Goal: Information Seeking & Learning: Compare options

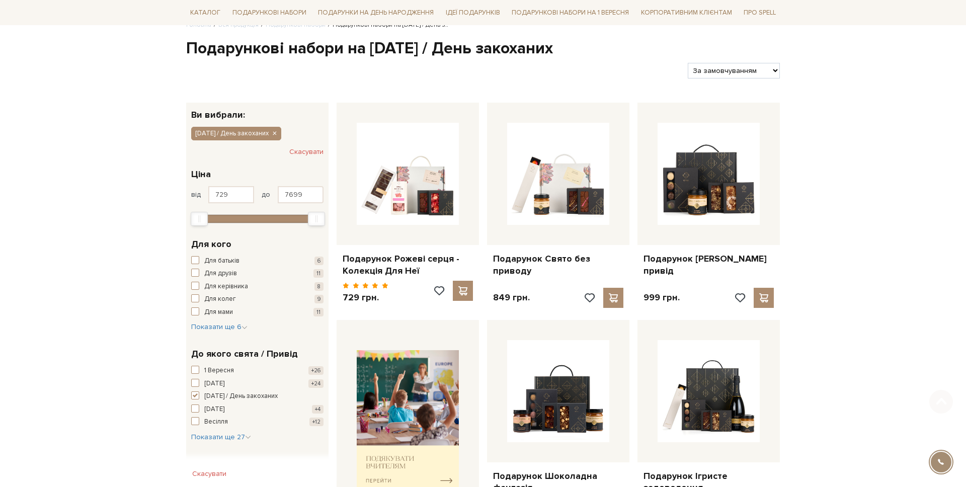
scroll to position [96, 0]
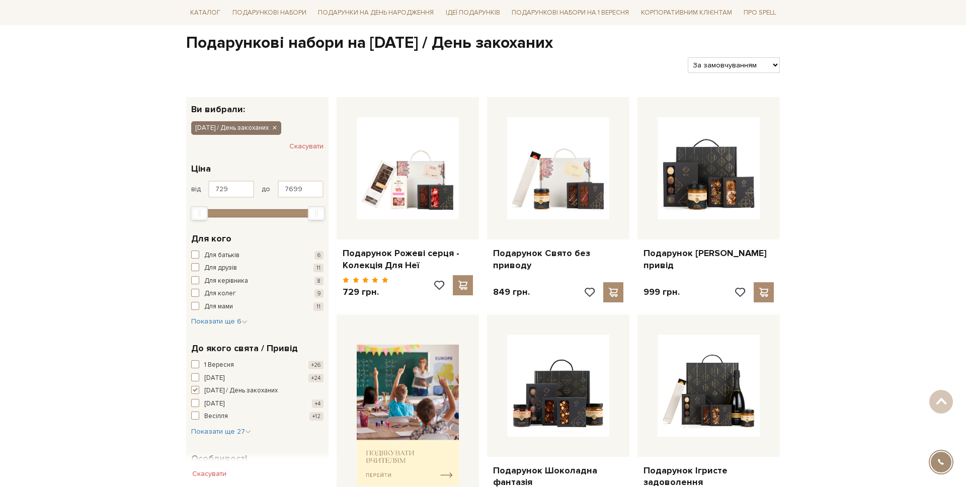
click at [277, 129] on icon "button" at bounding box center [274, 128] width 6 height 9
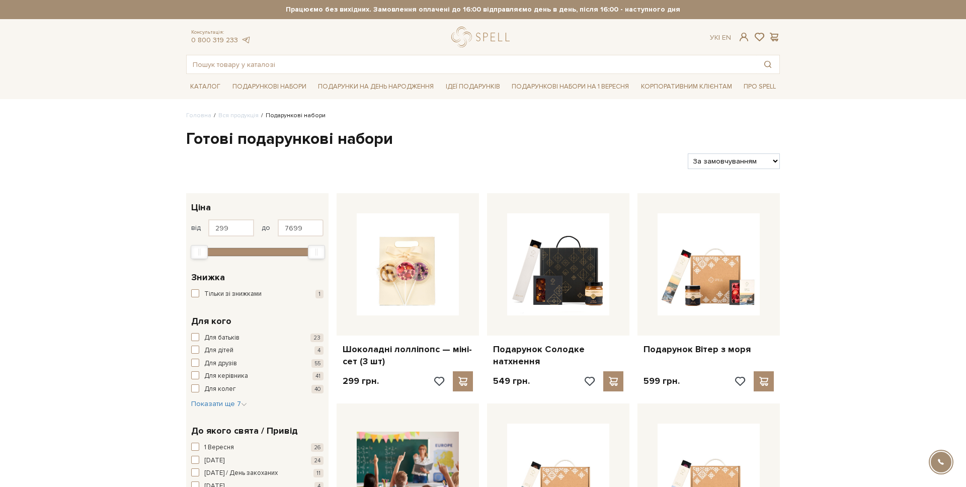
scroll to position [145, 0]
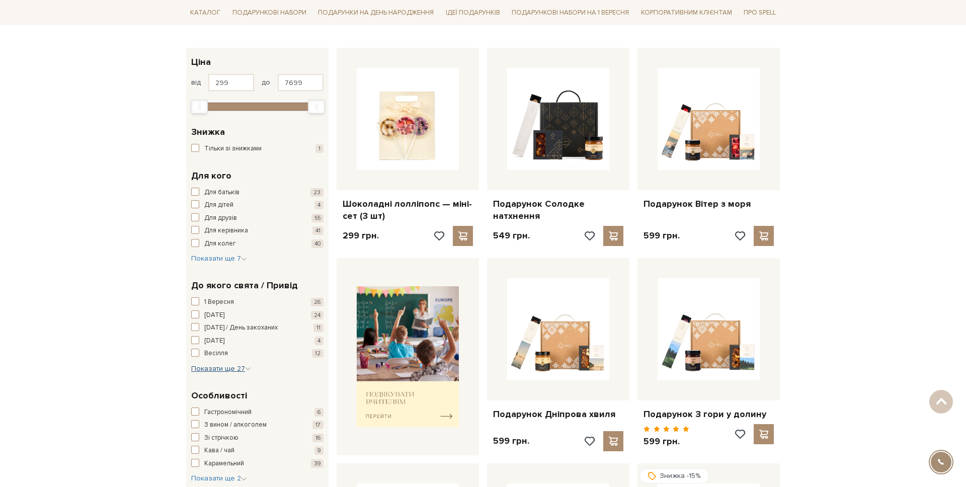
click at [225, 370] on span "Показати ще 27" at bounding box center [221, 368] width 60 height 9
click at [244, 453] on span "День святого [PERSON_NAME]" at bounding box center [250, 451] width 93 height 10
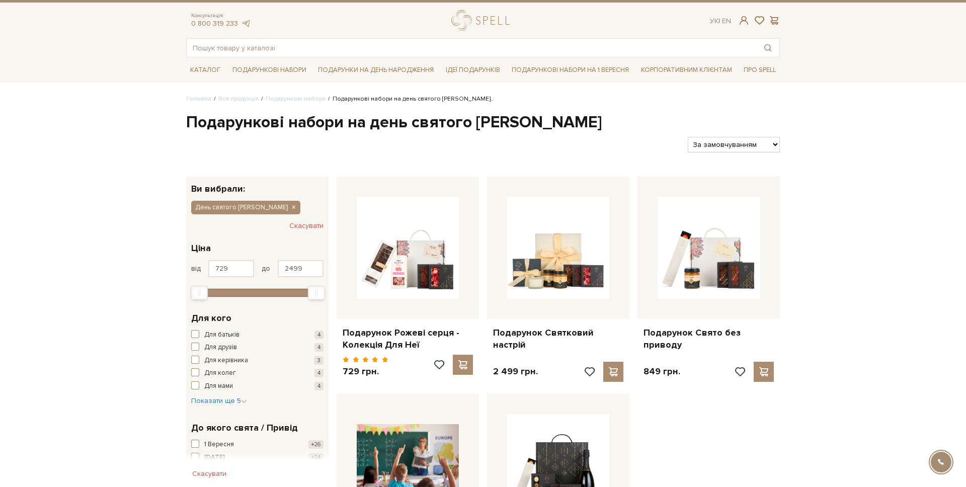
scroll to position [27, 0]
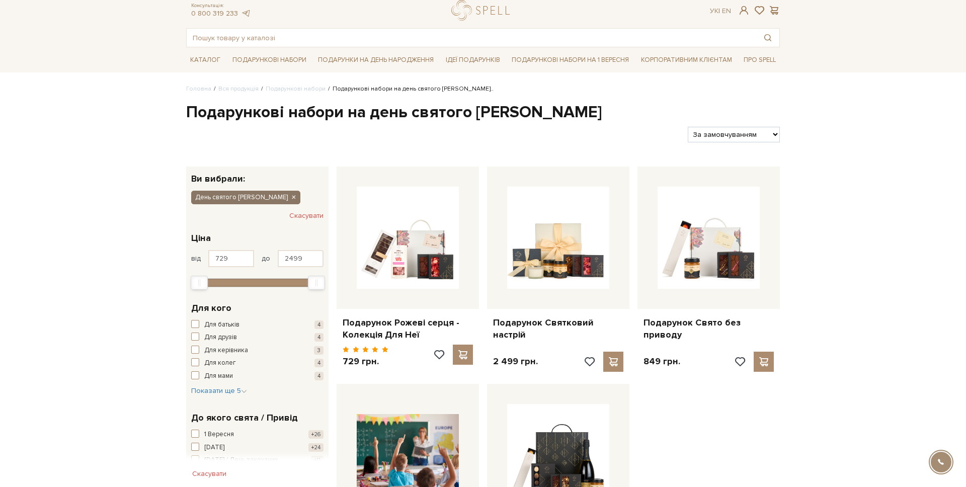
click at [290, 196] on icon "button" at bounding box center [293, 197] width 6 height 9
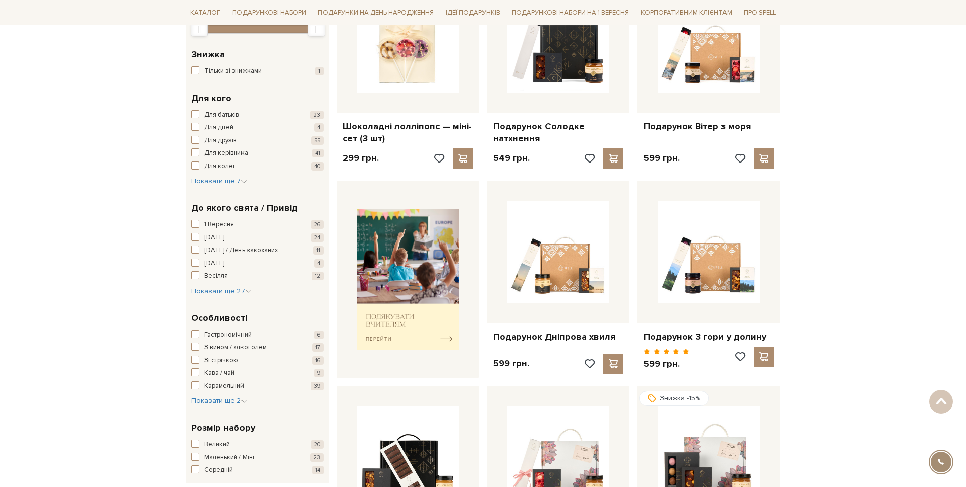
scroll to position [242, 0]
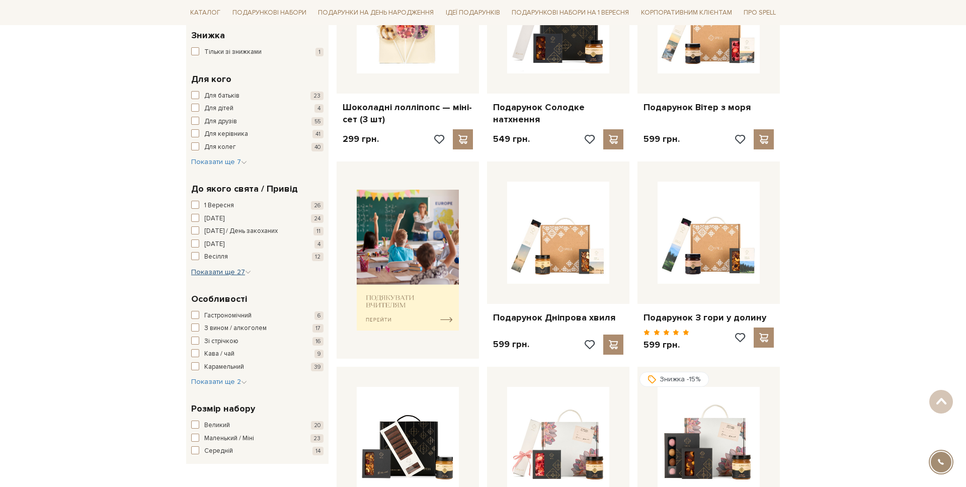
click at [221, 272] on span "Показати ще 27" at bounding box center [221, 272] width 60 height 9
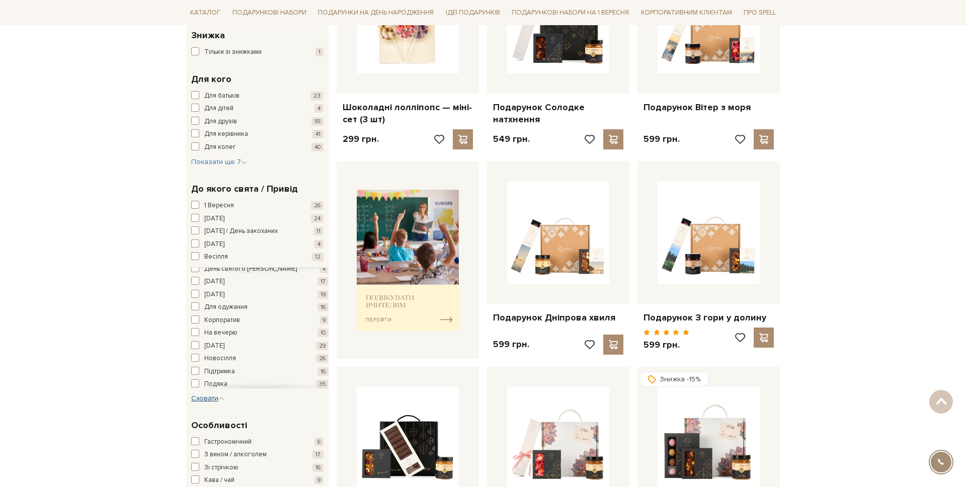
scroll to position [130, 0]
click at [224, 285] on span "[DATE]" at bounding box center [214, 285] width 20 height 10
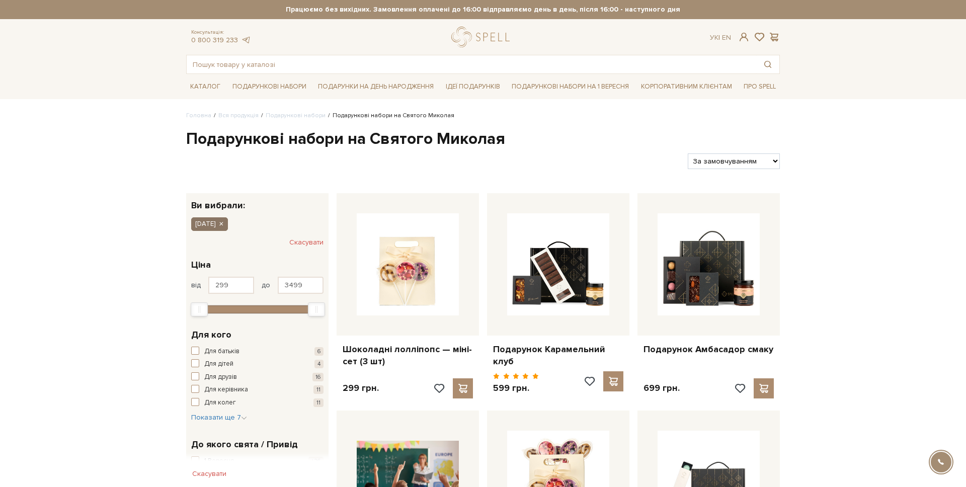
click at [224, 224] on icon "button" at bounding box center [221, 224] width 6 height 9
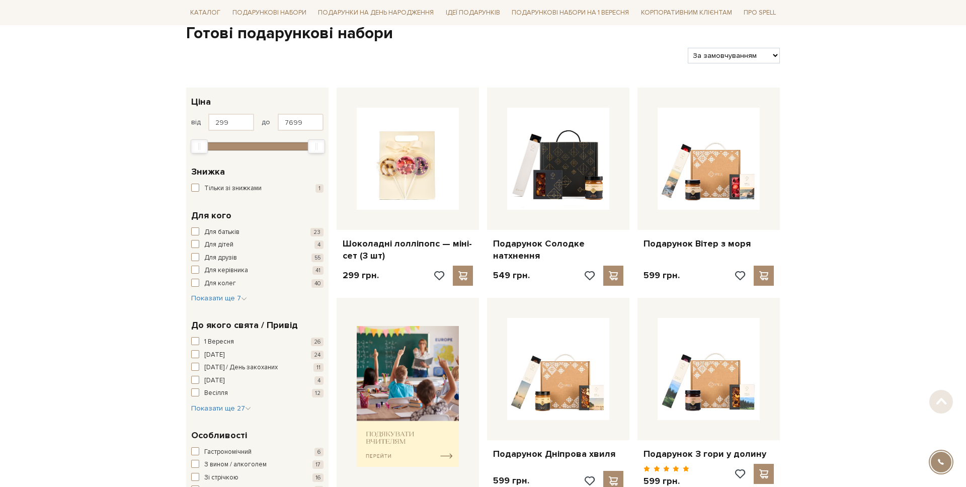
scroll to position [120, 0]
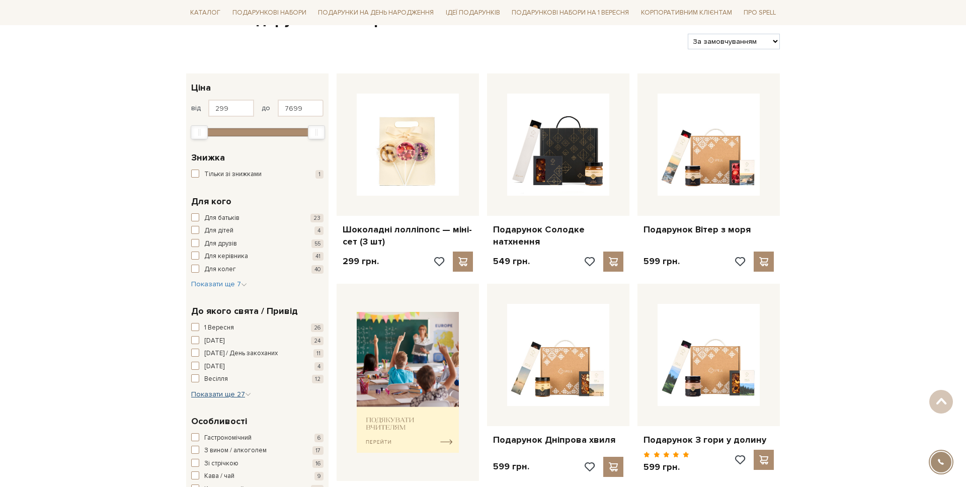
click at [229, 398] on button "Показати ще 27 Сховати" at bounding box center [221, 394] width 60 height 10
click at [224, 418] on span "[DATE]" at bounding box center [214, 415] width 20 height 10
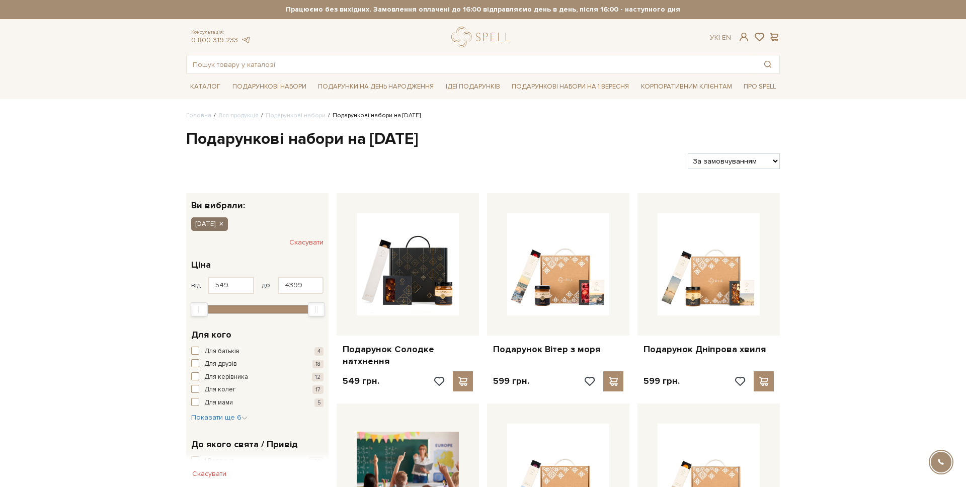
click at [224, 223] on icon "button" at bounding box center [221, 224] width 6 height 9
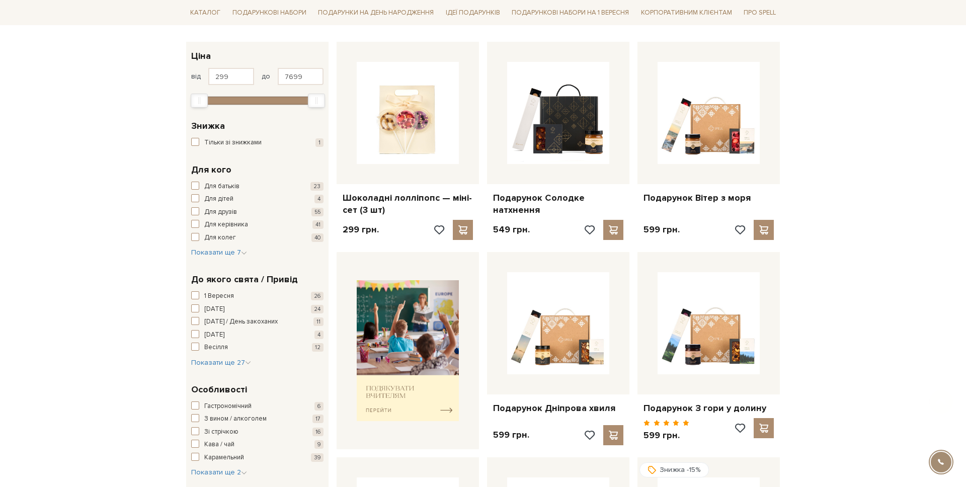
scroll to position [181, 0]
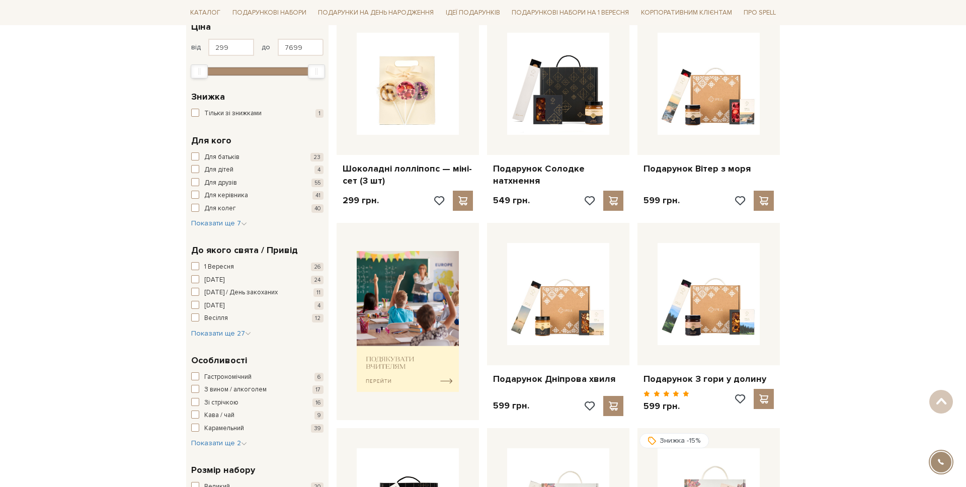
drag, startPoint x: 230, startPoint y: 341, endPoint x: 231, endPoint y: 334, distance: 7.1
click at [230, 340] on div "До якого свята / Привід 1 Вересня 26 8 березня 24 14 лютого / День закоханих 11…" at bounding box center [257, 291] width 142 height 110
click at [231, 333] on span "Показати ще 27" at bounding box center [221, 333] width 60 height 9
click at [228, 371] on span "Підтримка" at bounding box center [219, 372] width 31 height 10
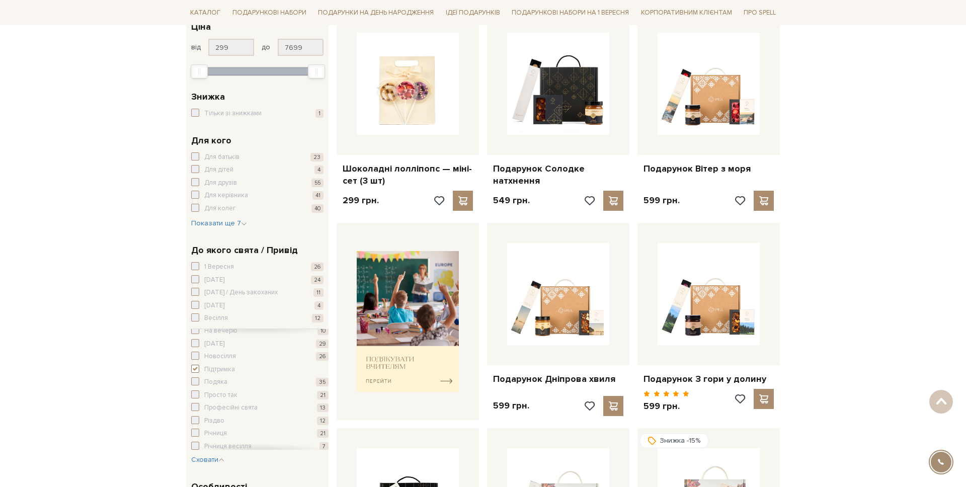
scroll to position [198, 0]
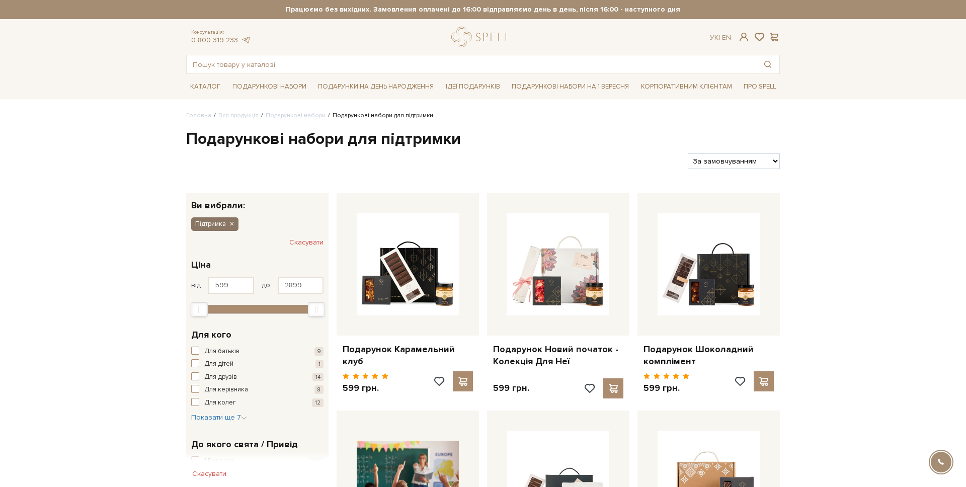
click at [234, 227] on icon "button" at bounding box center [231, 224] width 6 height 9
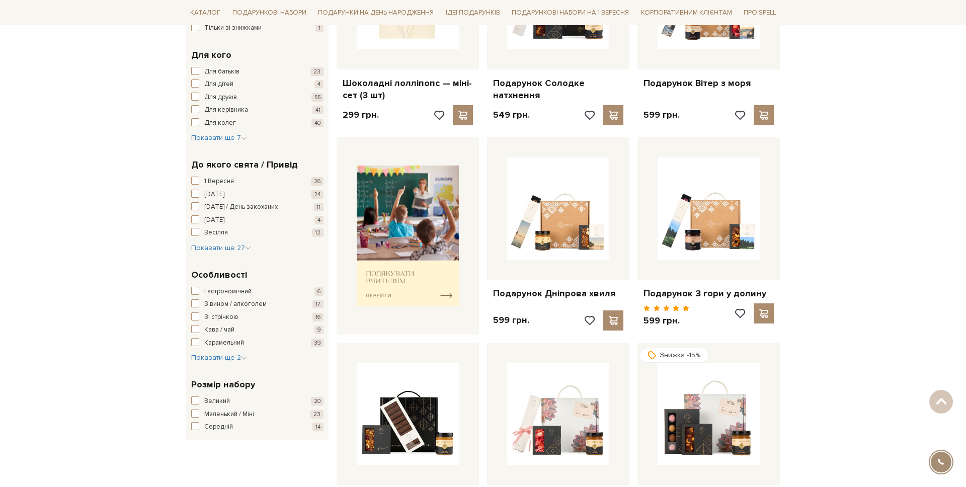
scroll to position [265, 0]
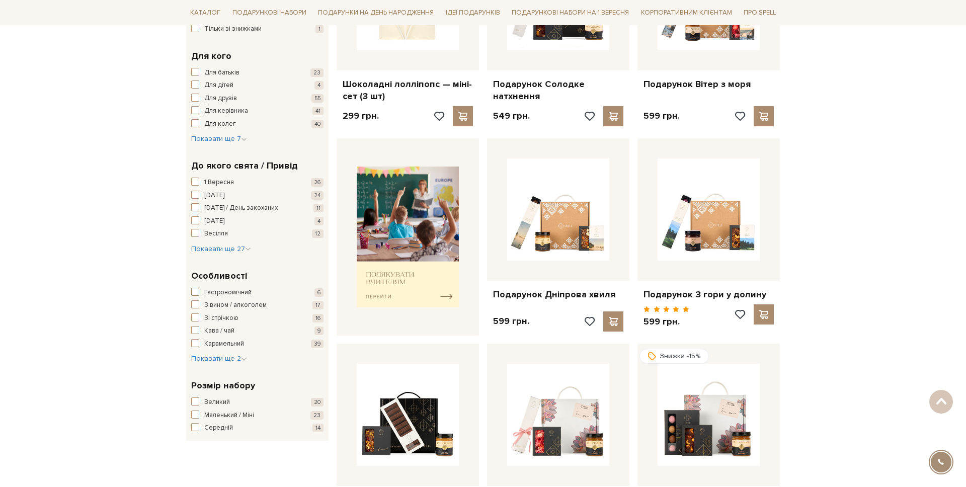
click at [224, 293] on span "Гастрономічний" at bounding box center [227, 293] width 47 height 10
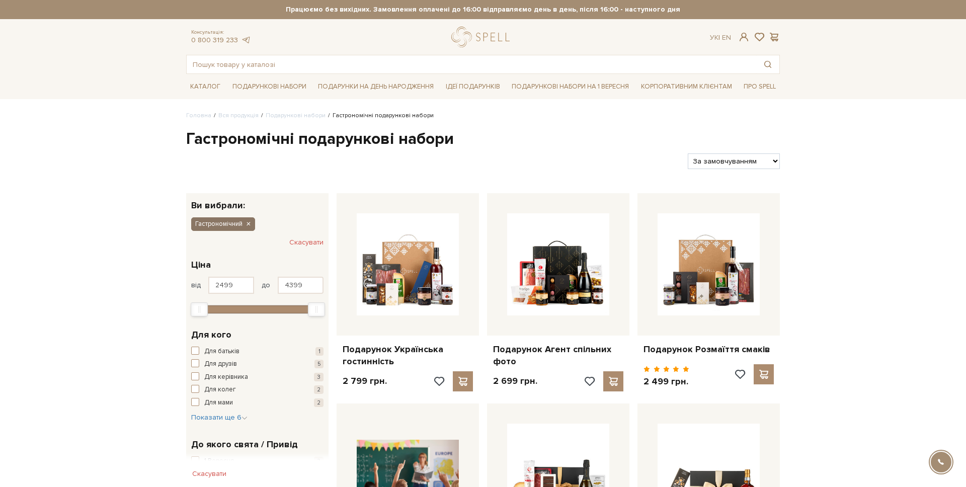
click at [243, 221] on button "Гастрономічний" at bounding box center [223, 223] width 64 height 13
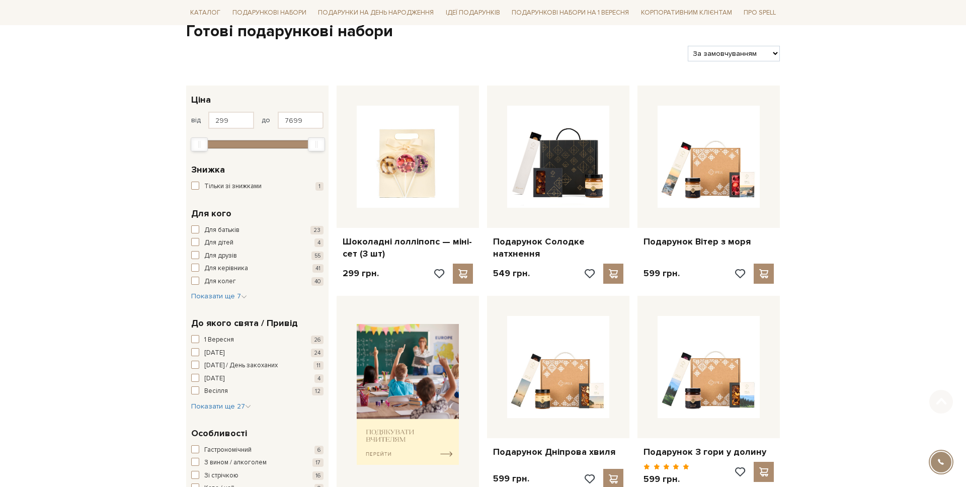
scroll to position [181, 0]
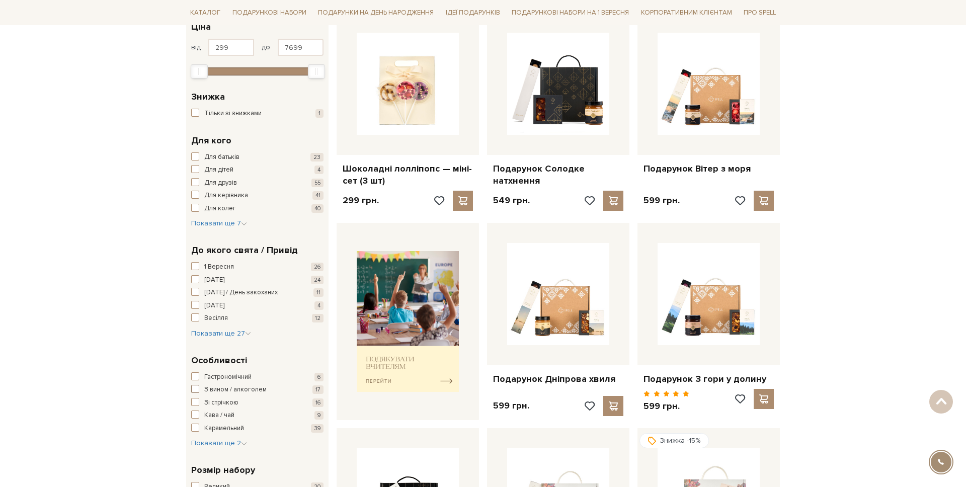
click at [211, 392] on span "З вином / алкоголем" at bounding box center [235, 390] width 62 height 10
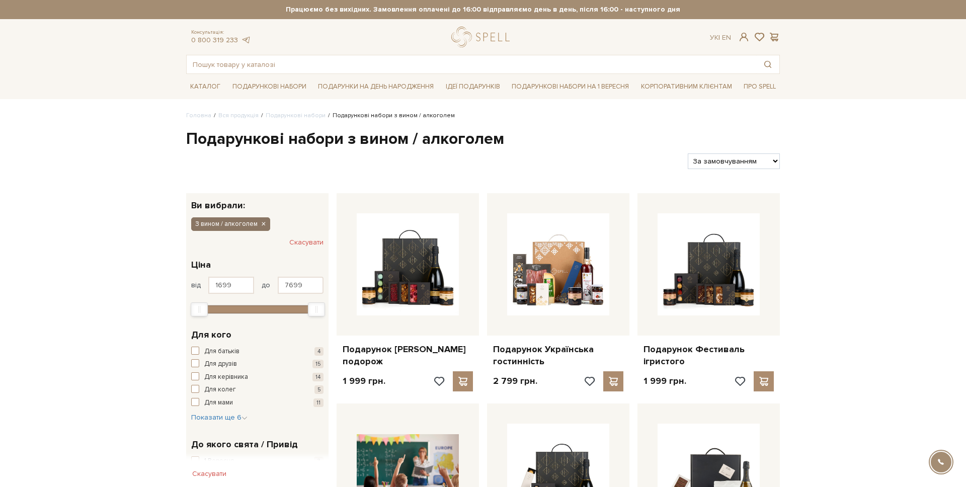
click at [263, 225] on icon "button" at bounding box center [263, 224] width 6 height 9
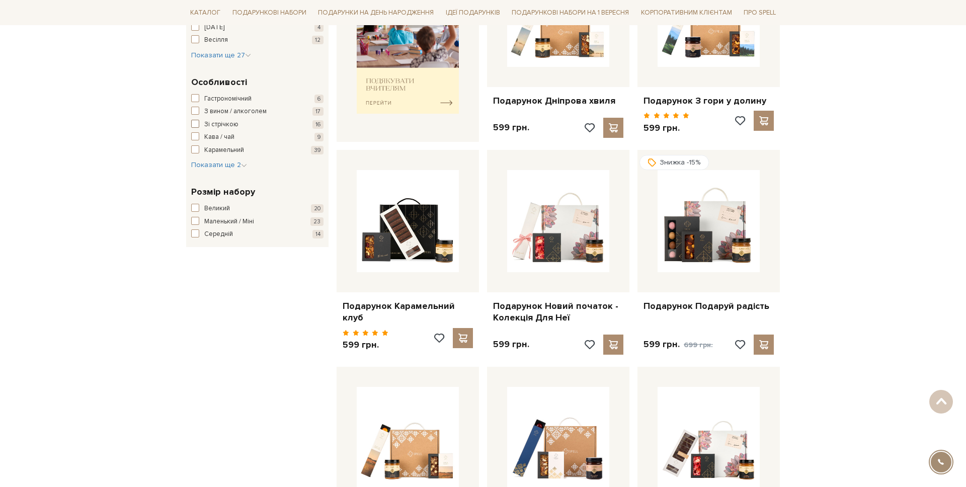
click at [223, 123] on span "Зі стрічкою" at bounding box center [221, 125] width 34 height 10
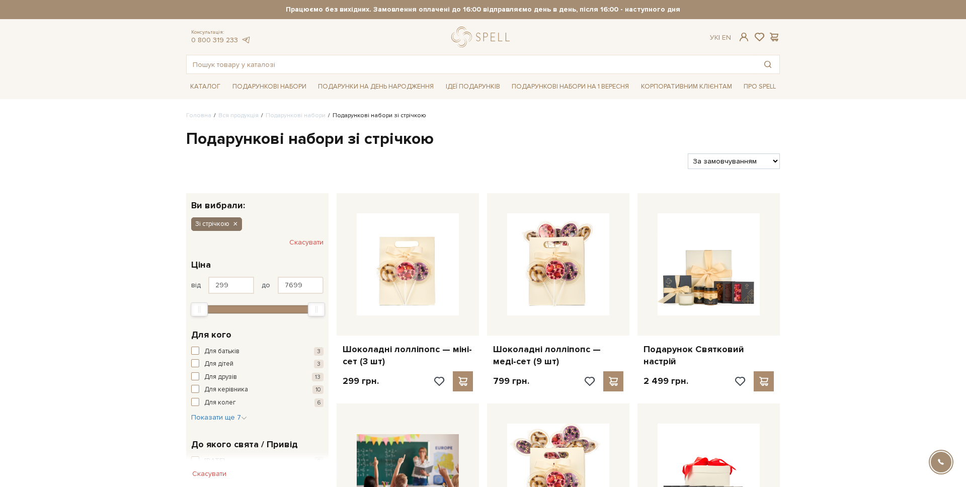
click at [235, 222] on icon "button" at bounding box center [235, 224] width 6 height 9
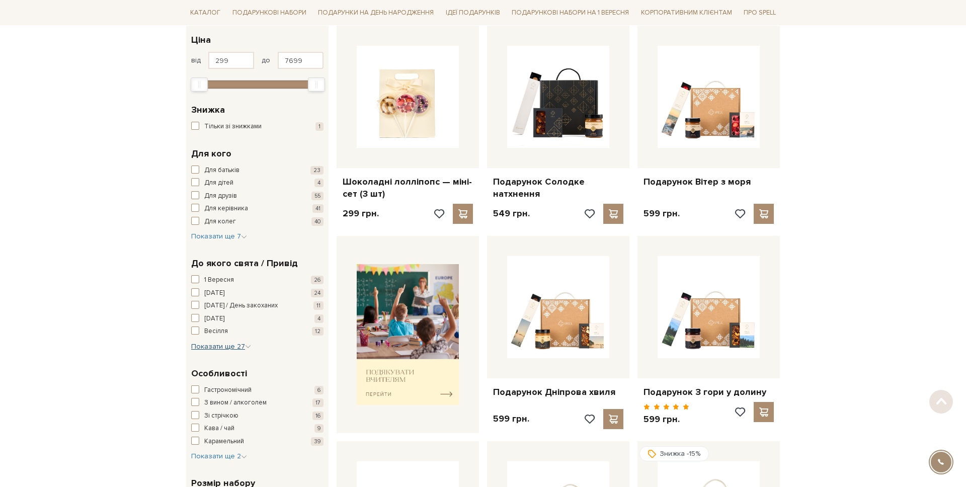
scroll to position [190, 0]
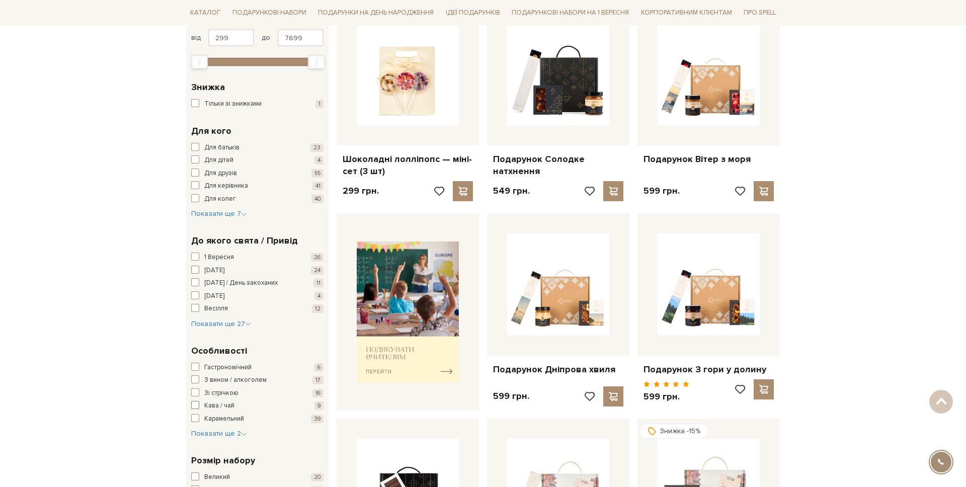
click at [225, 407] on span "Кава / чай" at bounding box center [219, 406] width 30 height 10
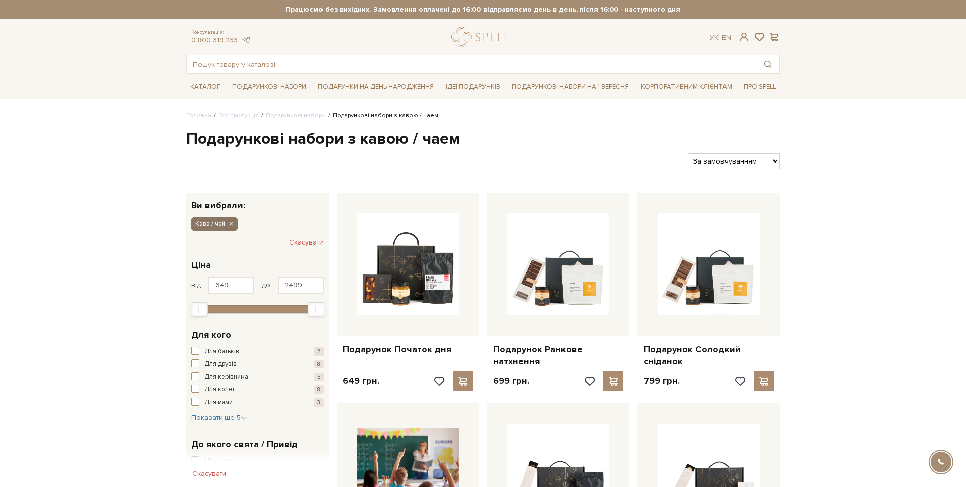
click at [230, 223] on icon "button" at bounding box center [231, 224] width 6 height 9
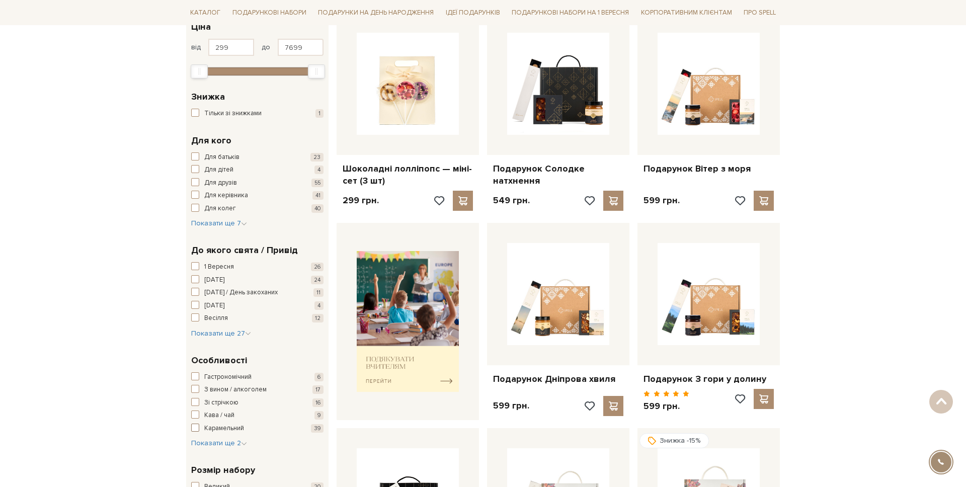
click at [225, 428] on span "Карамельний" at bounding box center [224, 429] width 40 height 10
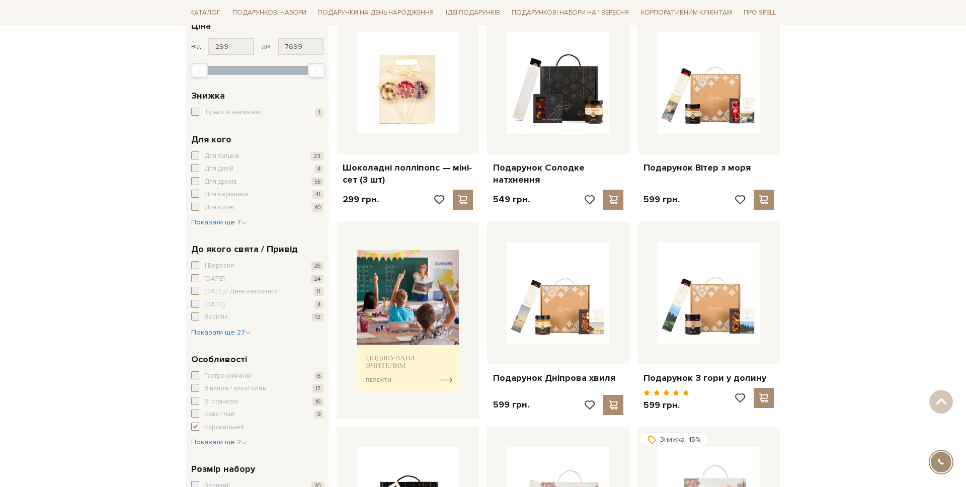
scroll to position [184, 0]
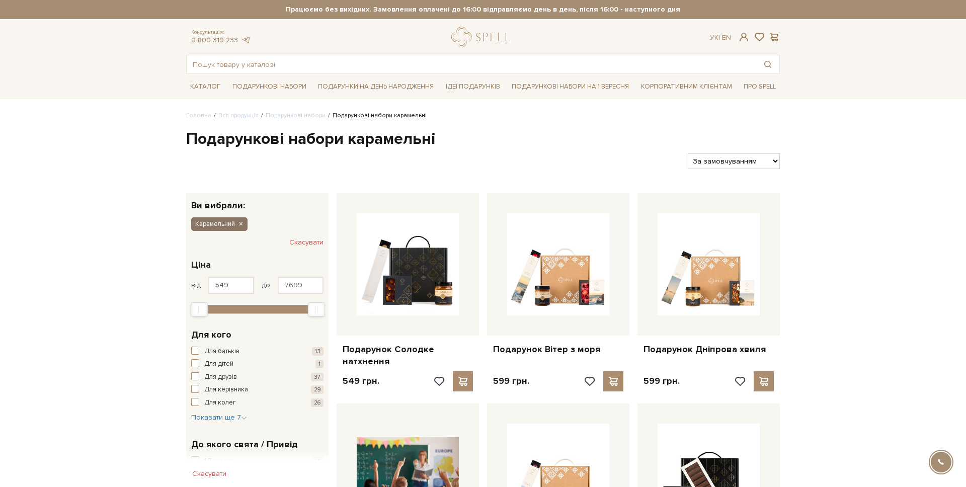
click at [239, 221] on icon "button" at bounding box center [240, 224] width 6 height 9
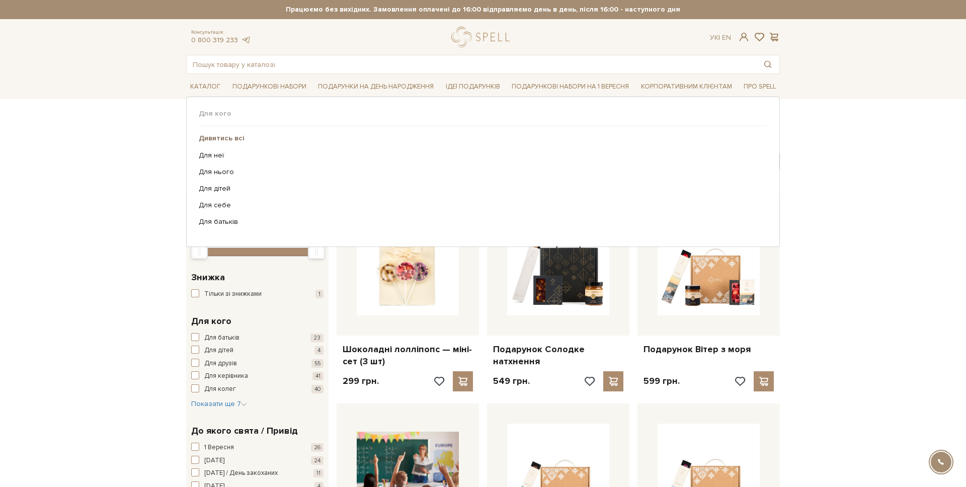
click at [233, 136] on b "Дивитись всі" at bounding box center [222, 138] width 46 height 9
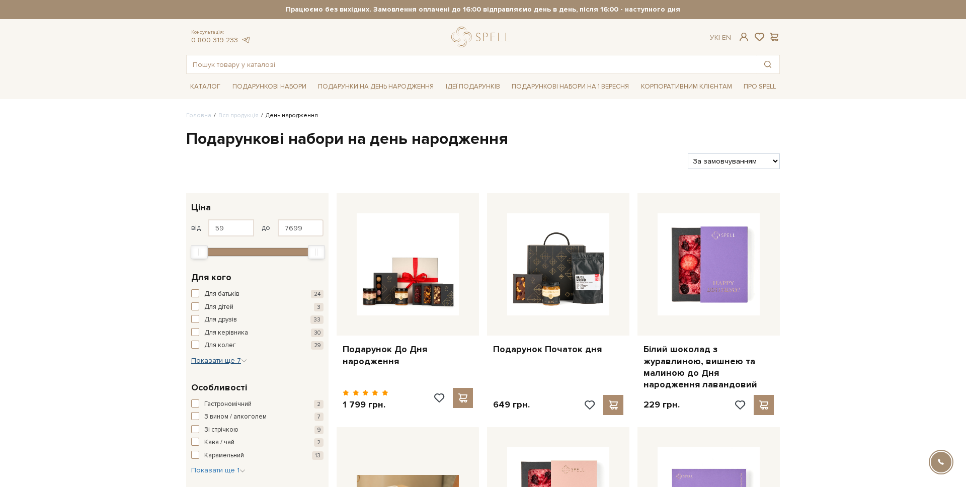
click at [220, 358] on span "Показати ще 7" at bounding box center [219, 360] width 56 height 9
click at [222, 394] on span "Для нього" at bounding box center [219, 392] width 31 height 10
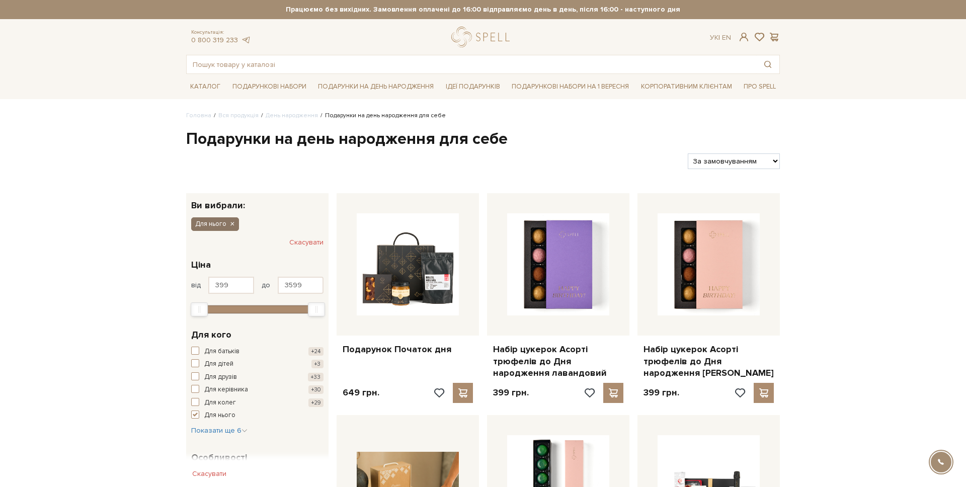
click at [233, 227] on icon "button" at bounding box center [232, 224] width 6 height 9
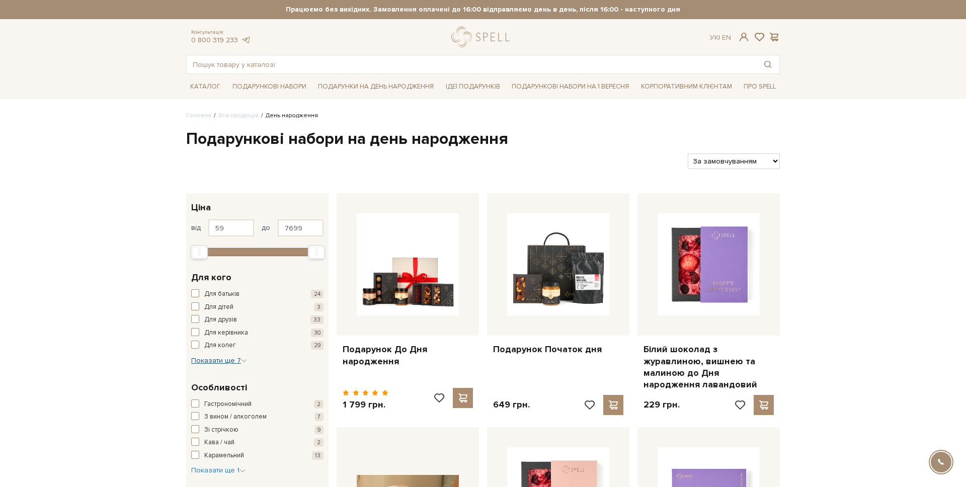
click at [227, 356] on span "Показати ще 7" at bounding box center [219, 360] width 56 height 9
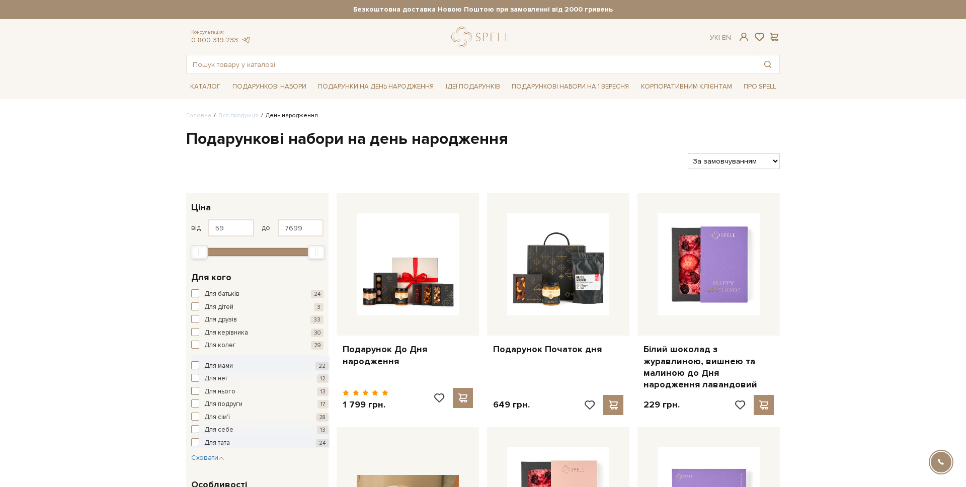
click at [224, 392] on span "Для нього" at bounding box center [219, 392] width 31 height 10
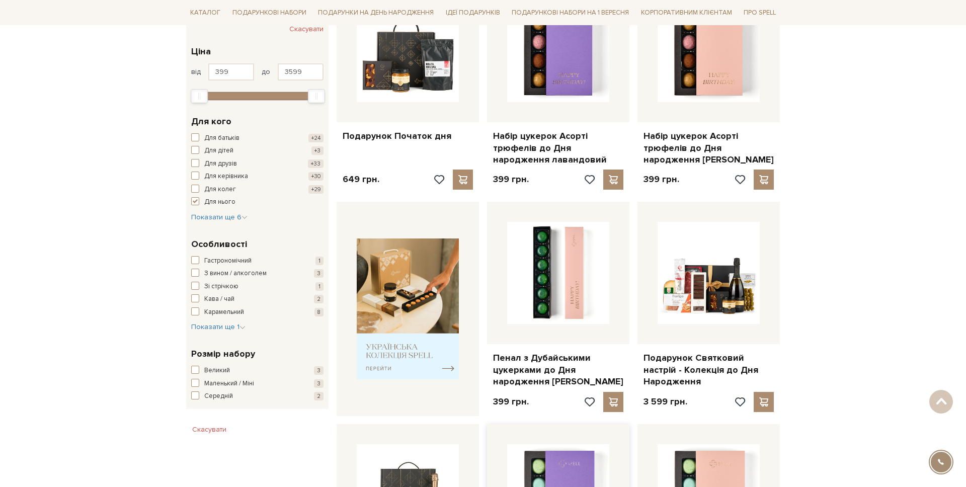
scroll to position [184, 0]
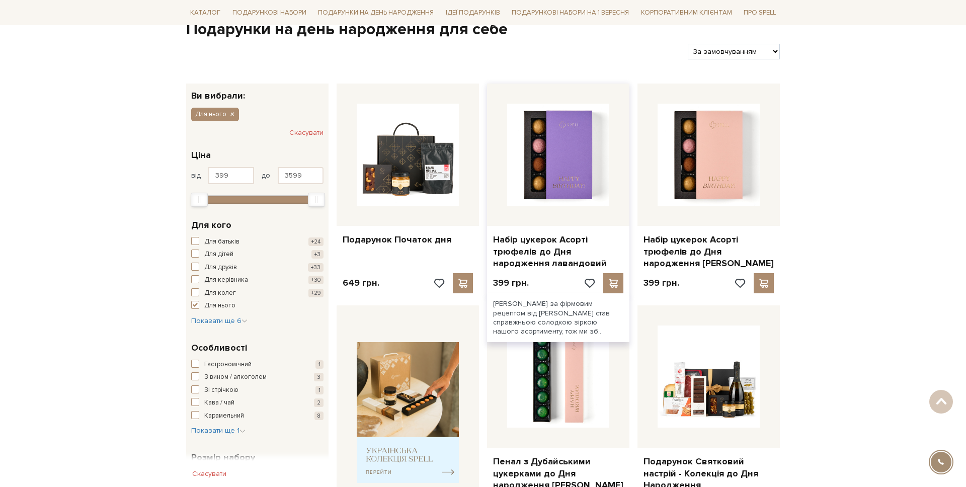
scroll to position [67, 0]
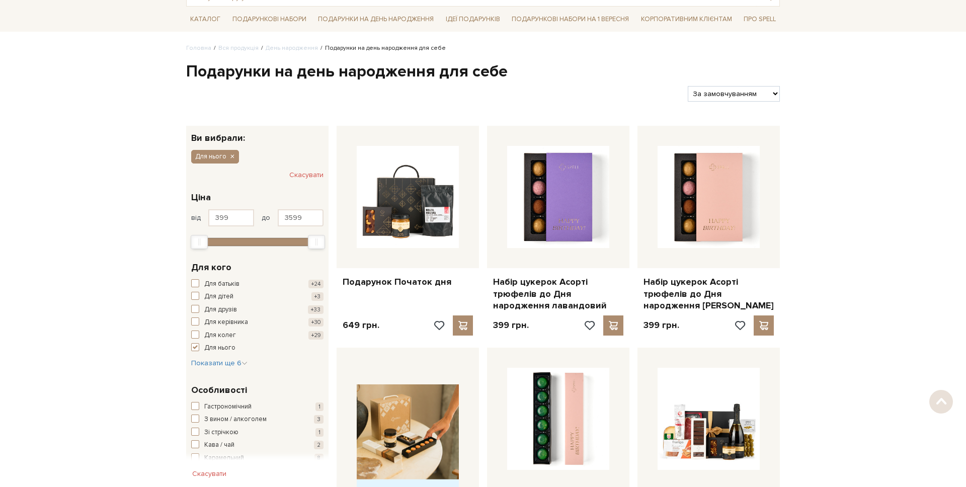
scroll to position [67, 0]
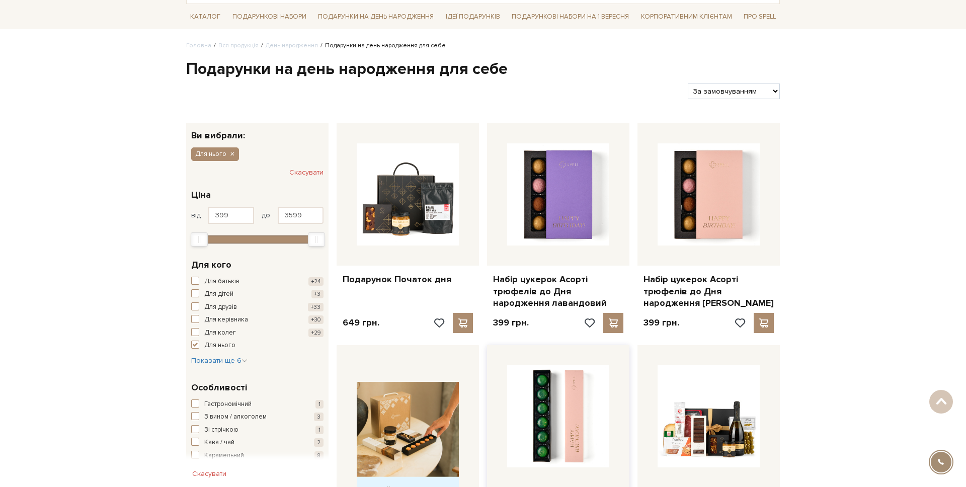
scroll to position [31, 0]
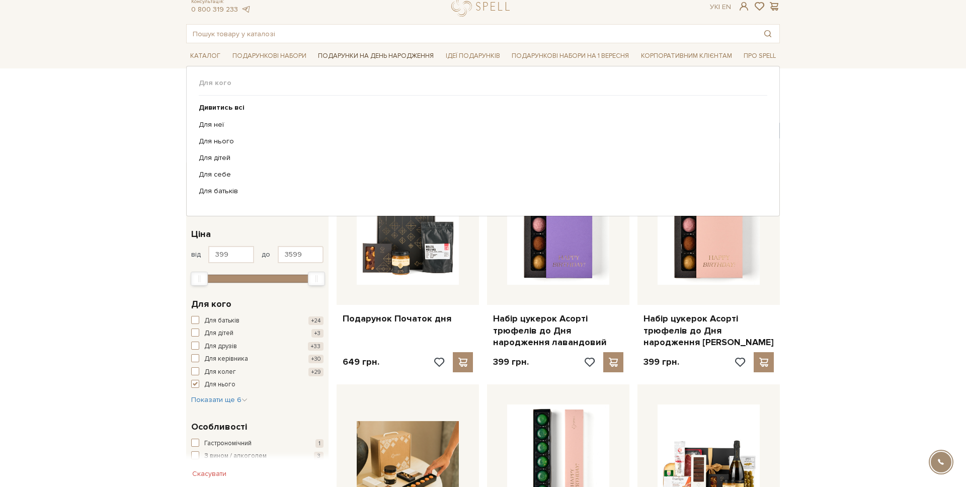
click at [372, 53] on link "Подарунки на День народження" at bounding box center [376, 56] width 124 height 16
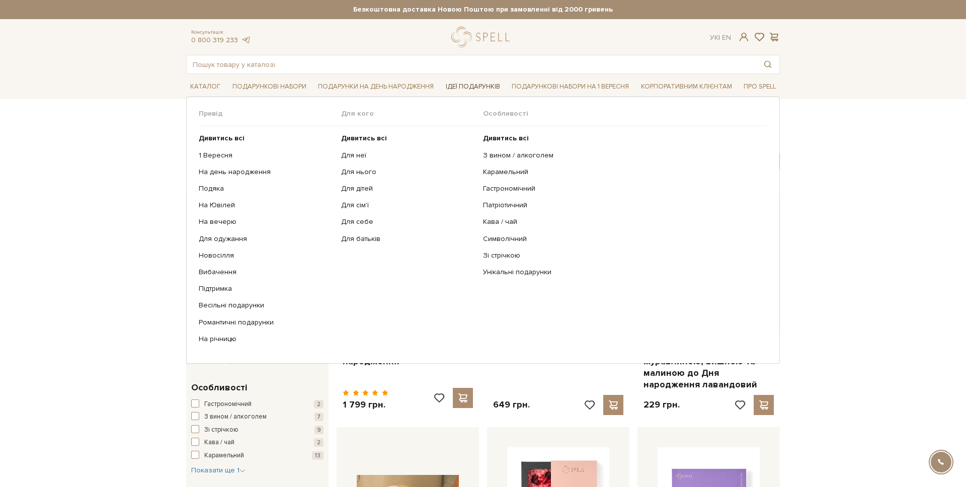
click at [452, 92] on link "Ідеї подарунків" at bounding box center [473, 87] width 62 height 16
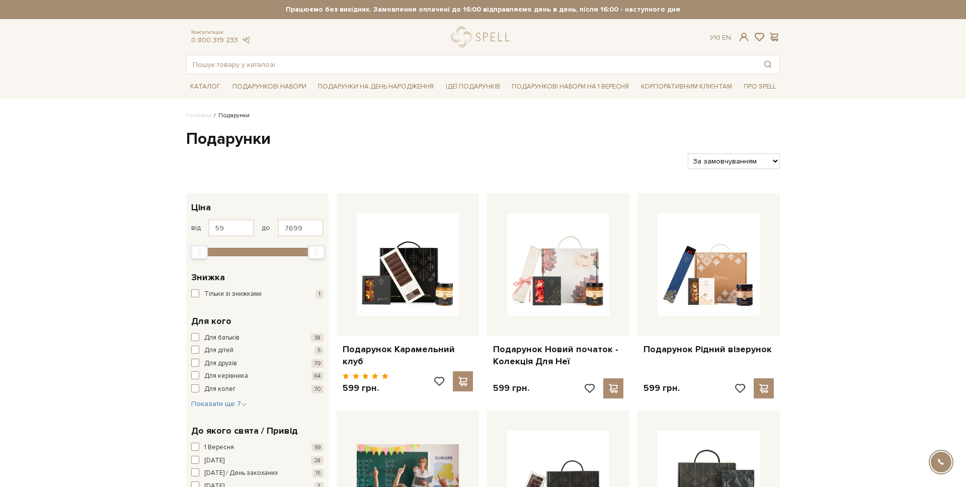
click at [221, 395] on div "Для батьків 38 Для дітей 5 Для друзів 79 Для керівника 64 Для колег 70 Для мами…" at bounding box center [257, 371] width 132 height 76
click at [219, 406] on span "Показати ще 7" at bounding box center [219, 403] width 56 height 9
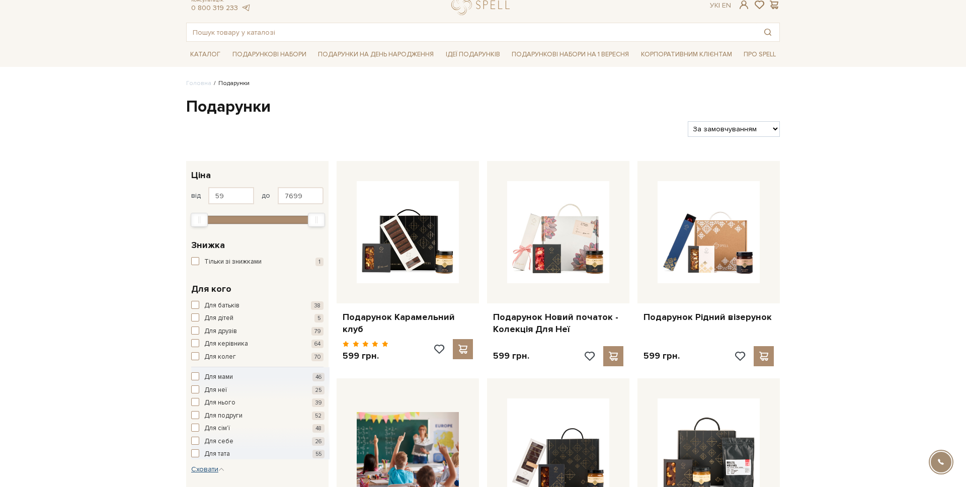
scroll to position [42, 0]
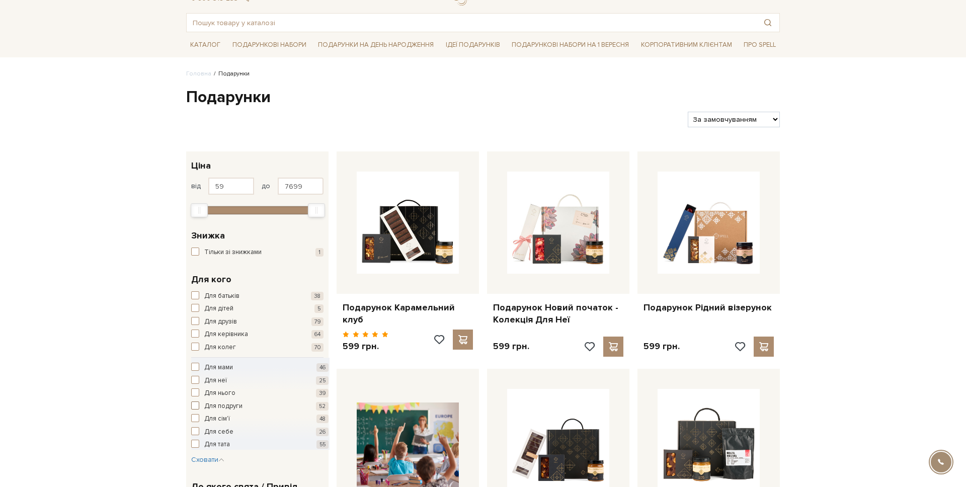
click at [214, 407] on span "Для подруги" at bounding box center [223, 406] width 38 height 10
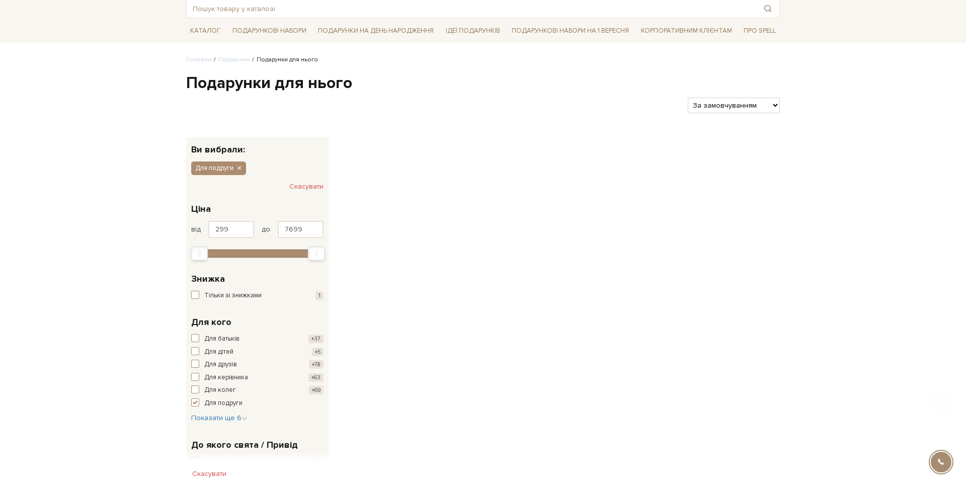
scroll to position [62, 0]
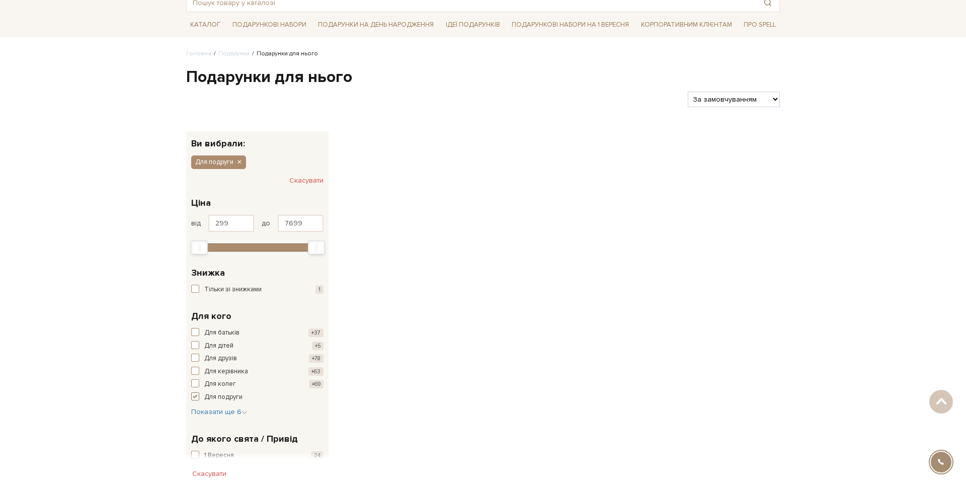
click at [197, 399] on span "button" at bounding box center [195, 396] width 8 height 8
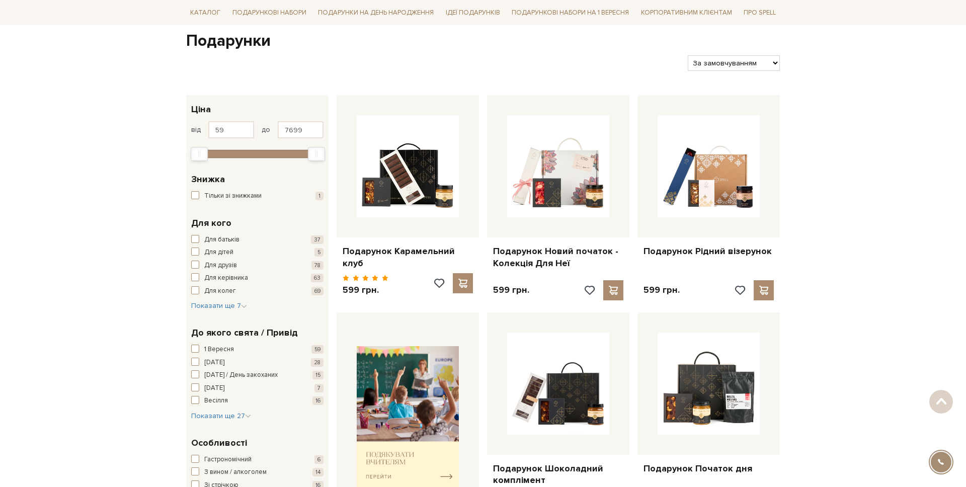
scroll to position [107, 0]
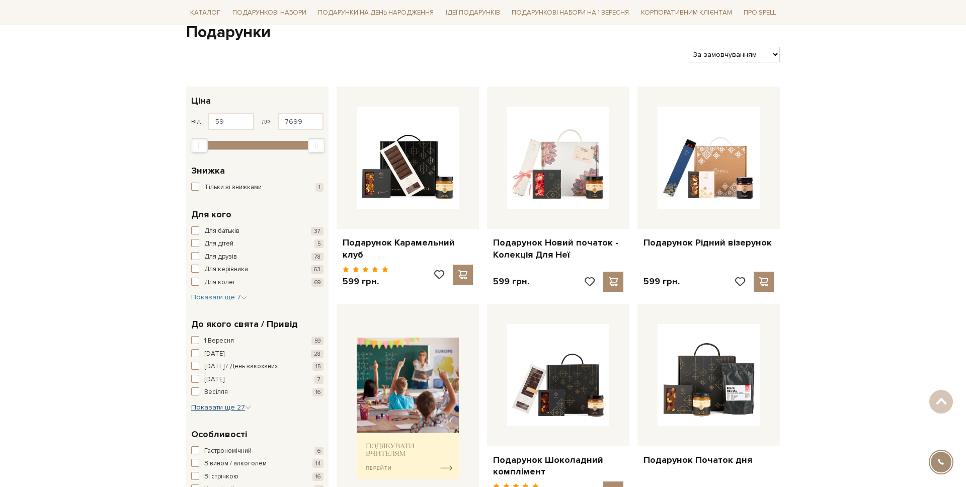
click at [214, 405] on span "Показати ще 27" at bounding box center [221, 407] width 60 height 9
click at [217, 379] on span "[DATE]" at bounding box center [214, 380] width 20 height 10
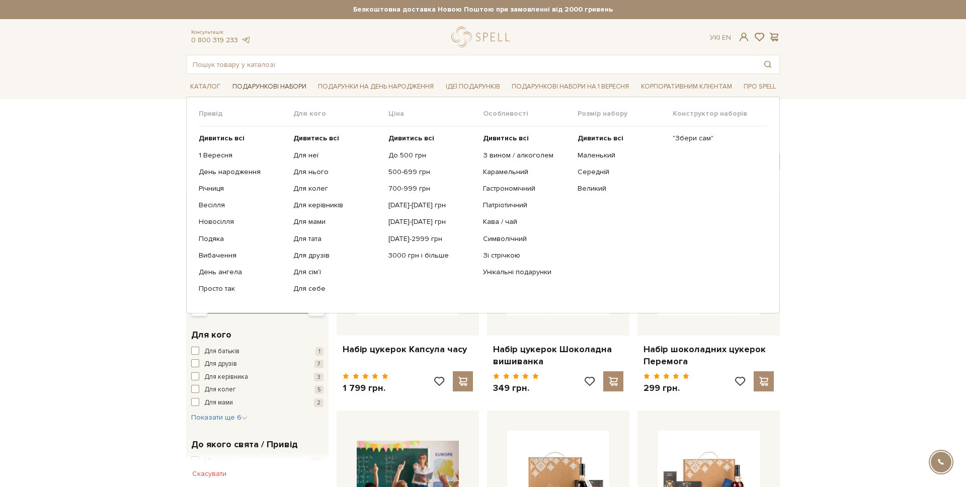
click at [259, 90] on link "Подарункові набори" at bounding box center [269, 87] width 82 height 16
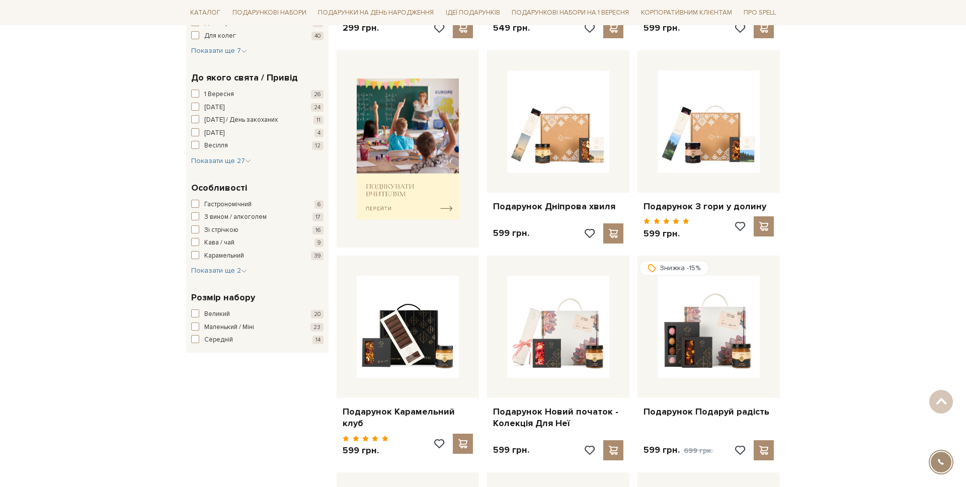
scroll to position [357, 0]
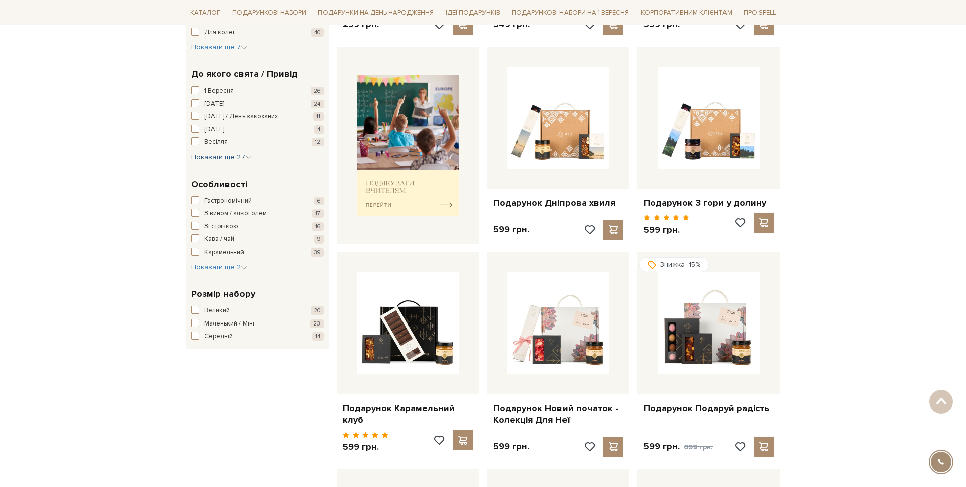
click at [223, 158] on span "Показати ще 27" at bounding box center [221, 157] width 60 height 9
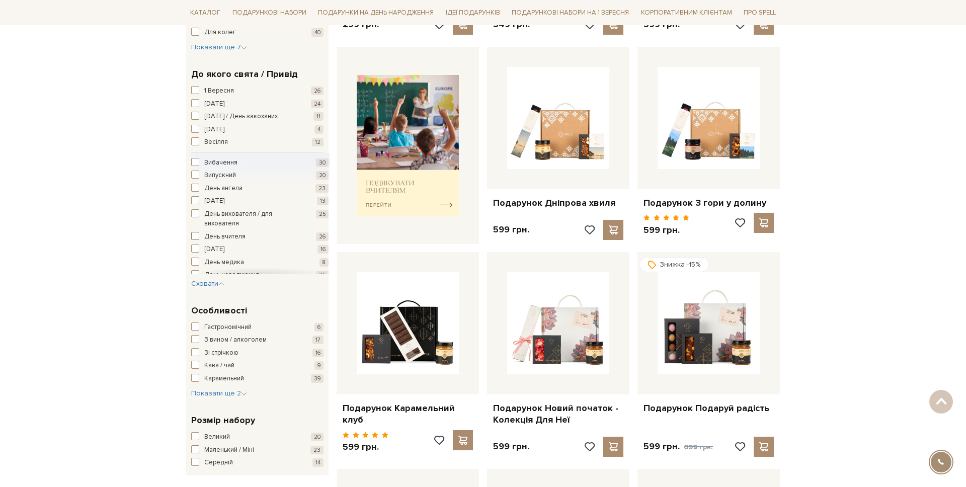
click at [219, 238] on span "День вчителя" at bounding box center [224, 237] width 41 height 10
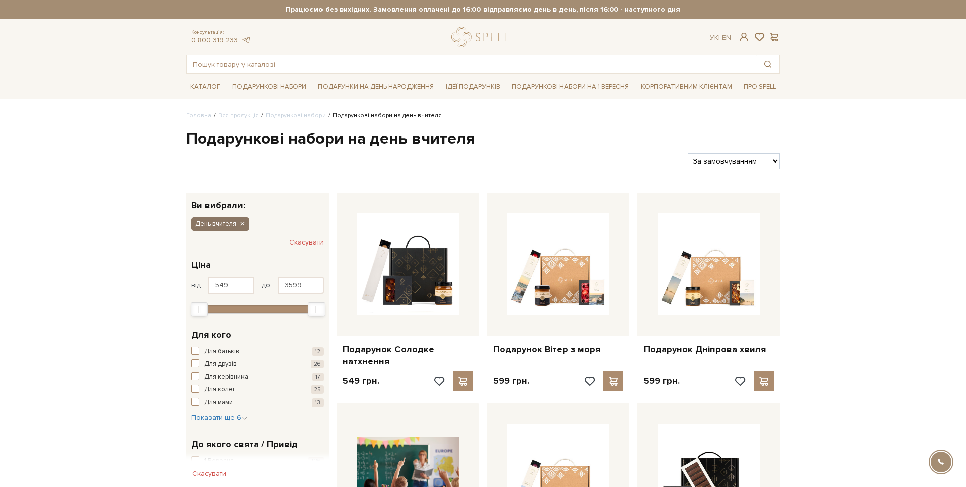
click at [240, 221] on icon "button" at bounding box center [242, 224] width 6 height 9
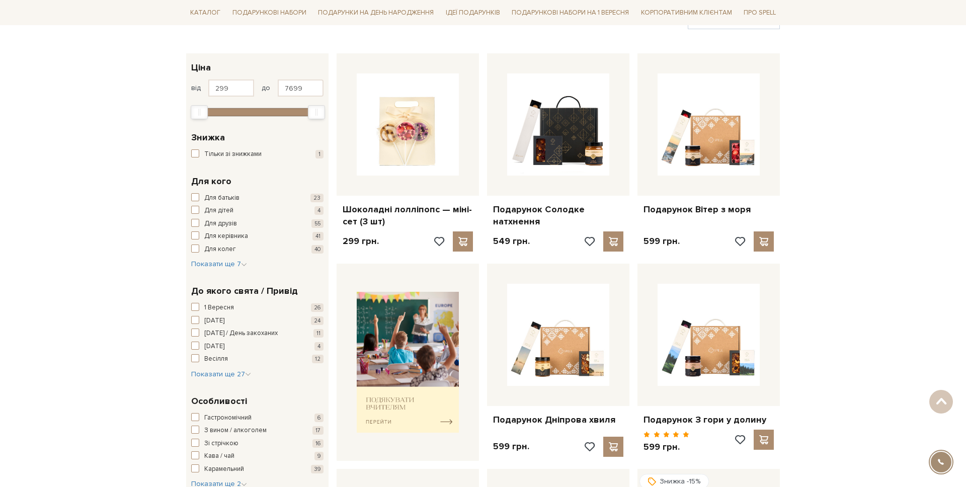
scroll to position [144, 0]
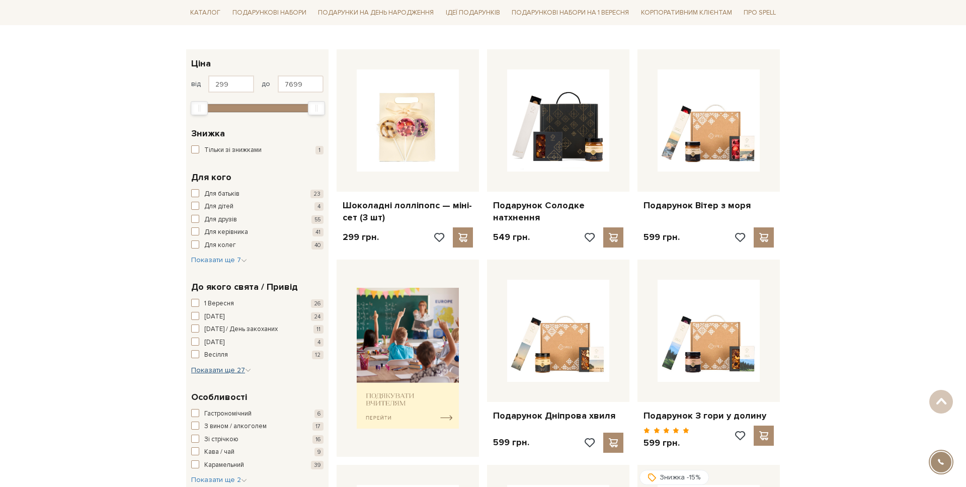
drag, startPoint x: 226, startPoint y: 375, endPoint x: 226, endPoint y: 368, distance: 7.1
click at [226, 374] on div "До якого свята / Привід 1 Вересня 26 8 березня 24 14 лютого / День закоханих 11…" at bounding box center [257, 328] width 142 height 110
click at [226, 368] on span "Показати ще 27" at bounding box center [221, 370] width 60 height 9
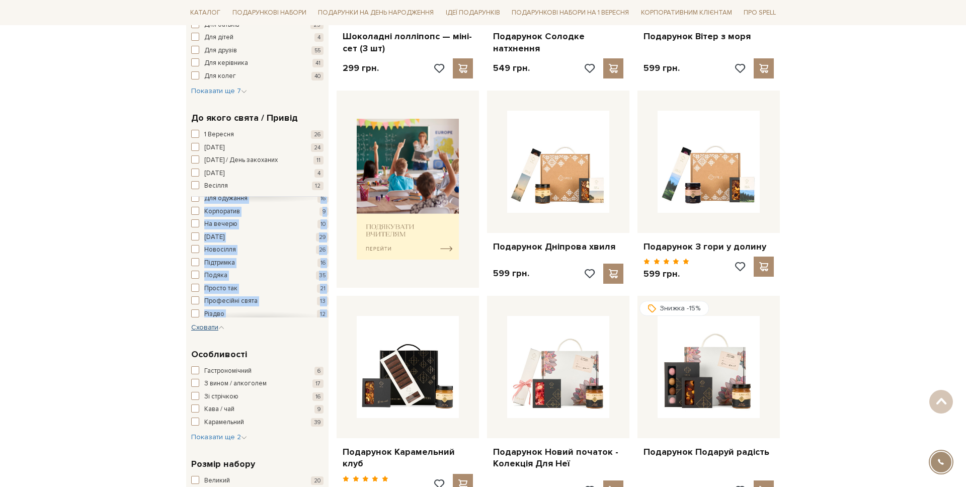
scroll to position [174, 0]
click at [195, 224] on span "button" at bounding box center [195, 221] width 8 height 8
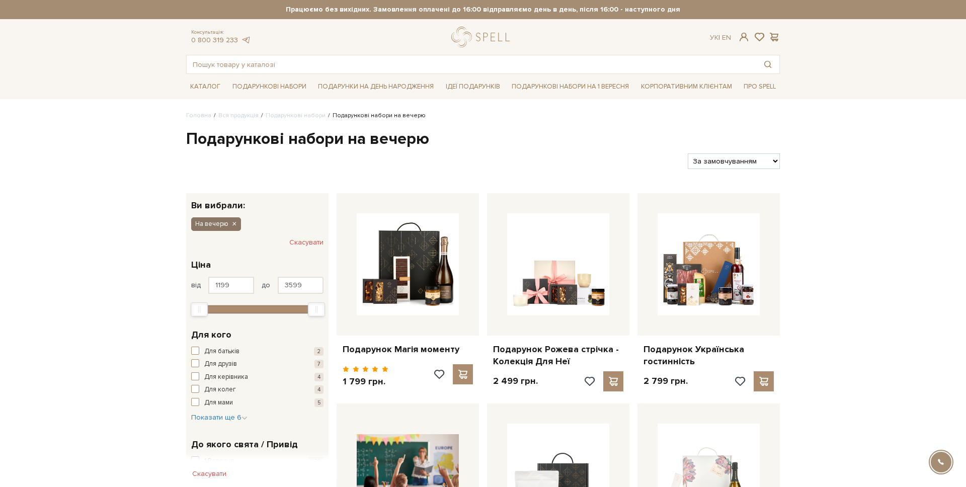
click at [231, 226] on icon "button" at bounding box center [234, 224] width 6 height 9
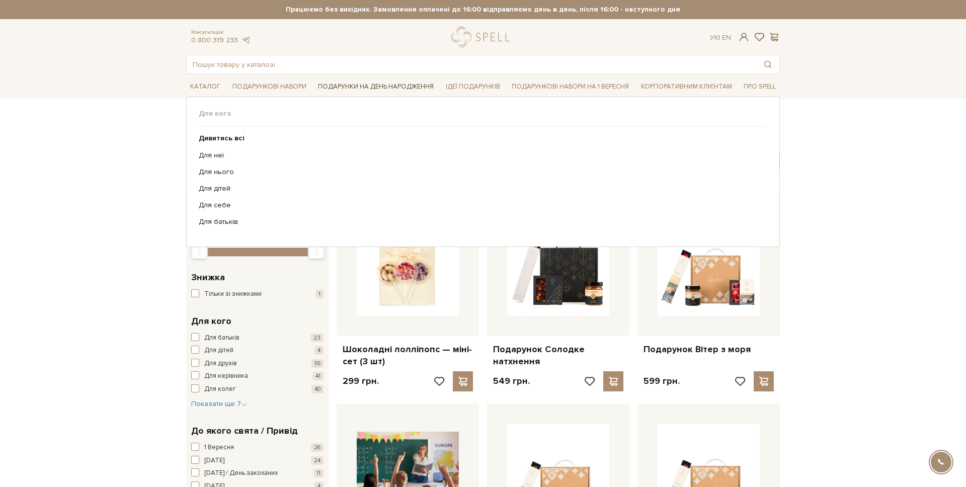
click at [354, 84] on link "Подарунки на День народження" at bounding box center [376, 87] width 124 height 16
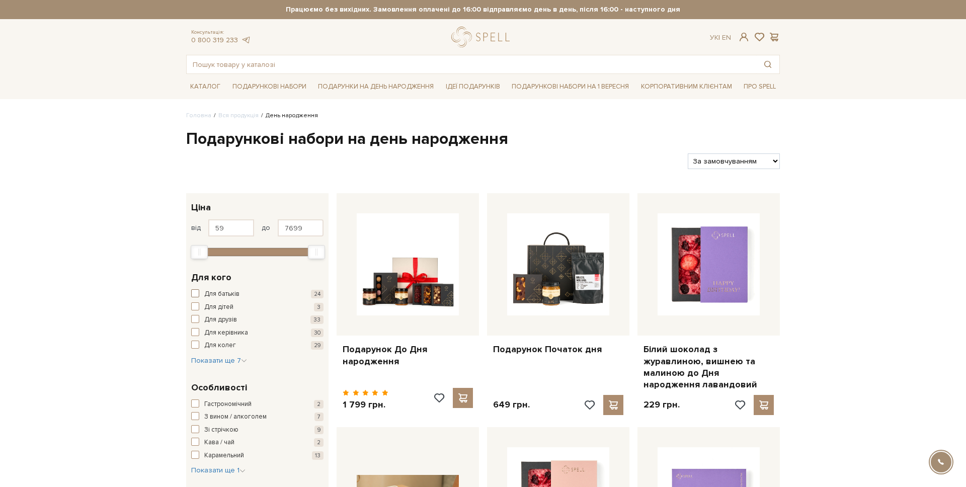
click at [216, 294] on span "Для батьків" at bounding box center [221, 294] width 35 height 10
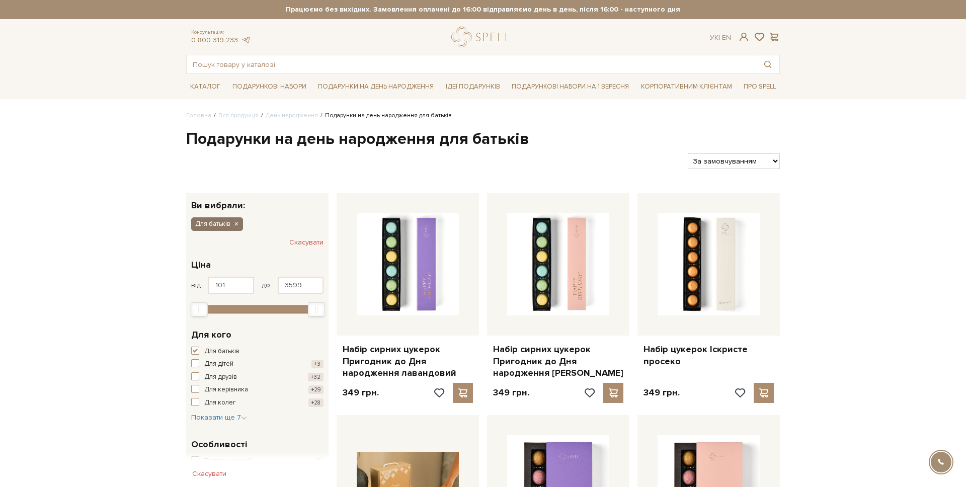
click at [241, 223] on button "Для батьків" at bounding box center [217, 223] width 52 height 13
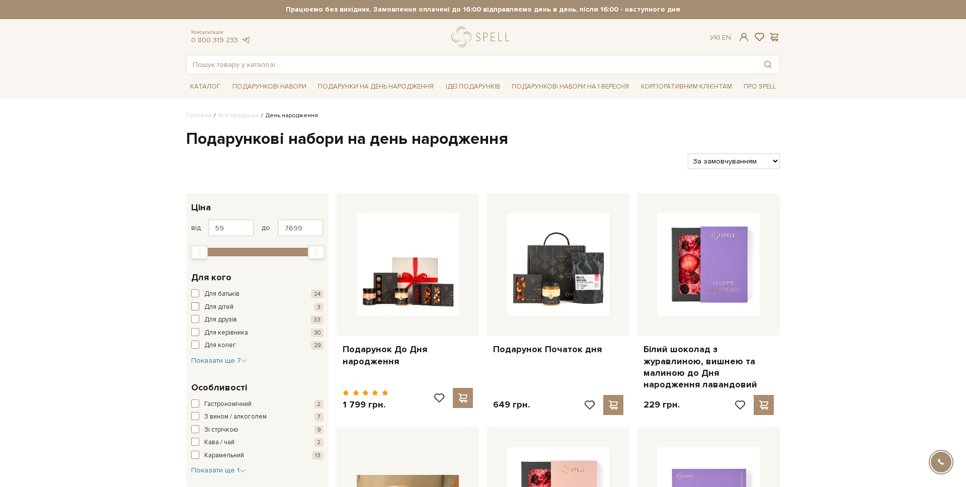
click at [210, 308] on span "Для дітей" at bounding box center [218, 307] width 29 height 10
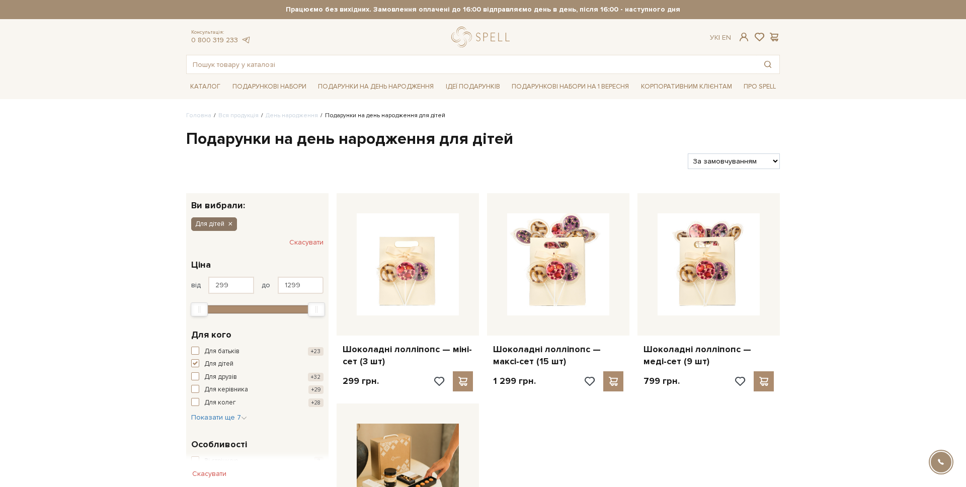
click at [230, 224] on icon "button" at bounding box center [230, 224] width 6 height 9
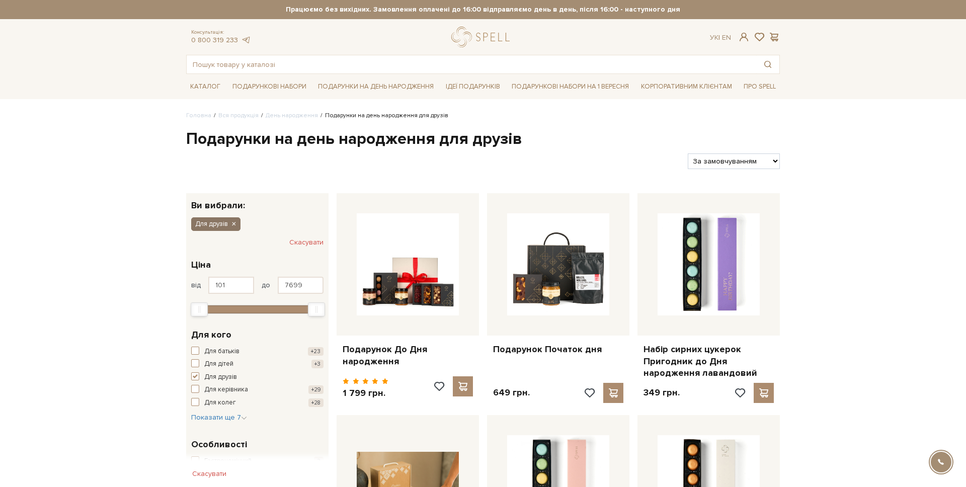
click at [235, 224] on icon "button" at bounding box center [233, 224] width 6 height 9
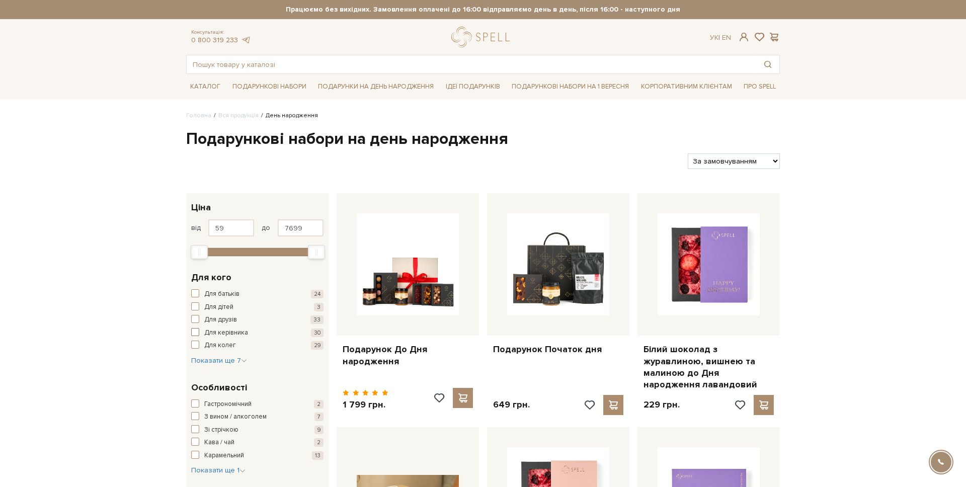
click at [221, 333] on span "Для керівника" at bounding box center [226, 333] width 44 height 10
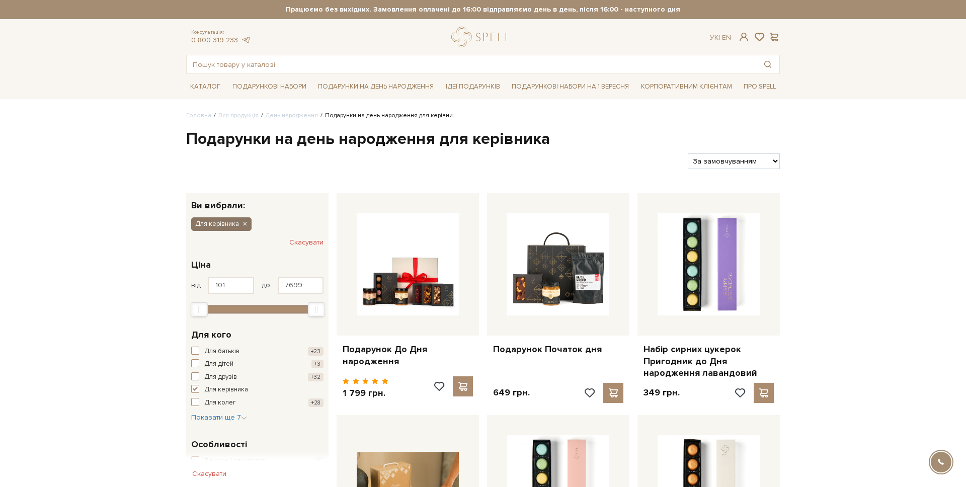
click at [243, 222] on icon "button" at bounding box center [244, 224] width 6 height 9
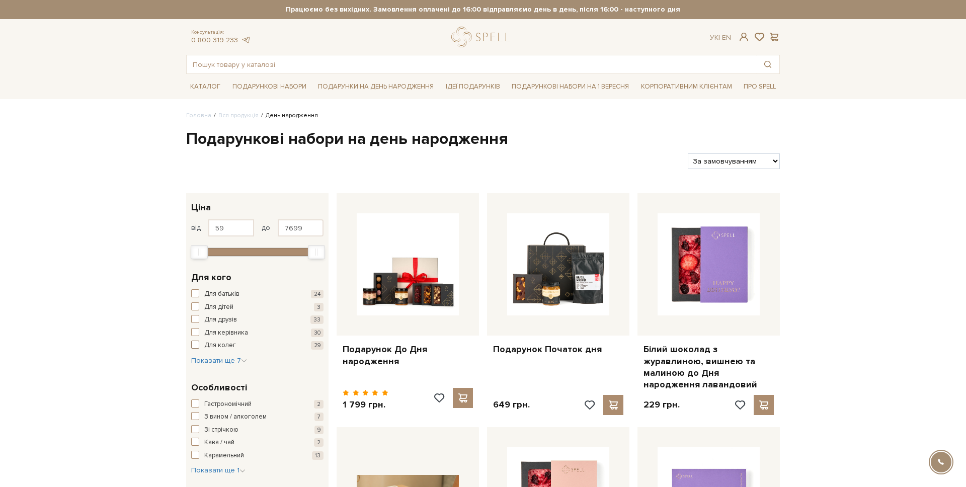
click at [212, 343] on span "Для колег" at bounding box center [220, 346] width 32 height 10
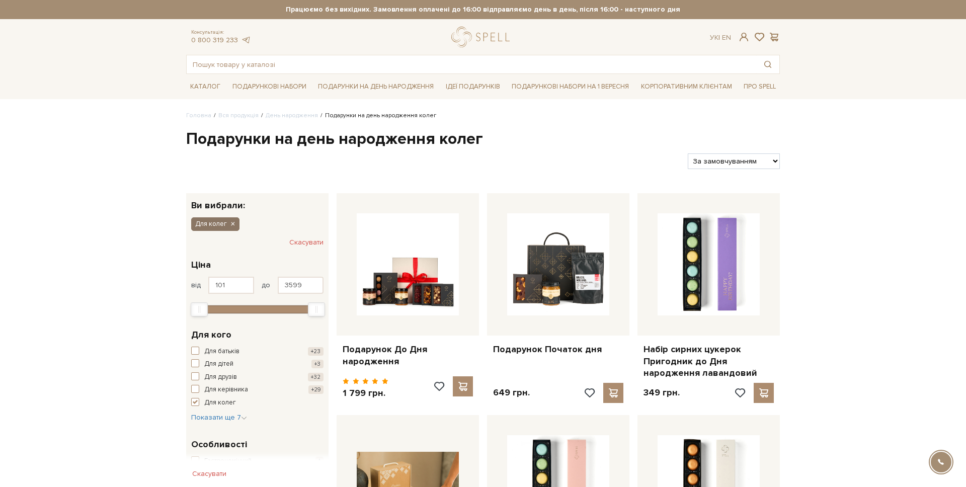
click at [230, 227] on icon "button" at bounding box center [232, 224] width 6 height 9
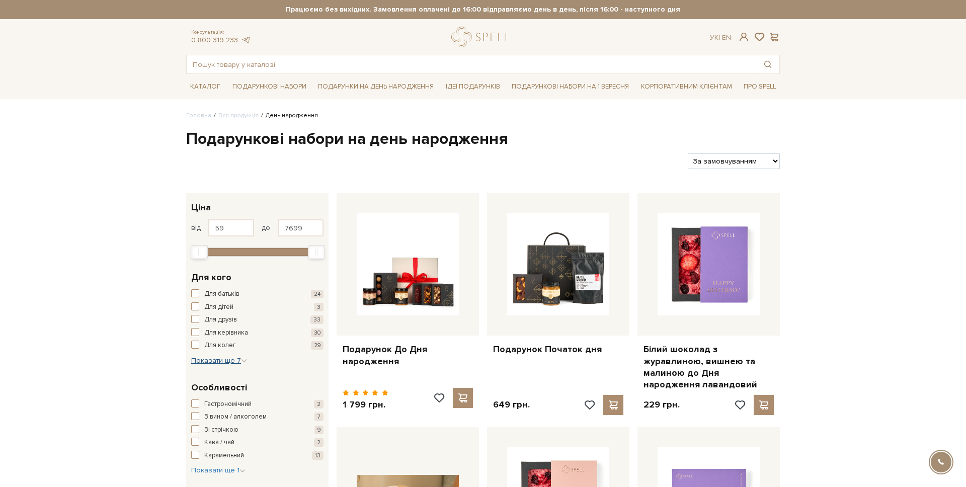
click at [213, 360] on span "Показати ще 7" at bounding box center [219, 360] width 56 height 9
click at [208, 371] on div "Для мами 22 Для неї 12 Для нього 13 Для подруги 17 Для сім'ї 28 Для себе 13 Для…" at bounding box center [259, 402] width 137 height 92
click at [210, 367] on span "Для мами" at bounding box center [218, 366] width 29 height 10
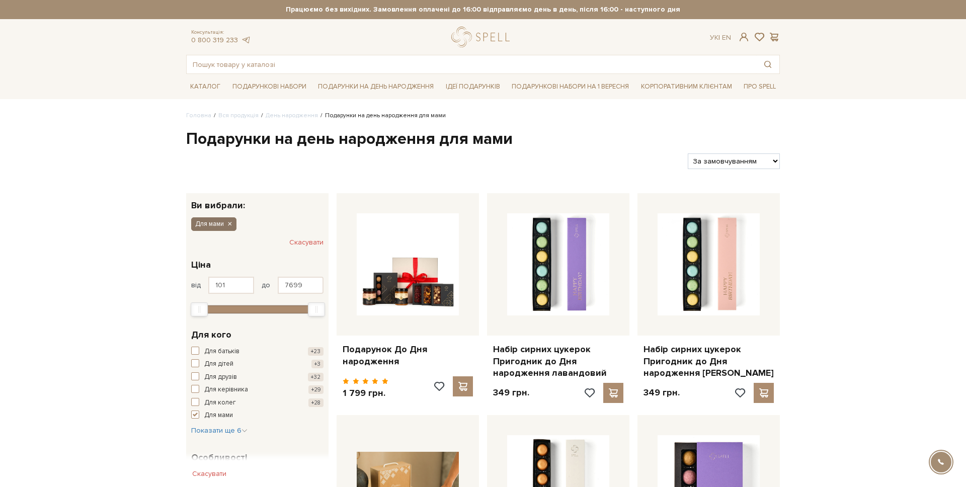
click at [230, 228] on icon "button" at bounding box center [229, 224] width 6 height 9
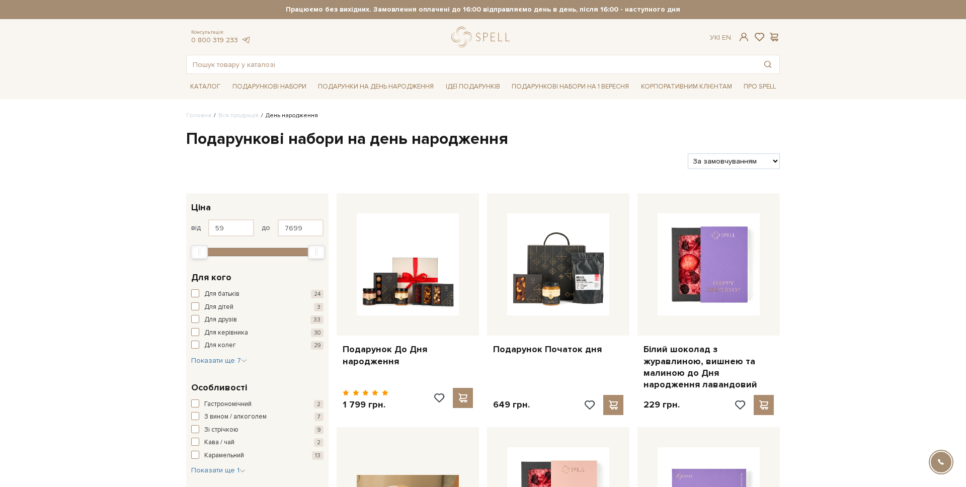
click at [226, 353] on div "Для батьків 24 Для дітей 3 Для друзів 33 Для керівника 30 Для колег 29 Для мами…" at bounding box center [257, 327] width 132 height 76
click at [223, 358] on span "Показати ще 7" at bounding box center [219, 360] width 56 height 9
click at [219, 381] on span "Для неї" at bounding box center [215, 379] width 23 height 10
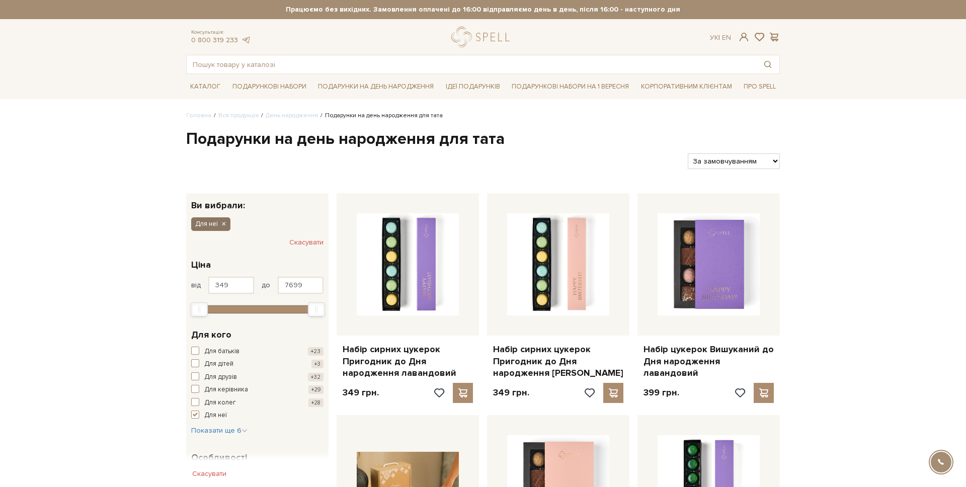
click at [224, 226] on icon "button" at bounding box center [223, 224] width 6 height 9
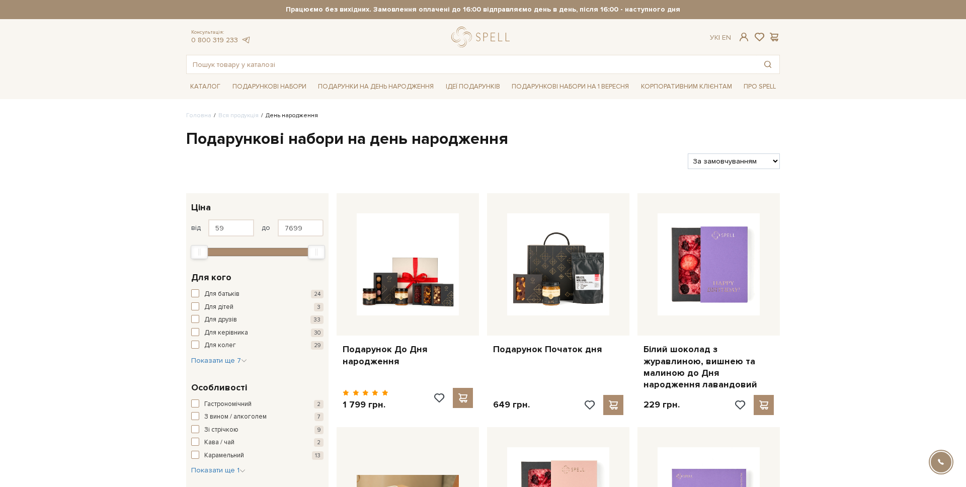
click at [220, 351] on div "Для батьків 24 Для дітей 3 Для друзів 33 Для керівника 30 Для колег 29 Для мами…" at bounding box center [257, 327] width 132 height 76
click at [218, 363] on span "Показати ще 7" at bounding box center [219, 360] width 56 height 9
click at [220, 390] on span "Для нього" at bounding box center [219, 392] width 31 height 10
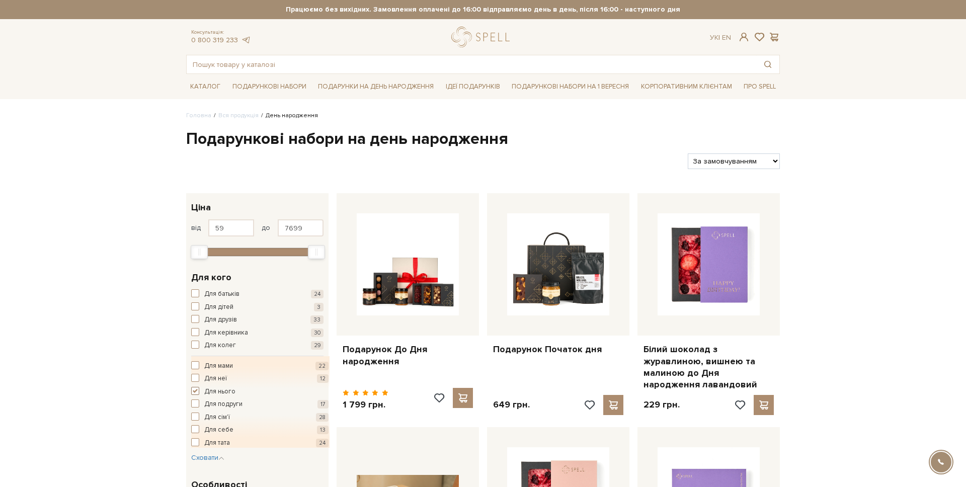
scroll to position [2, 0]
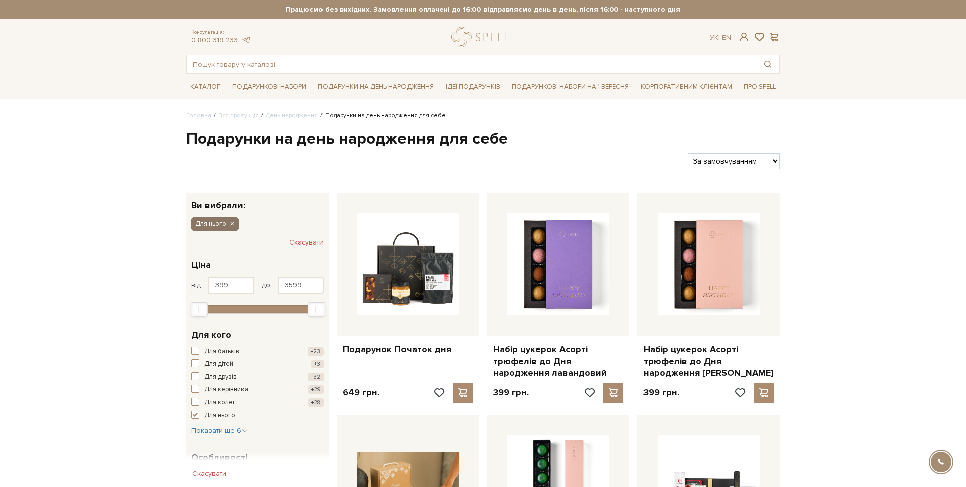
click at [232, 226] on icon "button" at bounding box center [232, 224] width 6 height 9
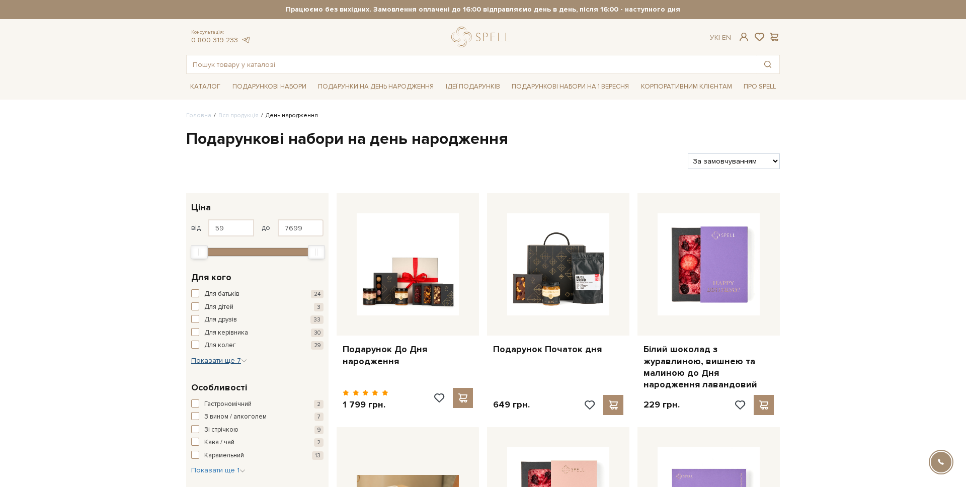
click at [223, 364] on span "Показати ще 7" at bounding box center [219, 360] width 56 height 9
click at [213, 404] on span "Для подруги" at bounding box center [223, 404] width 38 height 10
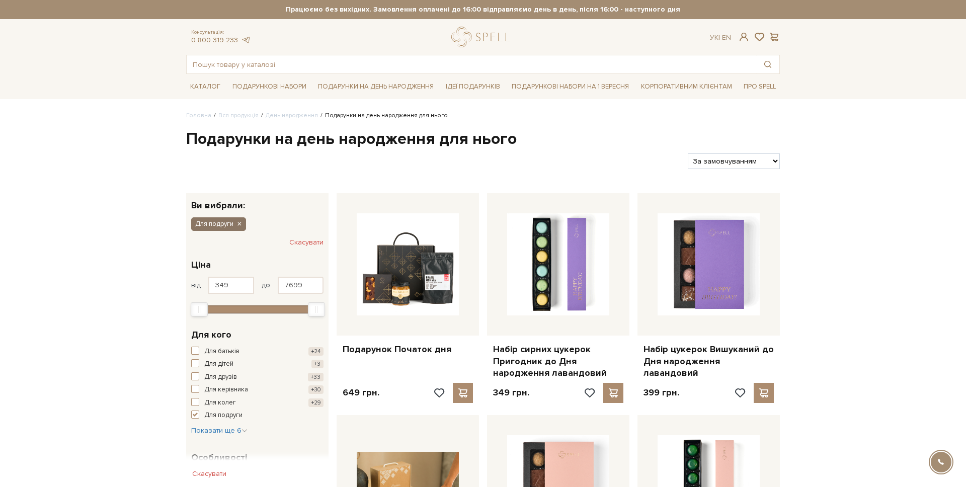
click at [239, 224] on icon "button" at bounding box center [239, 224] width 6 height 9
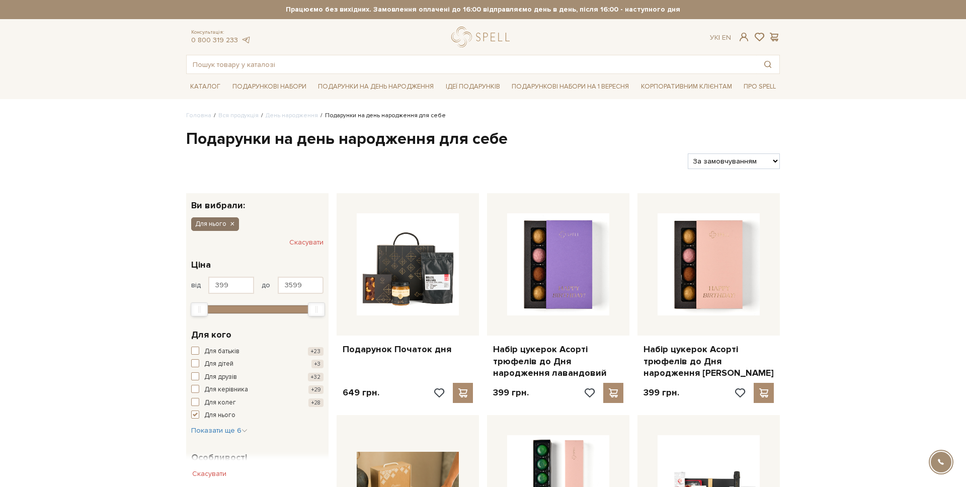
click at [228, 221] on button "Для нього" at bounding box center [215, 223] width 48 height 13
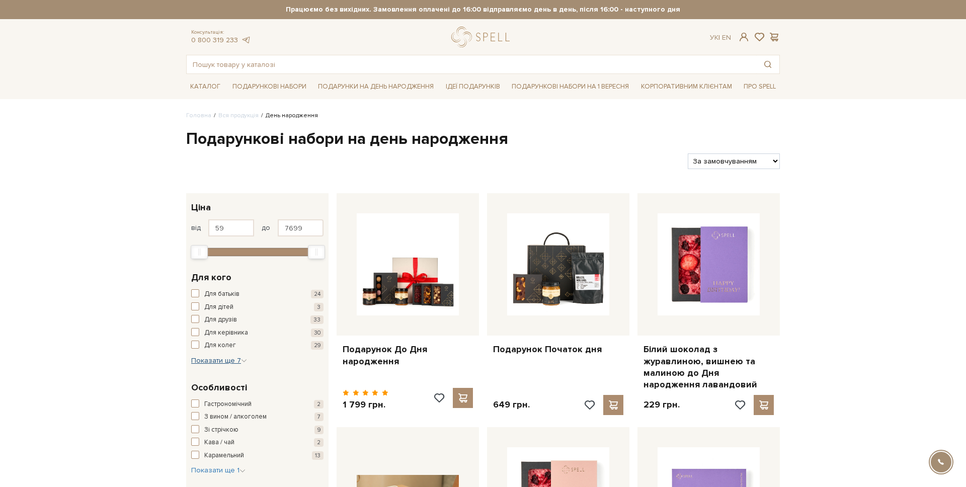
click at [218, 358] on span "Показати ще 7" at bounding box center [219, 360] width 56 height 9
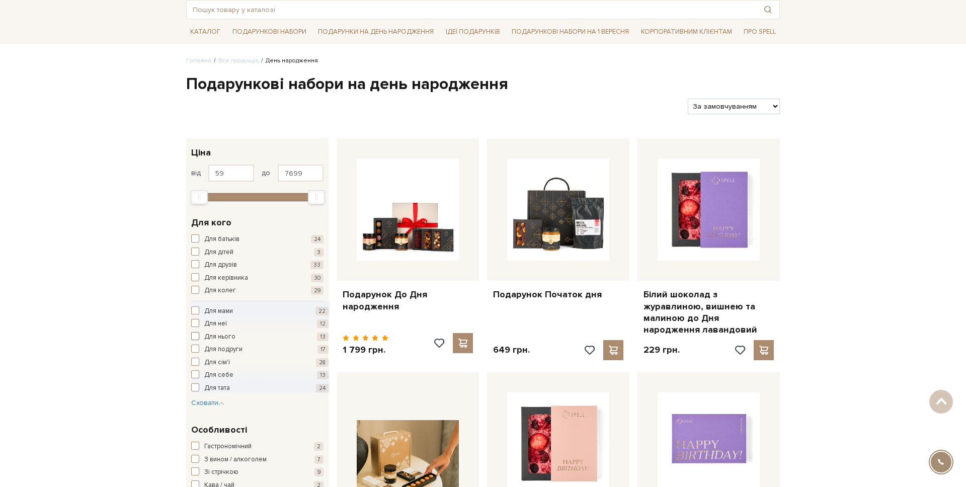
click at [213, 333] on span "Для нього" at bounding box center [219, 337] width 31 height 10
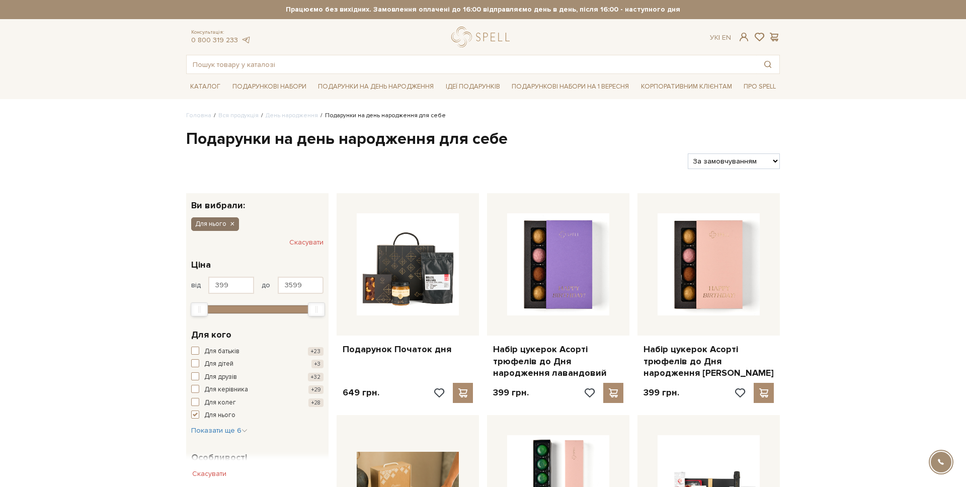
click at [235, 225] on button "Для нього" at bounding box center [215, 223] width 48 height 13
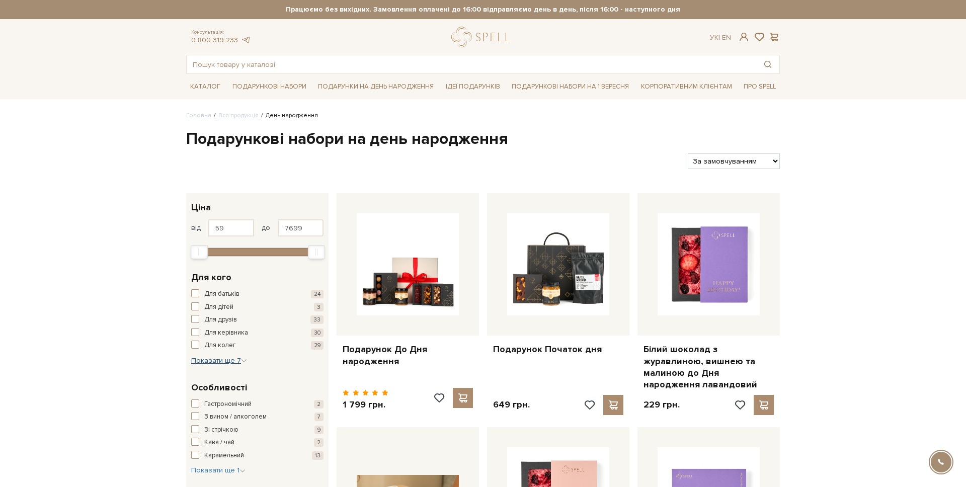
click at [224, 362] on span "Показати ще 7" at bounding box center [219, 360] width 56 height 9
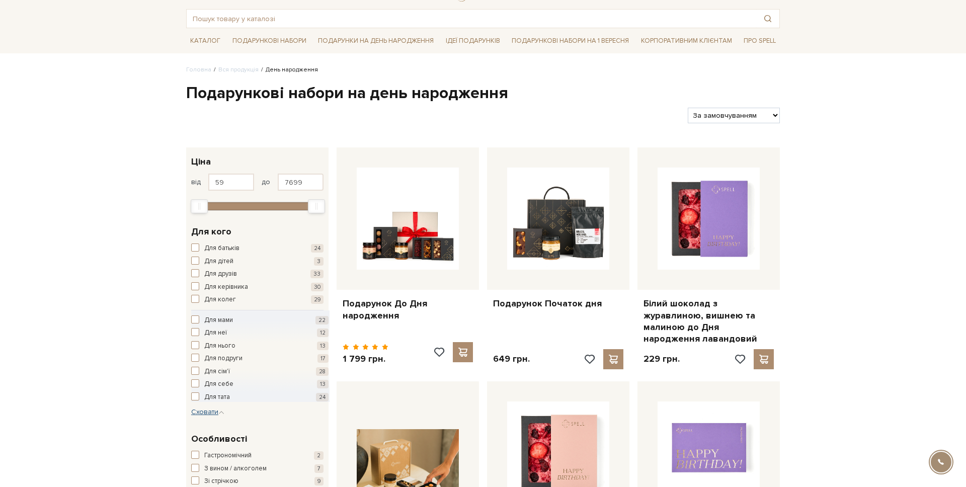
scroll to position [47, 0]
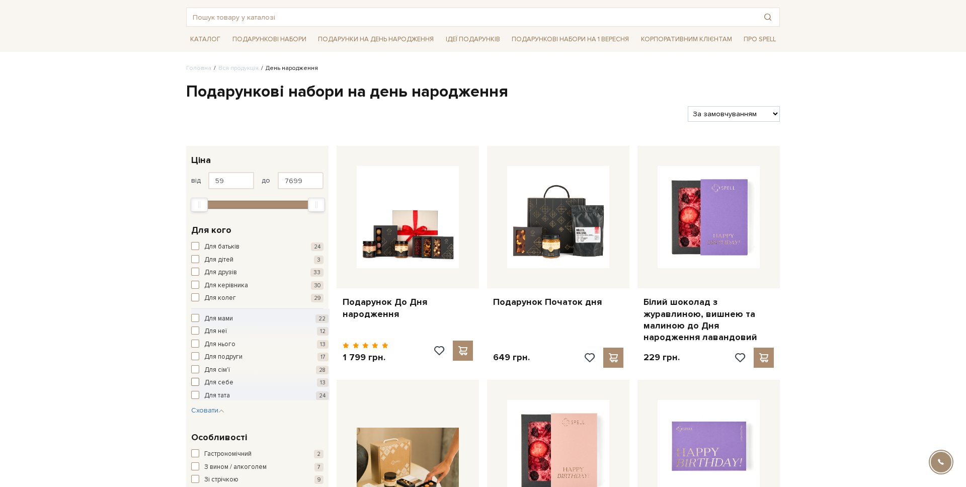
click at [213, 386] on span "Для себе" at bounding box center [218, 383] width 29 height 10
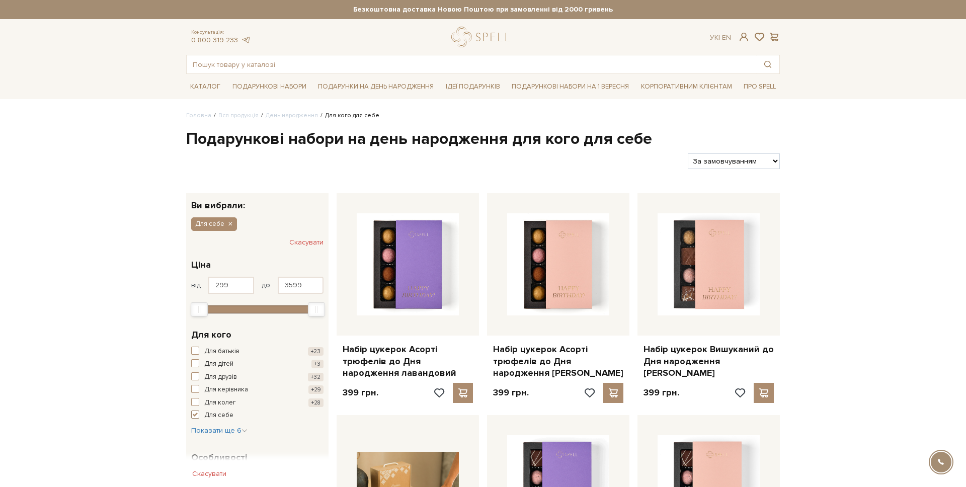
click at [220, 414] on span "Для себе" at bounding box center [218, 416] width 29 height 10
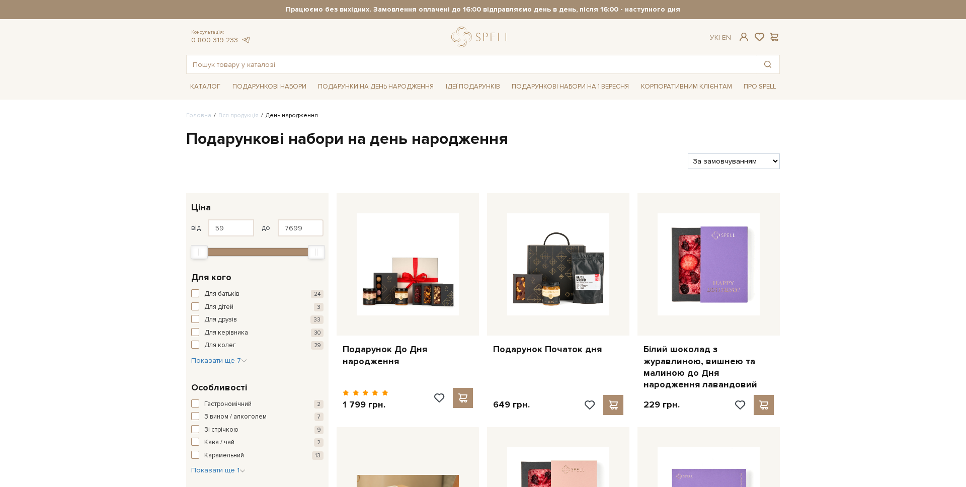
click at [230, 432] on span "Зі стрічкою" at bounding box center [221, 430] width 34 height 10
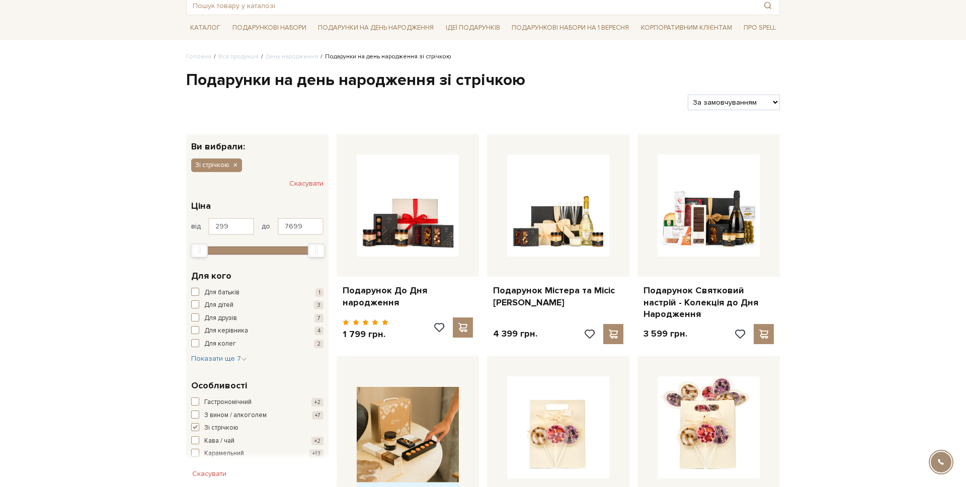
scroll to position [81, 0]
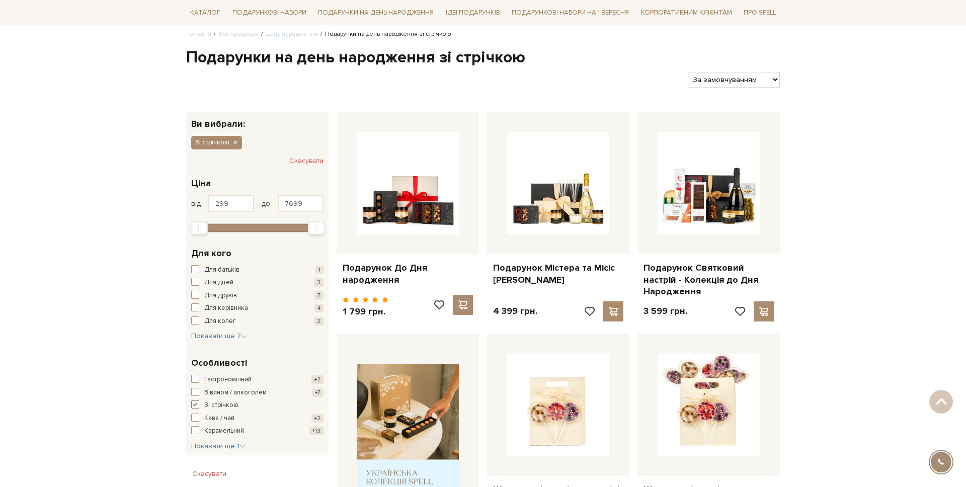
click at [210, 408] on span "Зі стрічкою" at bounding box center [221, 405] width 34 height 10
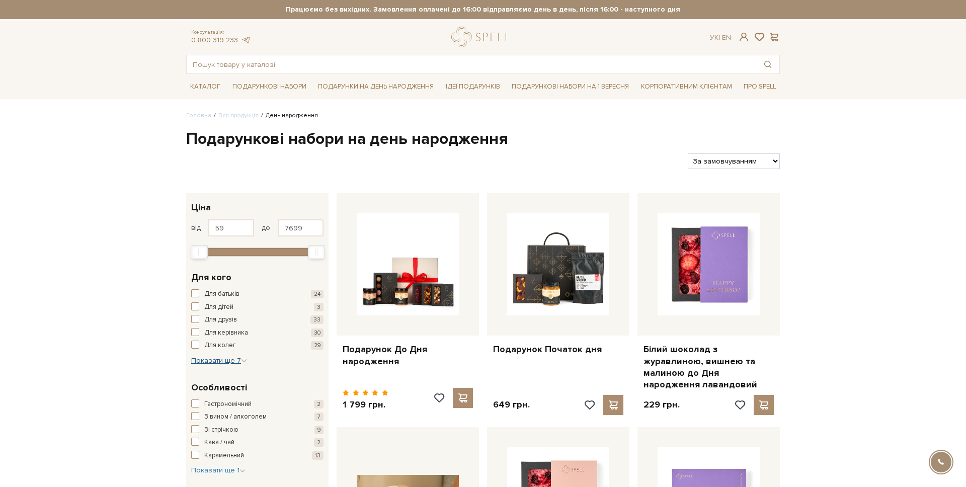
click at [227, 362] on span "Показати ще 7" at bounding box center [219, 360] width 56 height 9
click at [225, 391] on span "Для нього" at bounding box center [219, 392] width 31 height 10
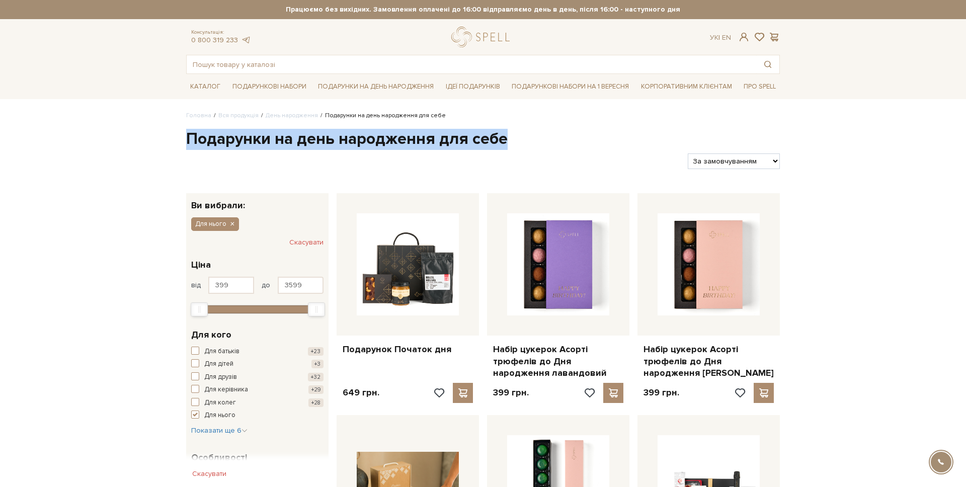
drag, startPoint x: 187, startPoint y: 141, endPoint x: 517, endPoint y: 146, distance: 330.1
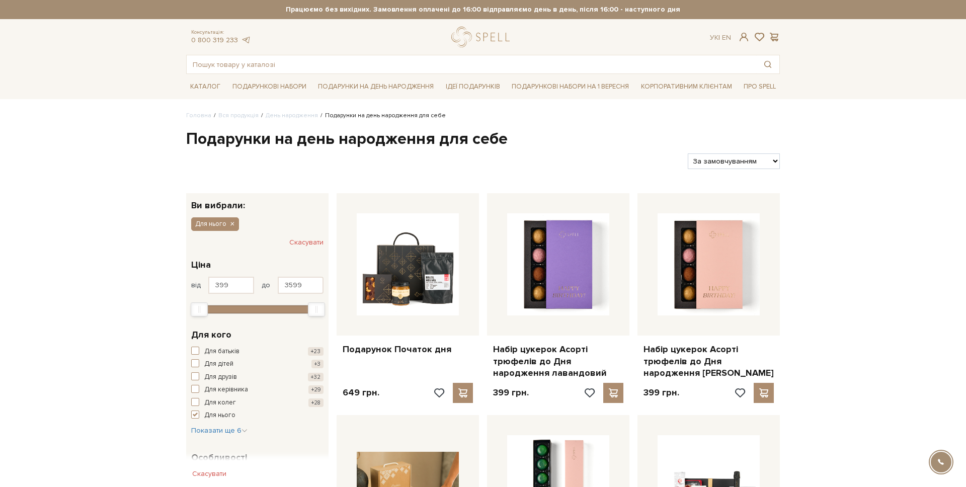
drag, startPoint x: 434, startPoint y: 149, endPoint x: 417, endPoint y: 151, distance: 16.7
click at [428, 150] on div "Фільтри За замовчуванням За Ціною (зростання) За Ціною (зменшення) Новинки За п…" at bounding box center [483, 157] width 602 height 24
click at [199, 416] on span "button" at bounding box center [195, 415] width 8 height 8
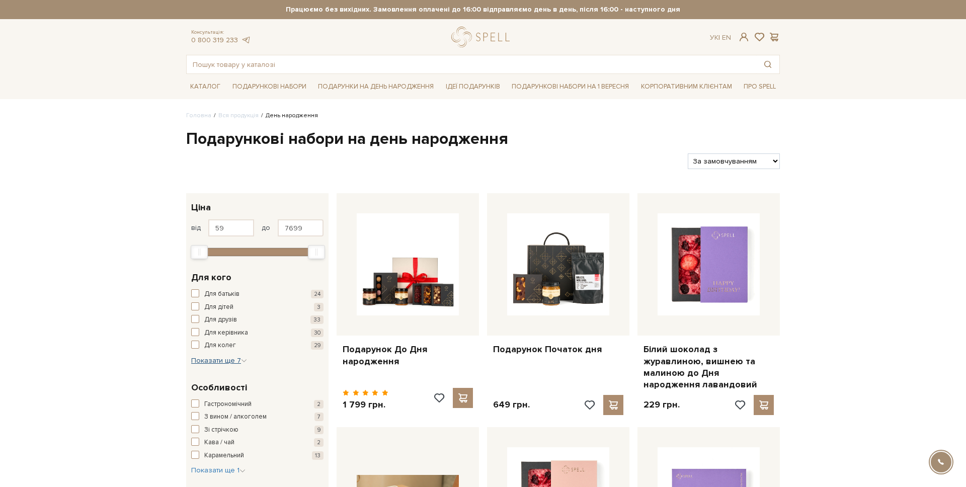
click at [221, 361] on span "Показати ще 7" at bounding box center [219, 360] width 56 height 9
click at [219, 377] on span "Для неї" at bounding box center [215, 379] width 23 height 10
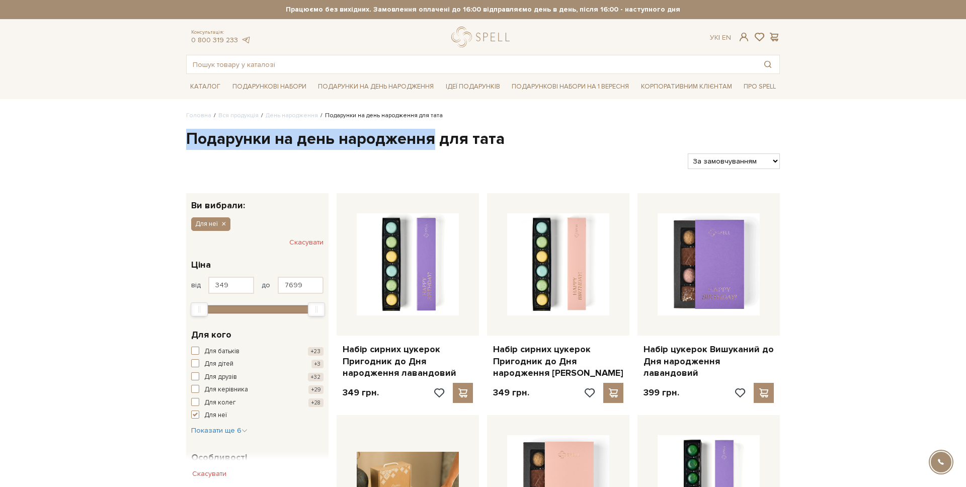
drag, startPoint x: 179, startPoint y: 139, endPoint x: 430, endPoint y: 141, distance: 251.0
copy h1 "Подарунки на день народження"
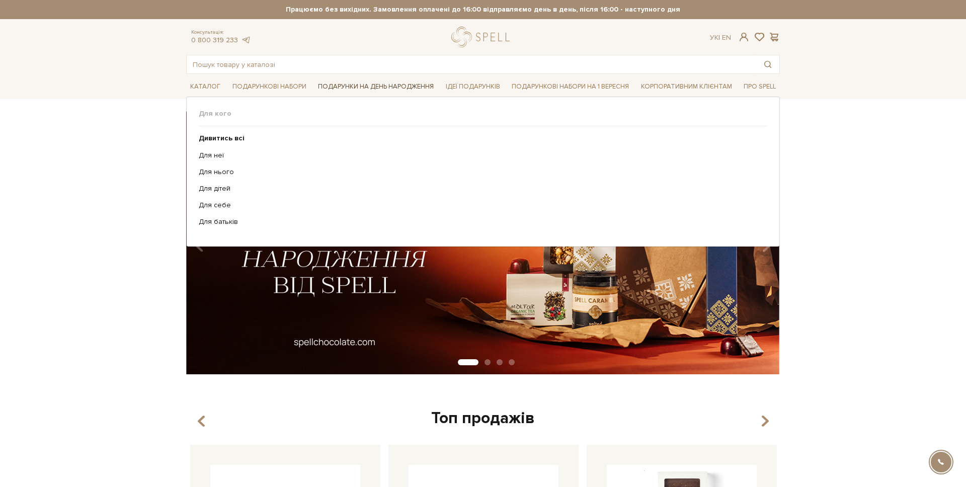
click at [353, 87] on link "Подарунки на День народження" at bounding box center [376, 87] width 124 height 16
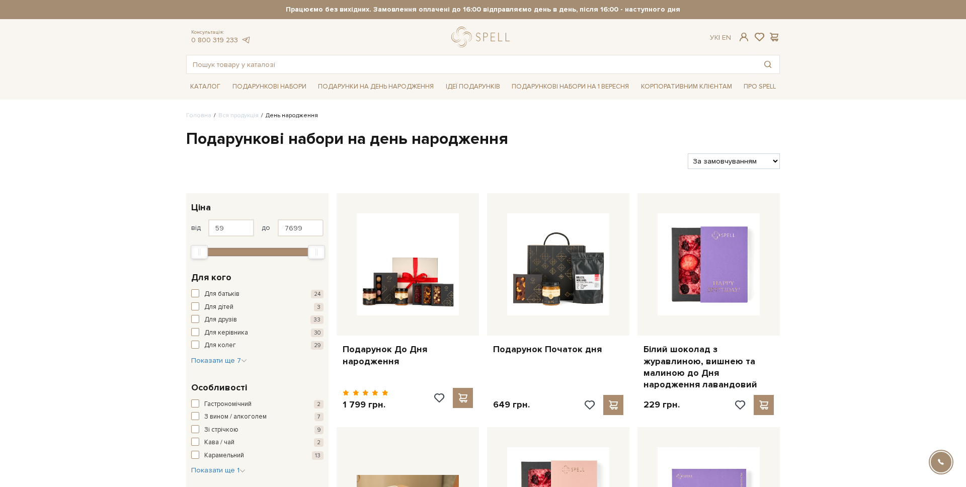
click at [215, 287] on div "Для кого Для батьків 24 Для дітей 3 Для друзів 33 Для керівника 30 Для колег 29…" at bounding box center [257, 318] width 132 height 95
click at [206, 344] on span "Для колег" at bounding box center [220, 346] width 32 height 10
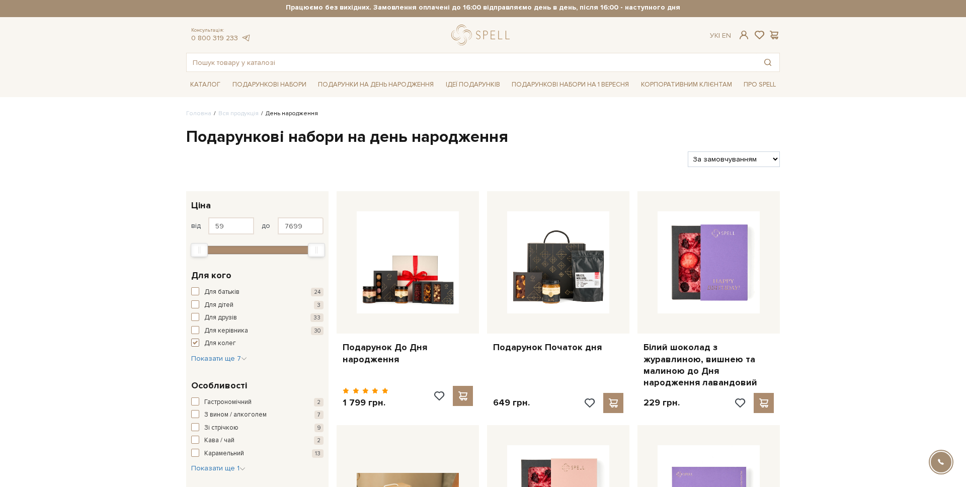
scroll to position [3, 0]
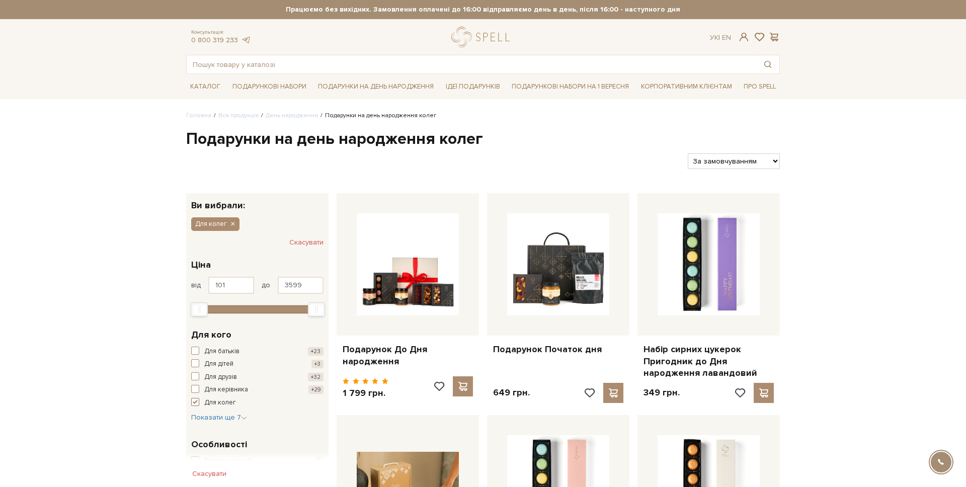
click at [199, 403] on span "button" at bounding box center [195, 402] width 8 height 8
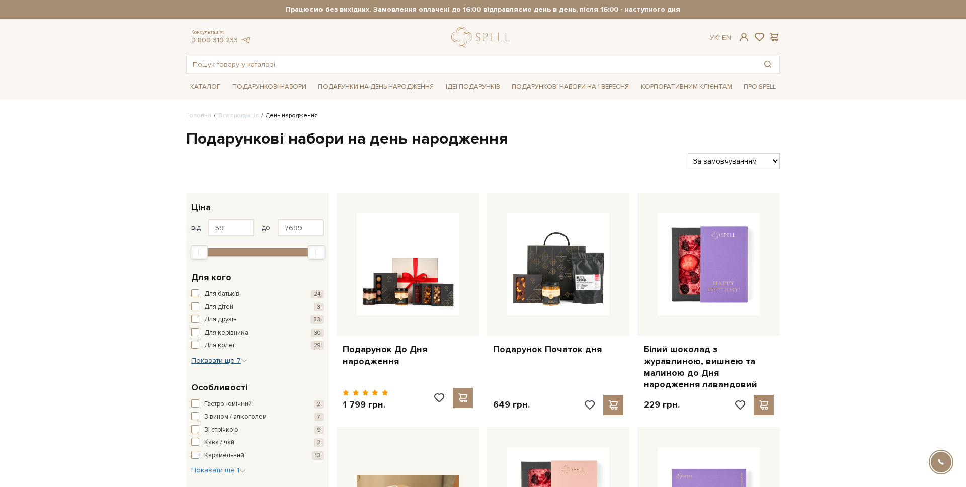
click at [219, 361] on span "Показати ще 7" at bounding box center [219, 360] width 56 height 9
click at [215, 365] on span "Для мами" at bounding box center [218, 366] width 29 height 10
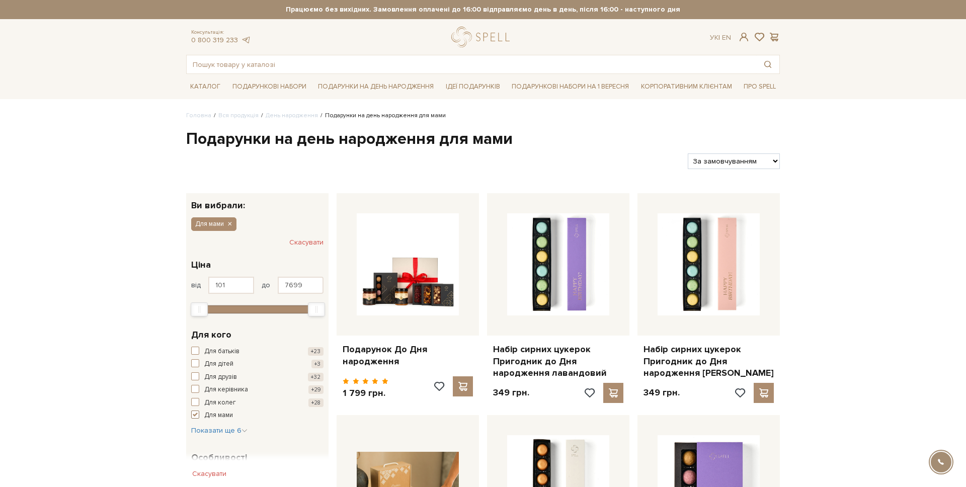
click at [209, 415] on span "Для мами" at bounding box center [218, 416] width 29 height 10
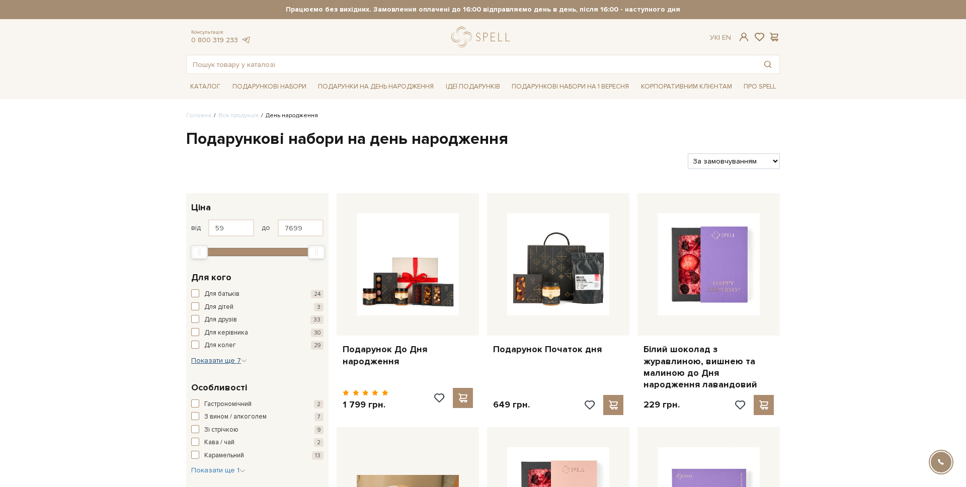
click at [214, 358] on span "Показати ще 7" at bounding box center [219, 360] width 56 height 9
click at [215, 375] on span "Для неї" at bounding box center [215, 379] width 23 height 10
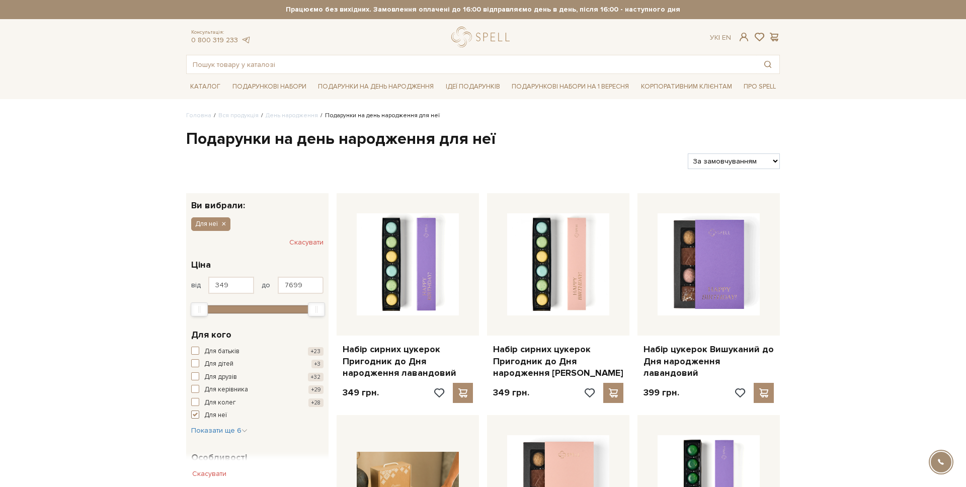
click at [208, 415] on span "Для неї" at bounding box center [215, 416] width 23 height 10
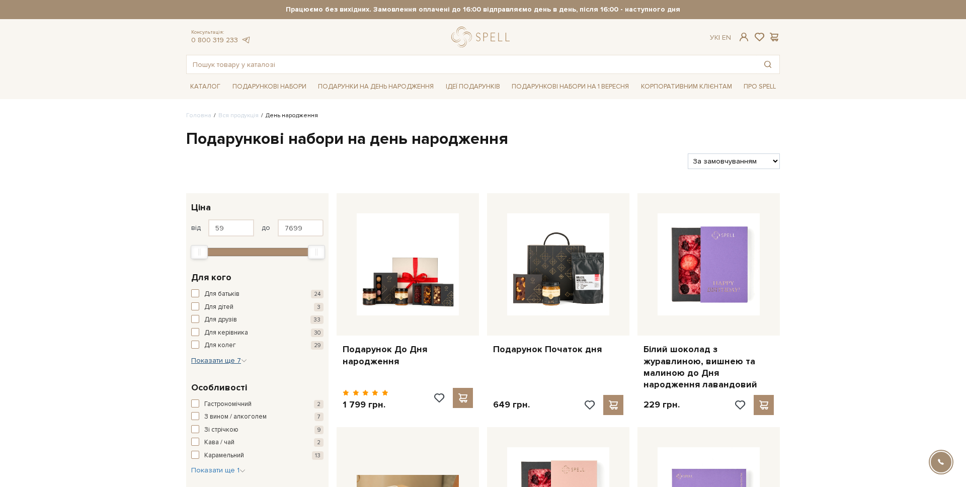
click at [223, 358] on span "Показати ще 7" at bounding box center [219, 360] width 56 height 9
click at [217, 390] on span "Для нього" at bounding box center [219, 392] width 31 height 10
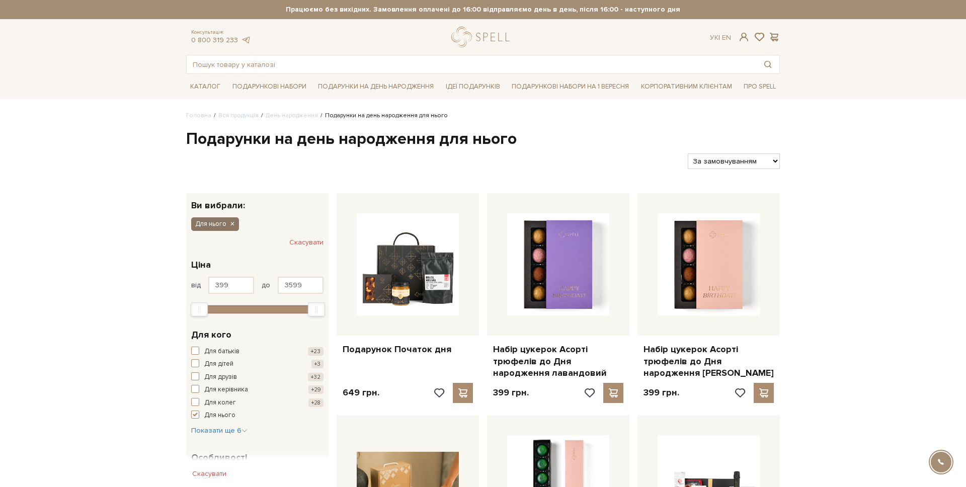
click at [235, 224] on icon "button" at bounding box center [232, 224] width 6 height 9
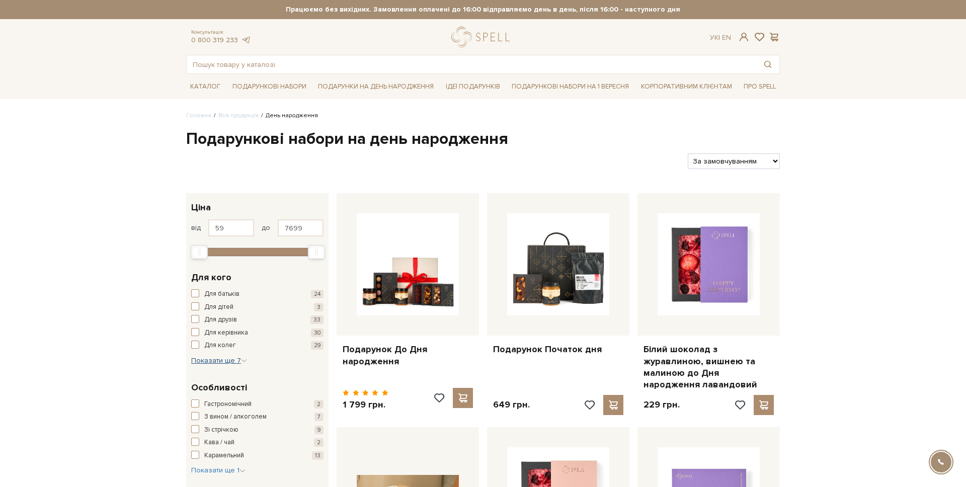
click at [222, 365] on button "Показати ще 7 Сховати" at bounding box center [219, 361] width 56 height 10
click at [223, 402] on span "Для подруги" at bounding box center [223, 404] width 38 height 10
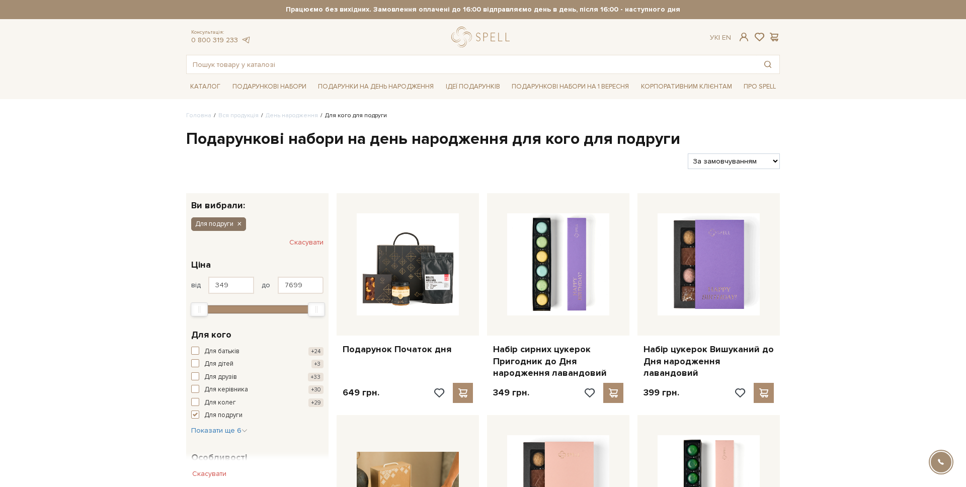
click at [237, 224] on icon "button" at bounding box center [239, 224] width 6 height 9
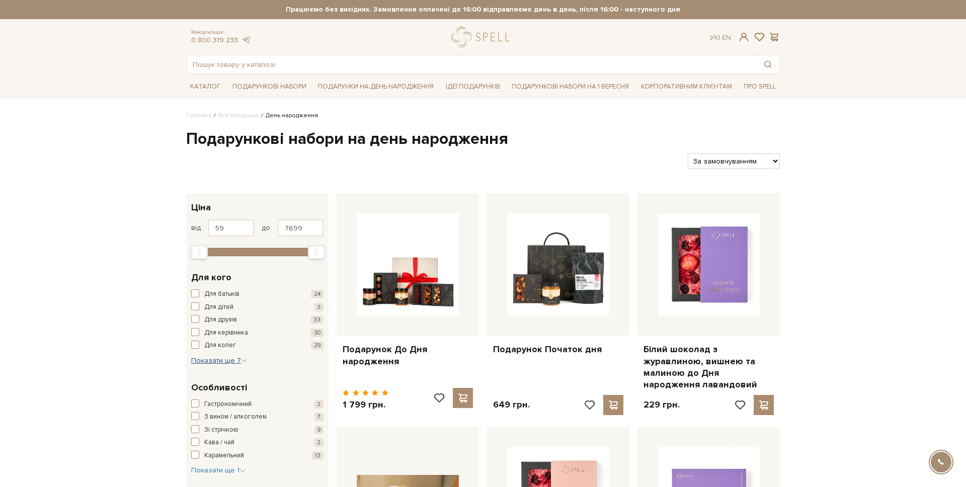
click at [225, 358] on span "Показати ще 7" at bounding box center [219, 360] width 56 height 9
click at [220, 418] on span "Для сім'ї" at bounding box center [217, 418] width 26 height 10
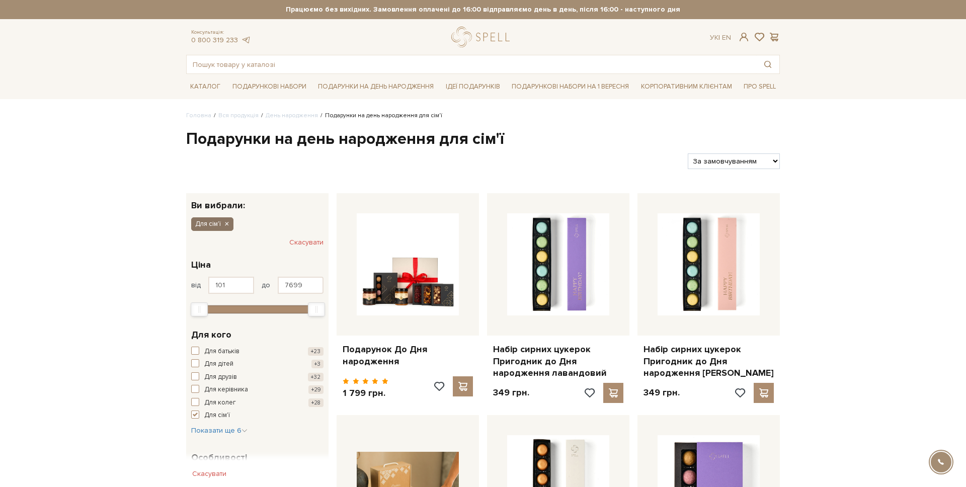
click at [225, 224] on icon "button" at bounding box center [226, 224] width 6 height 9
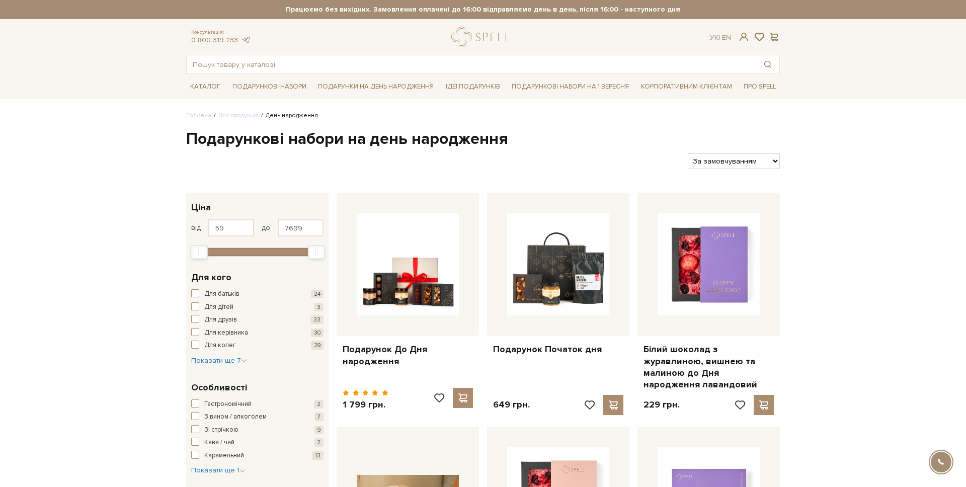
click at [213, 366] on div "Для кого Для батьків 24 Для дітей 3 Для друзів 33 Для керівника 30 Для колег 29…" at bounding box center [257, 318] width 142 height 110
click at [215, 356] on span "Показати ще 7" at bounding box center [219, 360] width 56 height 9
click at [212, 428] on span "Для себе" at bounding box center [218, 430] width 29 height 10
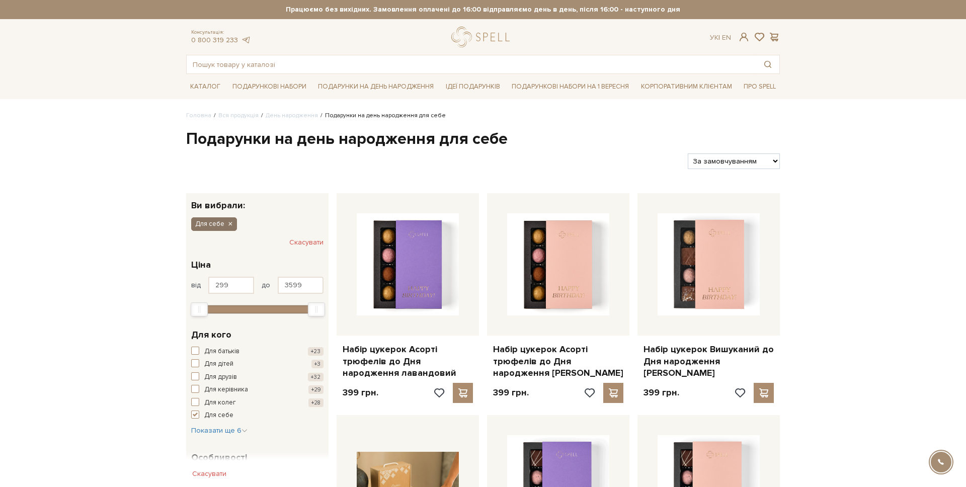
click at [229, 220] on icon "button" at bounding box center [230, 224] width 6 height 9
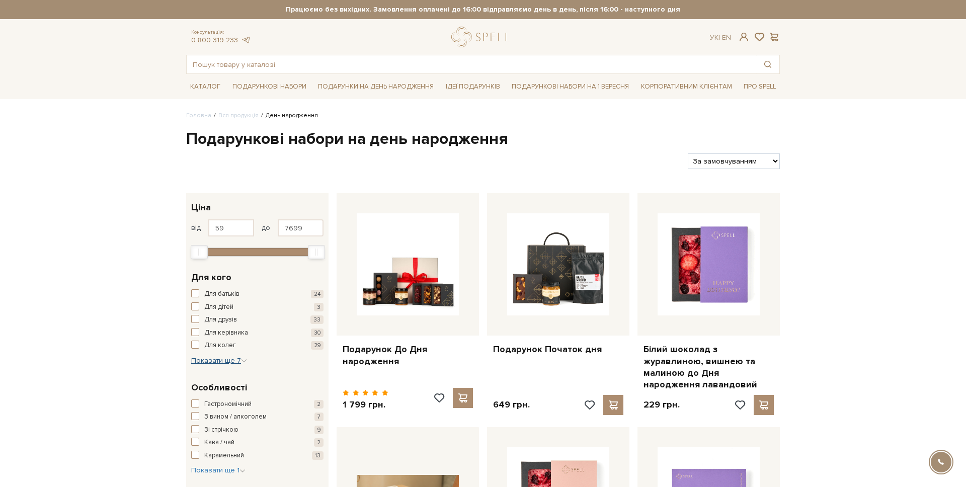
click at [223, 363] on span "Показати ще 7" at bounding box center [219, 360] width 56 height 9
click at [216, 439] on span "Для тата" at bounding box center [217, 443] width 26 height 10
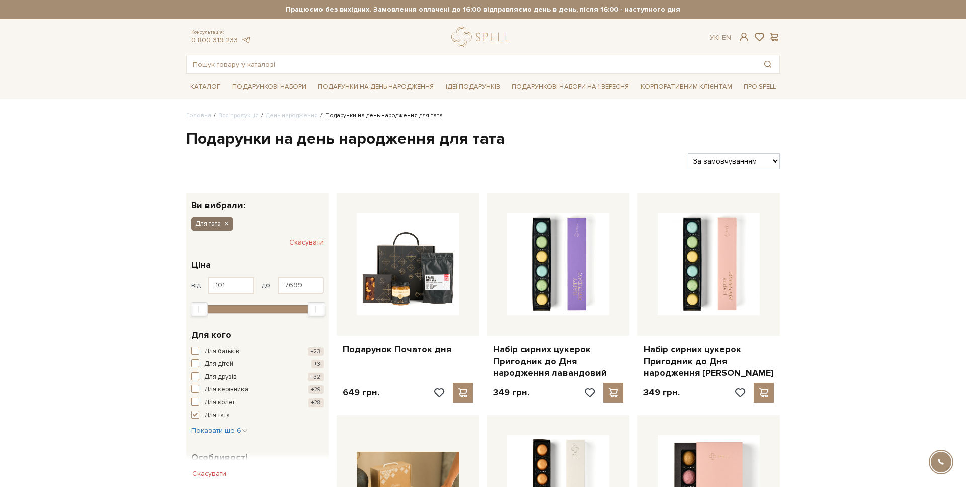
click at [228, 226] on icon "button" at bounding box center [226, 224] width 6 height 9
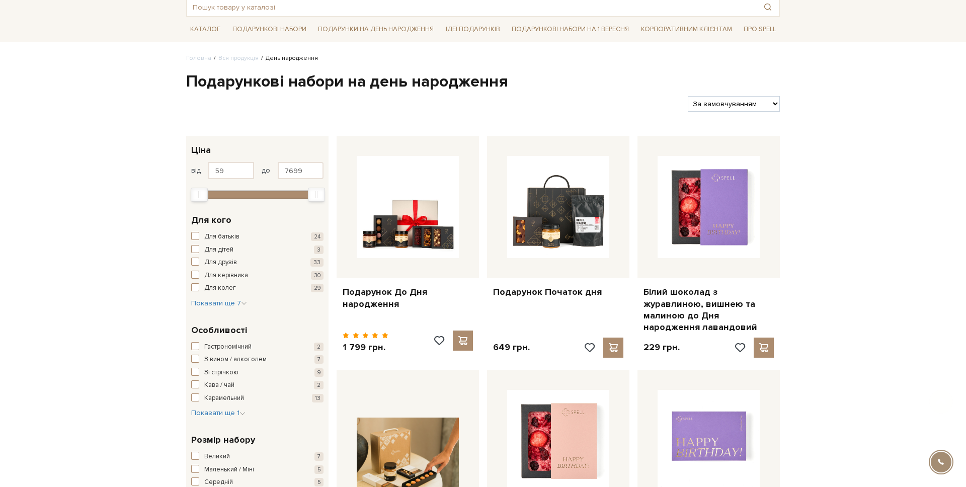
scroll to position [58, 0]
click at [221, 354] on div "Гастрономічний 2 З вином / алкоголем 7 Зі стрічкою 9 Кава / чай 2 Карамельний 13" at bounding box center [257, 372] width 132 height 61
click at [230, 347] on span "Гастрономічний" at bounding box center [227, 347] width 47 height 10
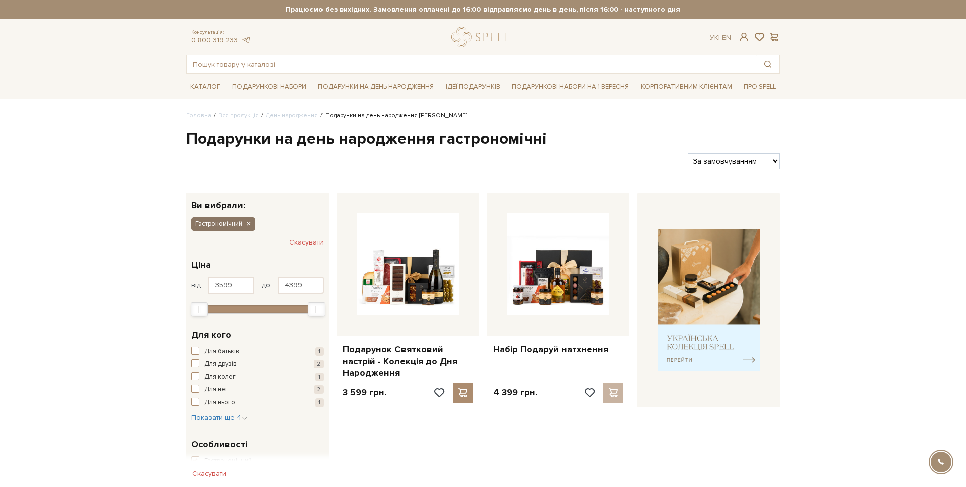
click at [248, 225] on icon "button" at bounding box center [248, 224] width 6 height 9
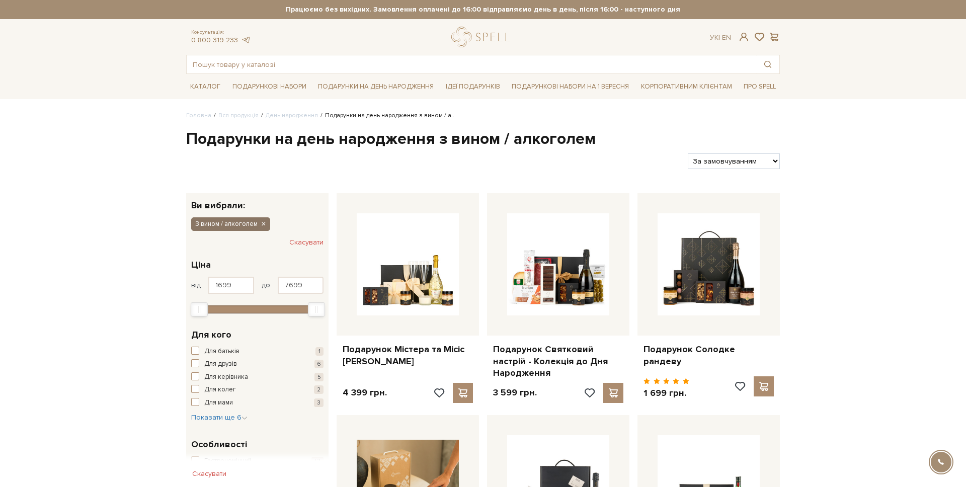
click at [265, 220] on icon "button" at bounding box center [263, 224] width 6 height 9
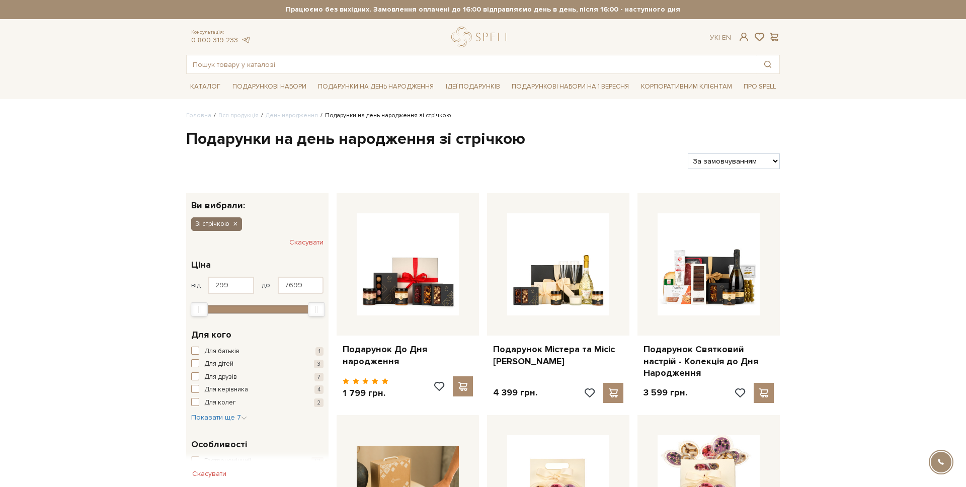
click at [232, 223] on icon "button" at bounding box center [235, 224] width 6 height 9
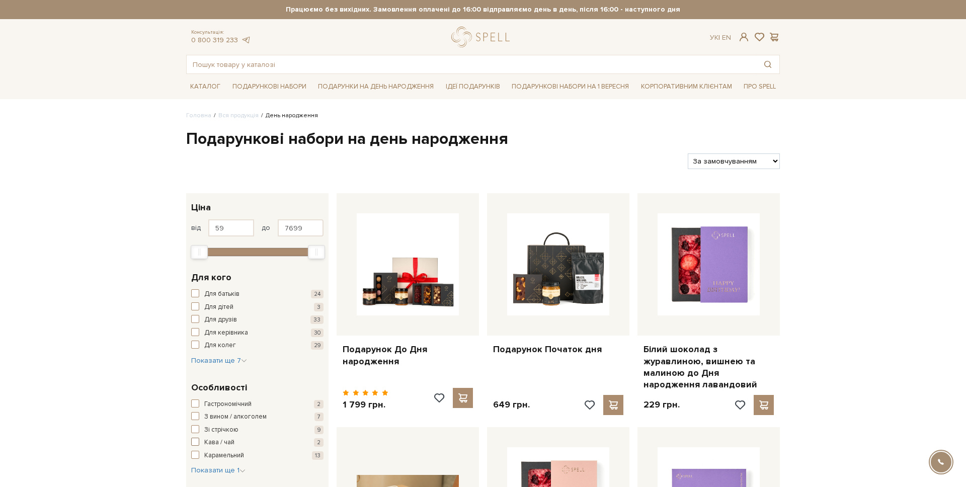
click at [218, 440] on span "Кава / чай" at bounding box center [219, 443] width 30 height 10
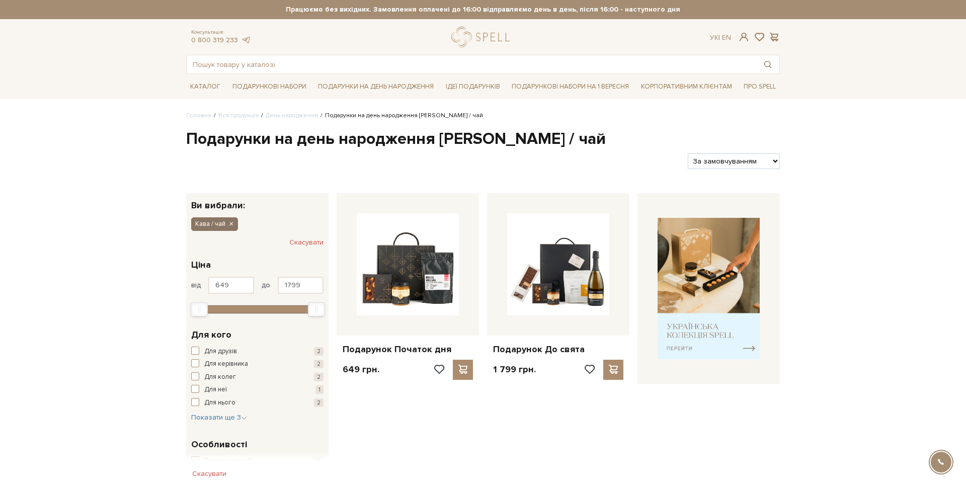
click at [230, 224] on icon "button" at bounding box center [231, 224] width 6 height 9
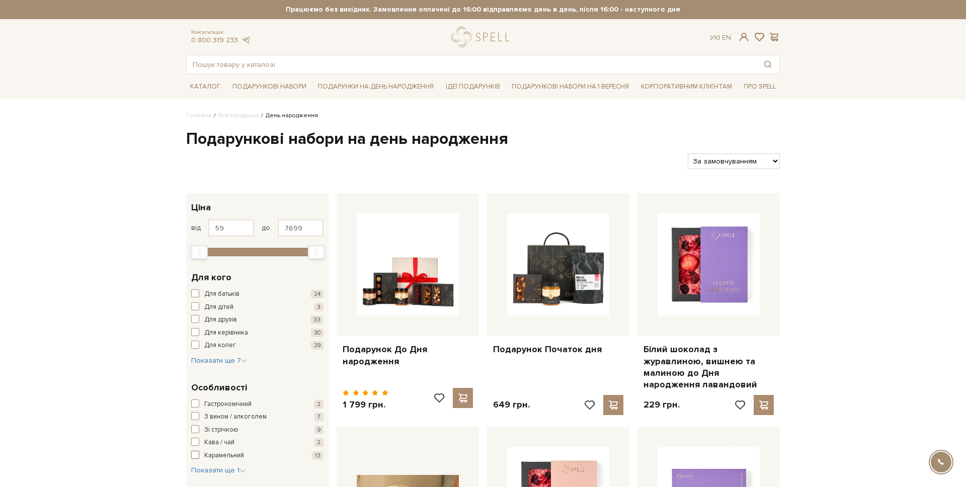
click at [227, 451] on span "Карамельний" at bounding box center [224, 456] width 40 height 10
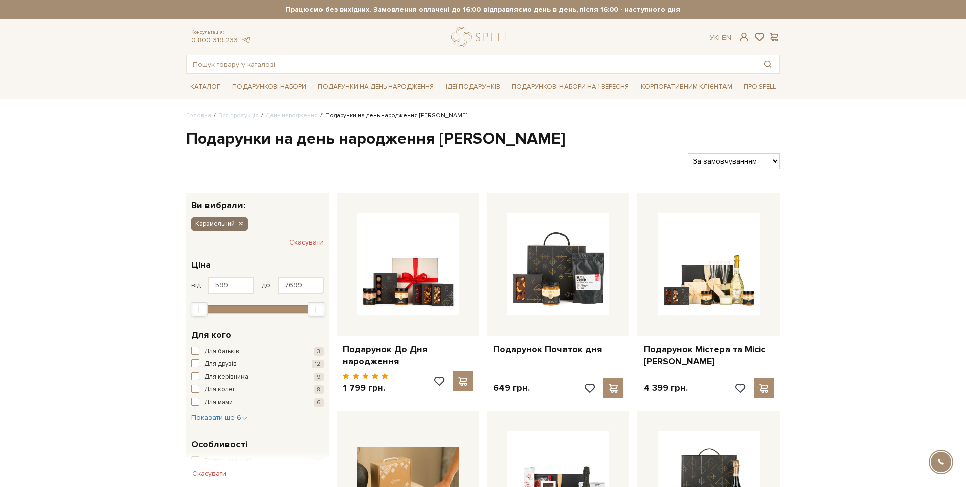
click at [241, 221] on icon "button" at bounding box center [240, 224] width 6 height 9
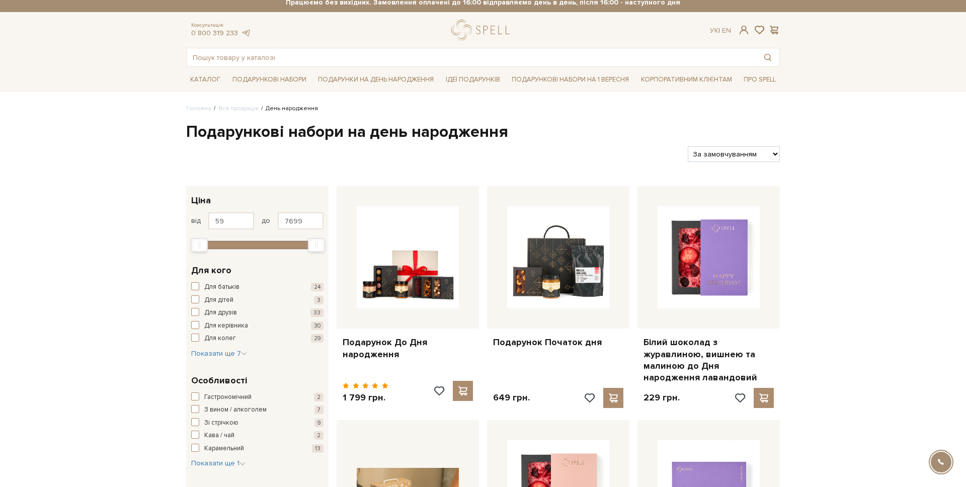
scroll to position [47, 0]
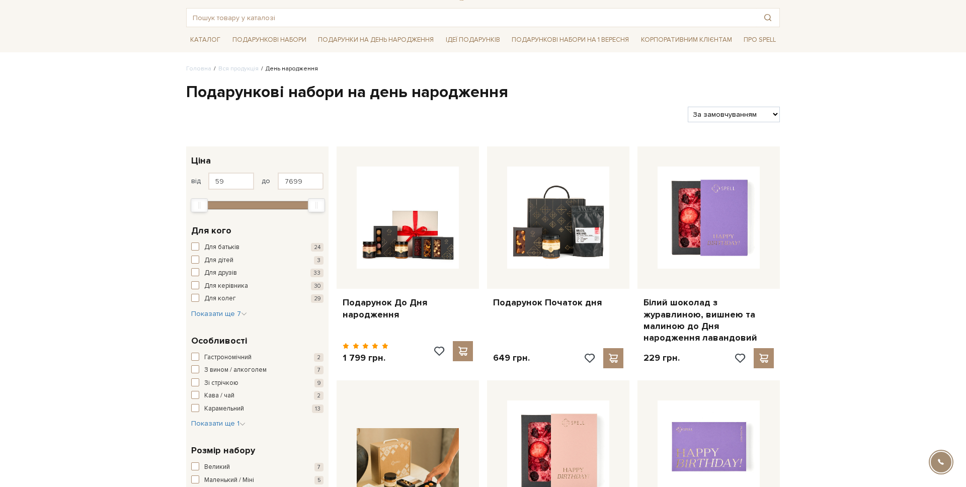
click at [221, 414] on div "Гастрономічний 2 З вином / алкоголем 7 Зі стрічкою 9 Кава / чай 2 Карамельний 1…" at bounding box center [257, 391] width 132 height 76
click at [218, 421] on span "Показати ще 1" at bounding box center [218, 423] width 54 height 9
click at [225, 434] on span "Символічний / Маленькі дрібні" at bounding box center [249, 429] width 91 height 10
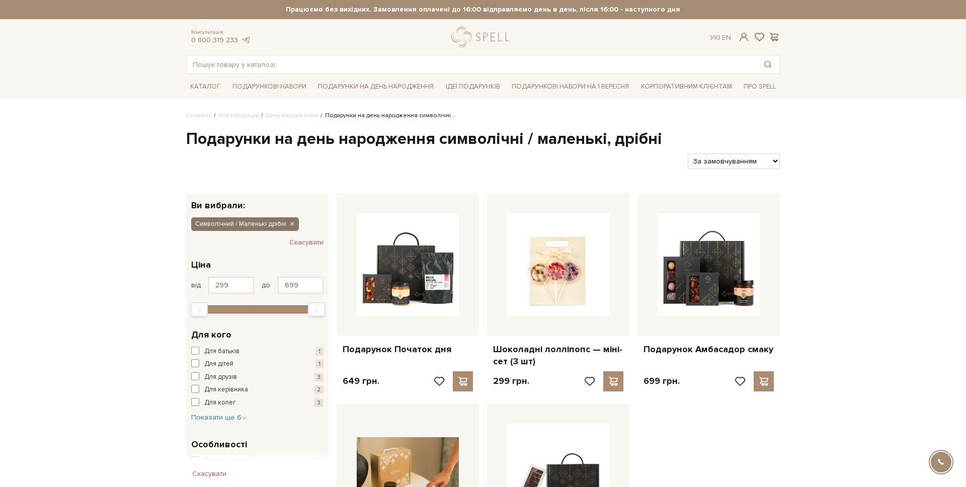
click at [294, 222] on icon "button" at bounding box center [292, 224] width 6 height 9
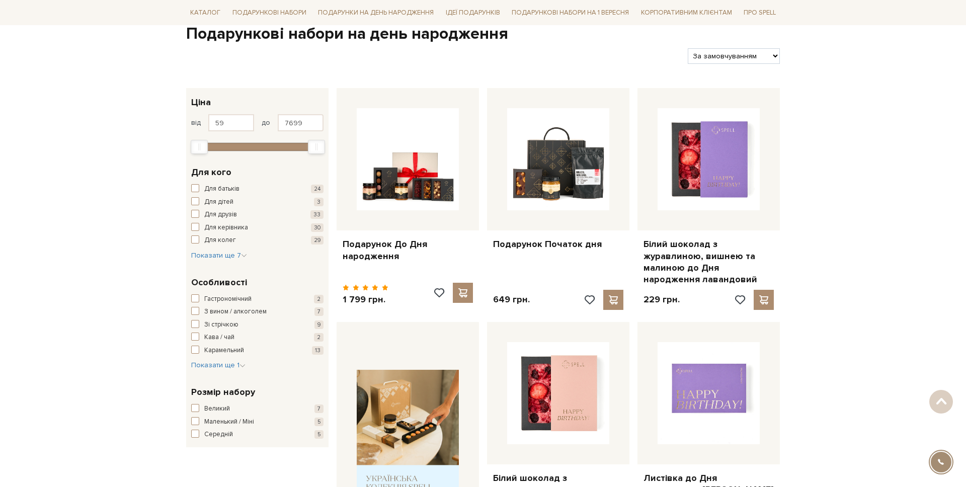
scroll to position [114, 0]
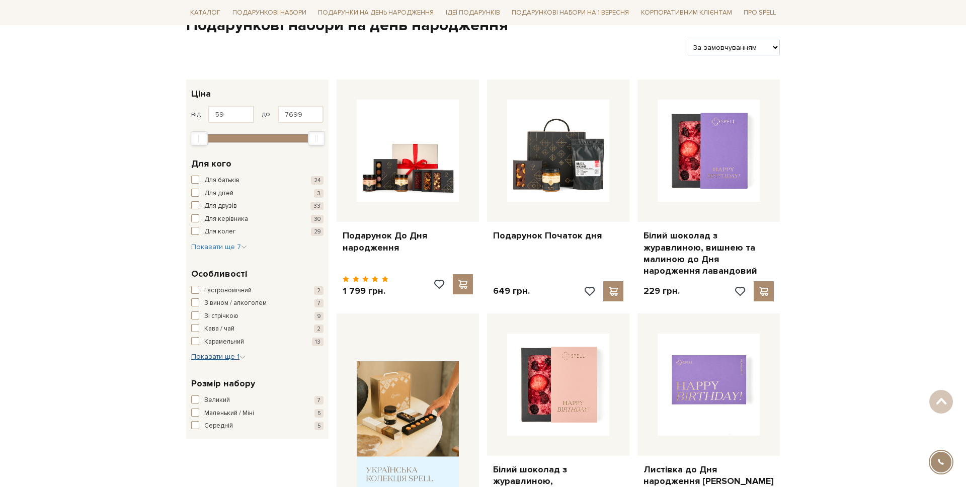
click at [203, 357] on span "Показати ще 1" at bounding box center [218, 356] width 54 height 9
click at [215, 367] on span "Символічний / Маленькі дрібні" at bounding box center [249, 362] width 91 height 10
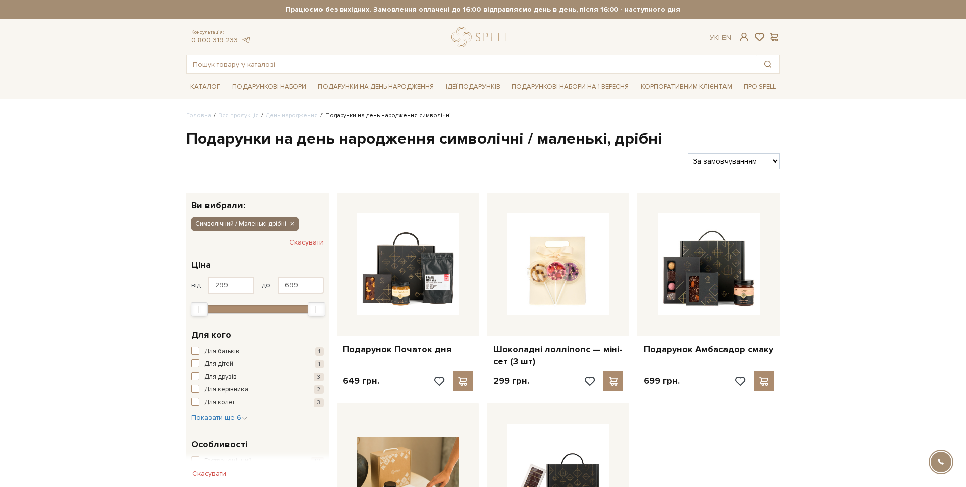
click at [294, 218] on button "Символічний / Маленькі дрібні" at bounding box center [245, 223] width 108 height 13
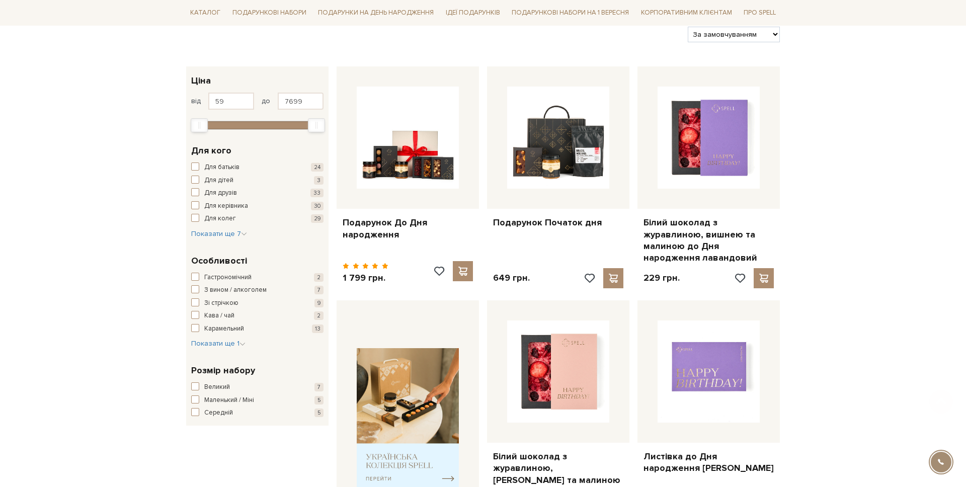
scroll to position [184, 0]
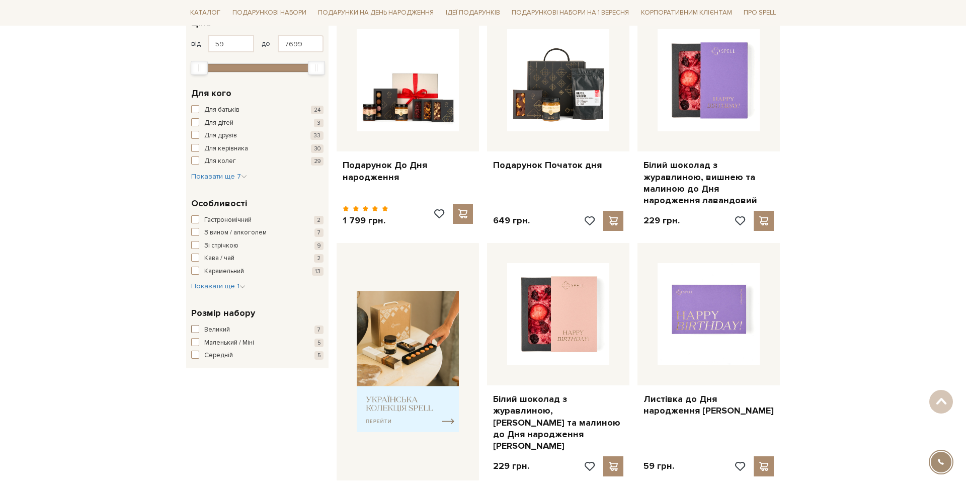
click at [206, 332] on span "Великий" at bounding box center [217, 330] width 26 height 10
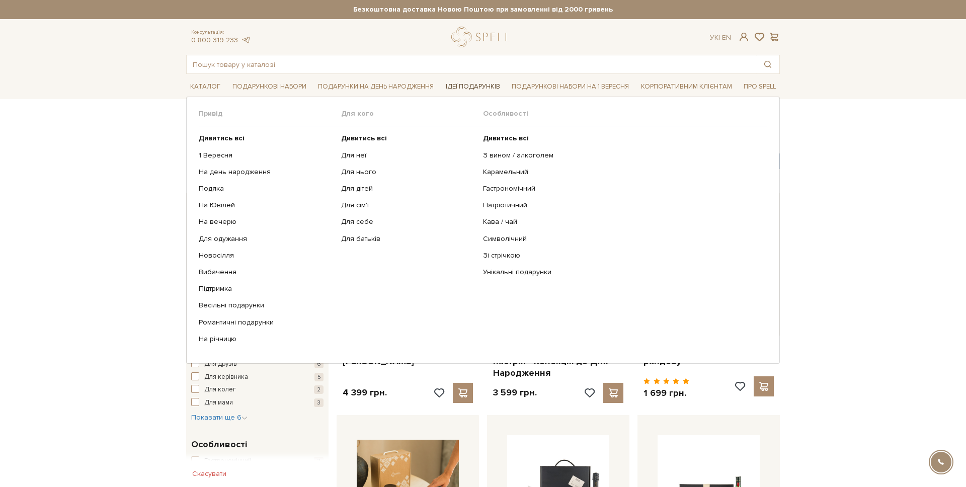
click at [481, 89] on link "Ідеї подарунків" at bounding box center [473, 87] width 62 height 16
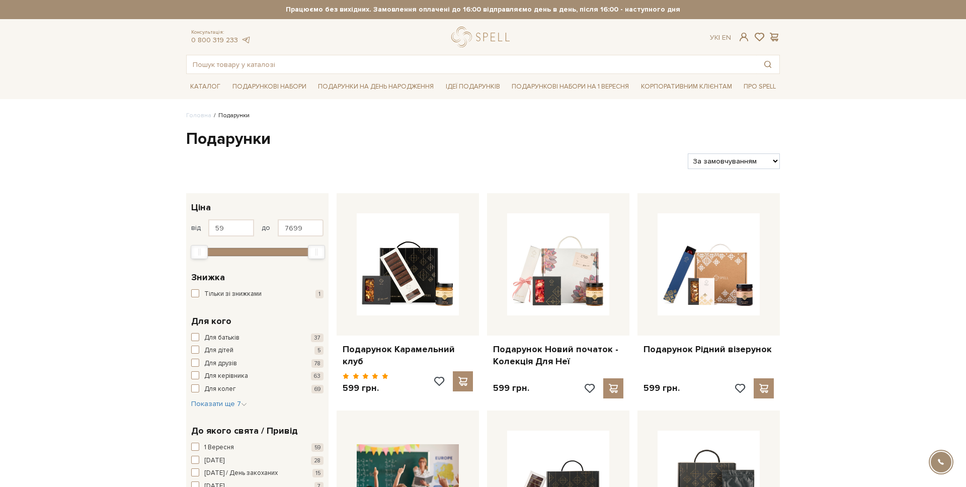
click at [209, 394] on div "Для батьків 37 Для дітей 5 Для друзів 78 Для керівника 63 Для колег 69 Для мами…" at bounding box center [257, 371] width 132 height 76
click at [208, 399] on button "Показати ще 7 Сховати" at bounding box center [219, 404] width 56 height 10
click at [221, 421] on span "Для неї" at bounding box center [215, 423] width 23 height 10
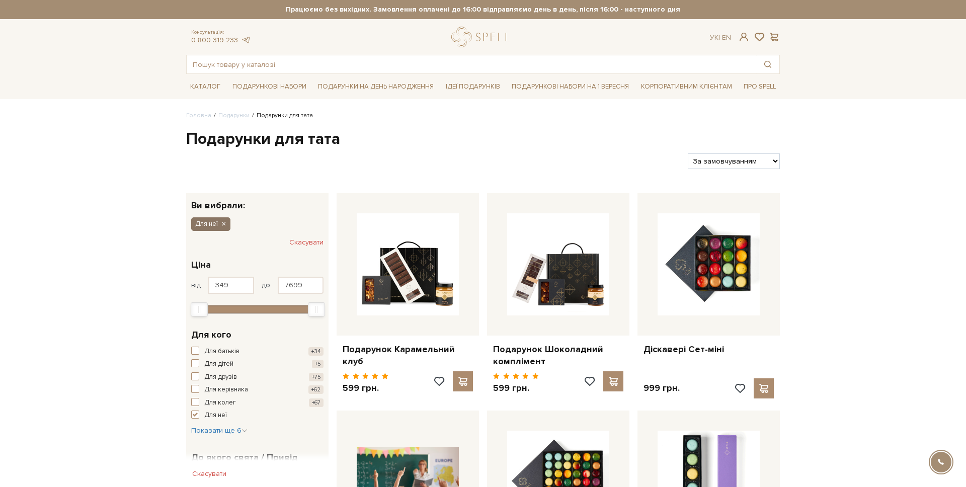
click at [221, 222] on icon "button" at bounding box center [223, 224] width 6 height 9
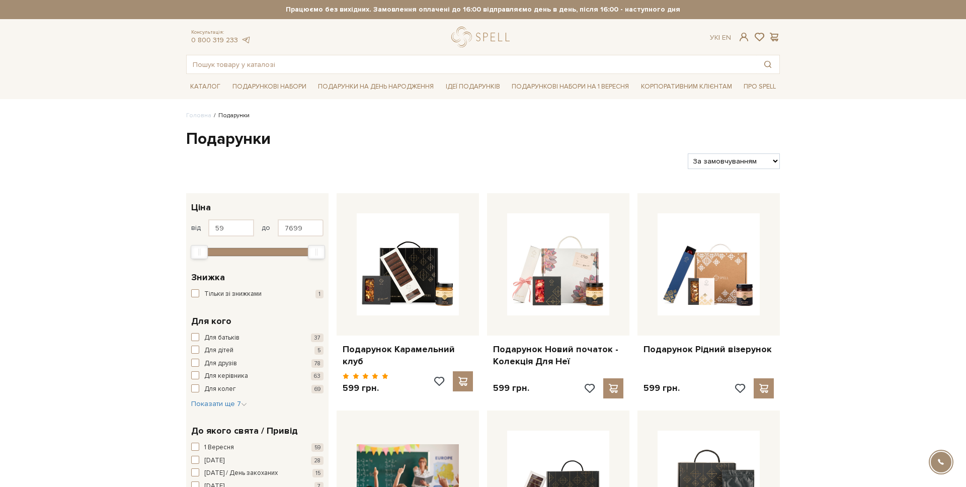
scroll to position [48, 0]
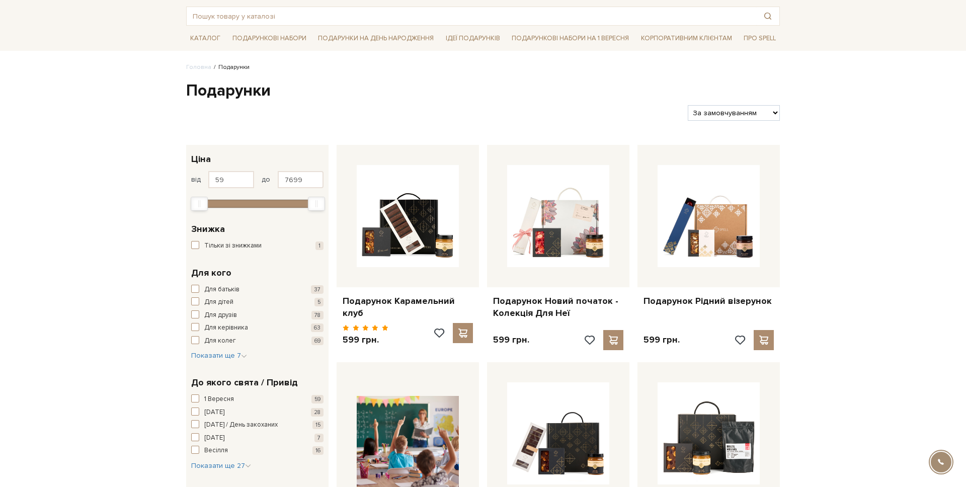
click at [214, 346] on div "Для батьків 37 Для дітей 5 Для друзів 78 Для керівника 63 Для колег 69 Для мами…" at bounding box center [257, 323] width 132 height 76
click at [210, 356] on span "Показати ще 7" at bounding box center [219, 355] width 56 height 9
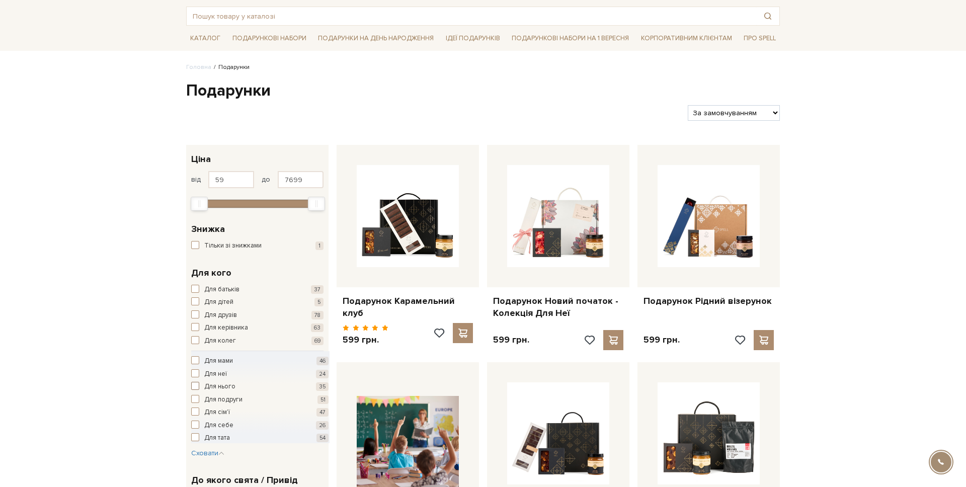
click at [221, 384] on span "Для нього" at bounding box center [219, 387] width 31 height 10
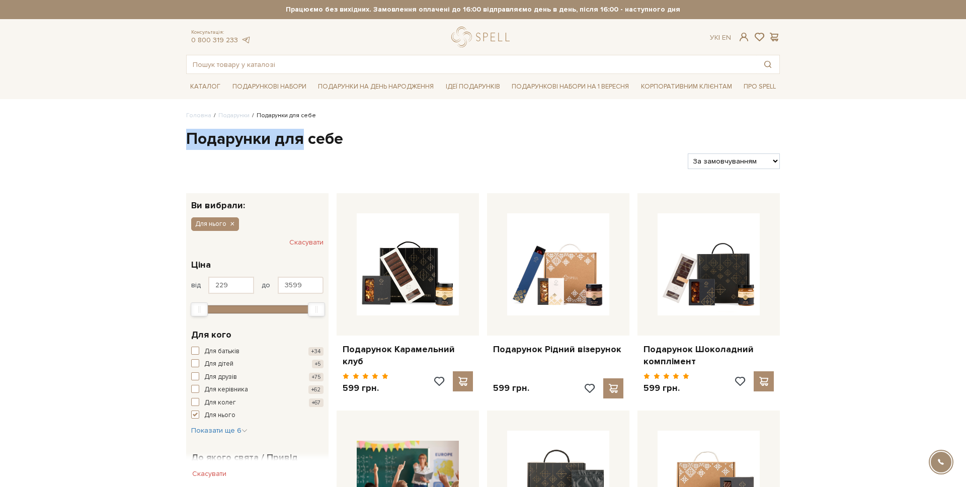
drag, startPoint x: 189, startPoint y: 142, endPoint x: 299, endPoint y: 139, distance: 110.7
click at [299, 139] on h1 "Подарунки для себе" at bounding box center [483, 139] width 594 height 21
copy h1 "Подарунки для"
click at [238, 222] on button "Для нього" at bounding box center [215, 223] width 48 height 13
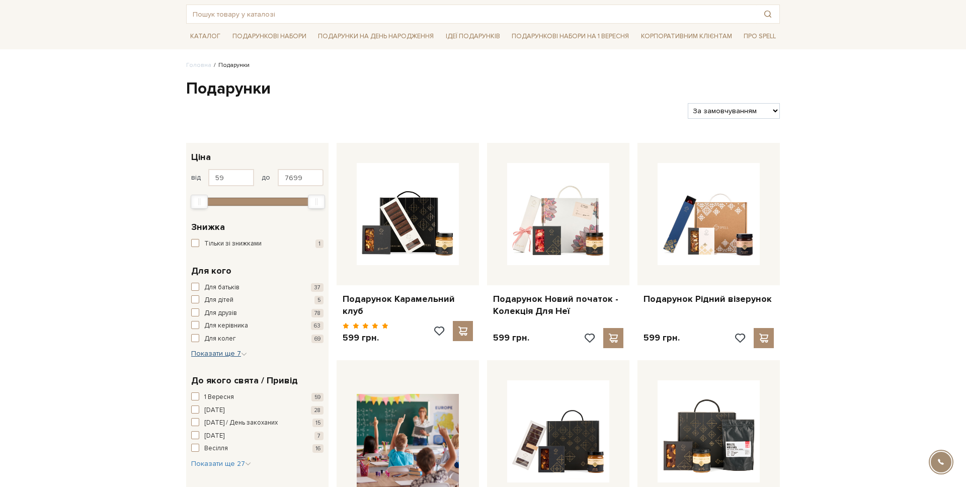
click at [217, 354] on span "Показати ще 7" at bounding box center [219, 353] width 56 height 9
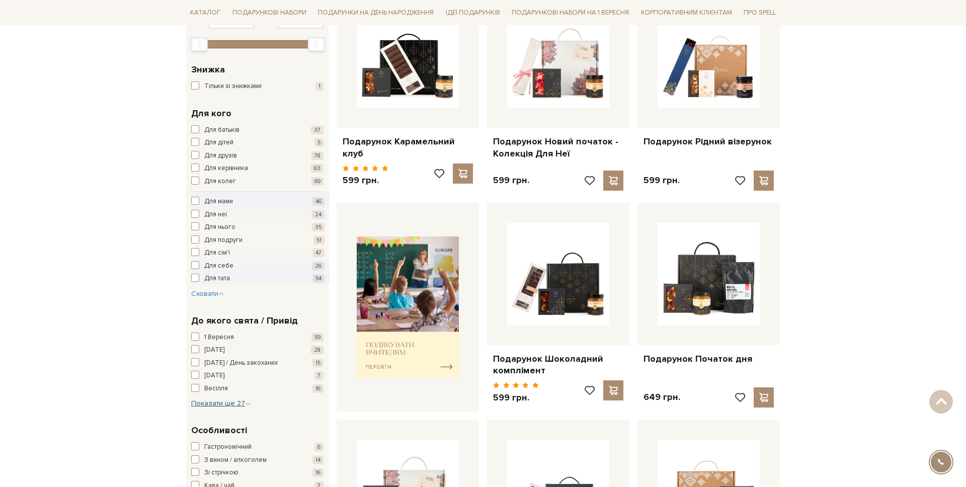
click at [228, 399] on span "Показати ще 27" at bounding box center [221, 403] width 60 height 9
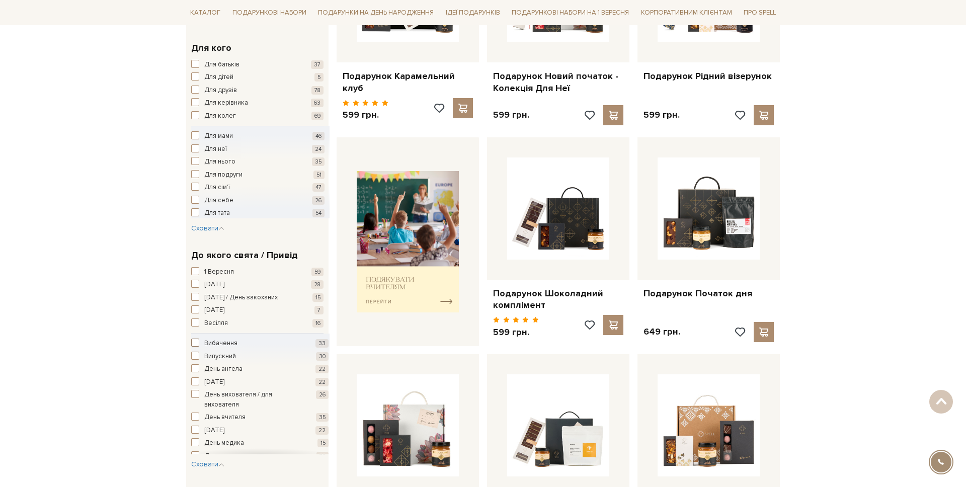
click at [217, 343] on span "Вибачення" at bounding box center [220, 344] width 33 height 10
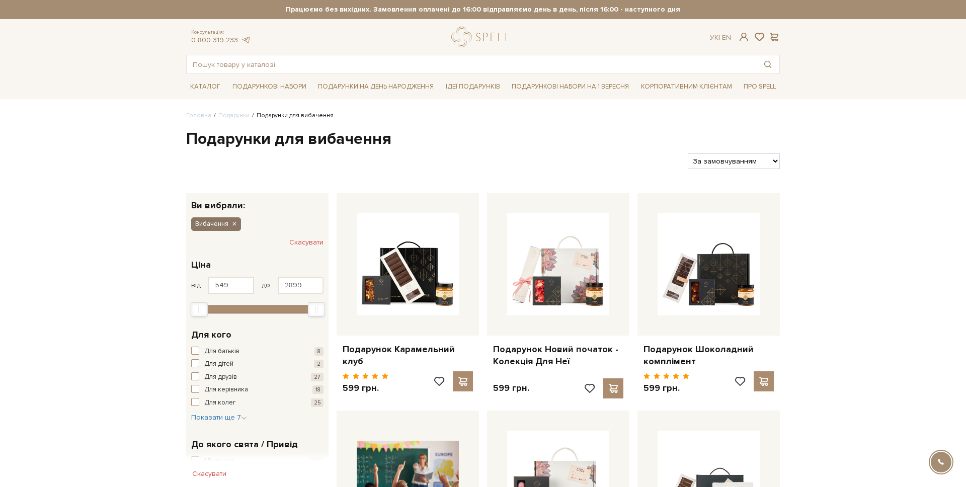
click at [234, 221] on icon "button" at bounding box center [234, 224] width 6 height 9
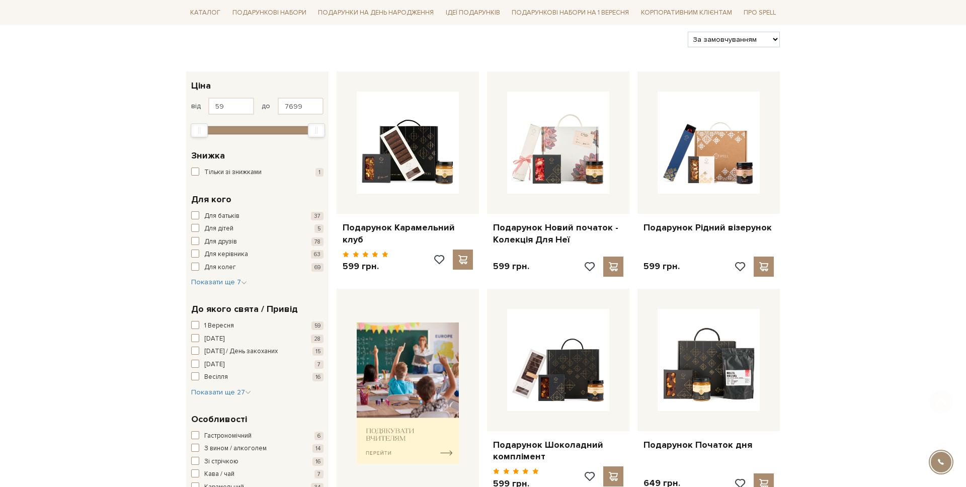
scroll to position [136, 0]
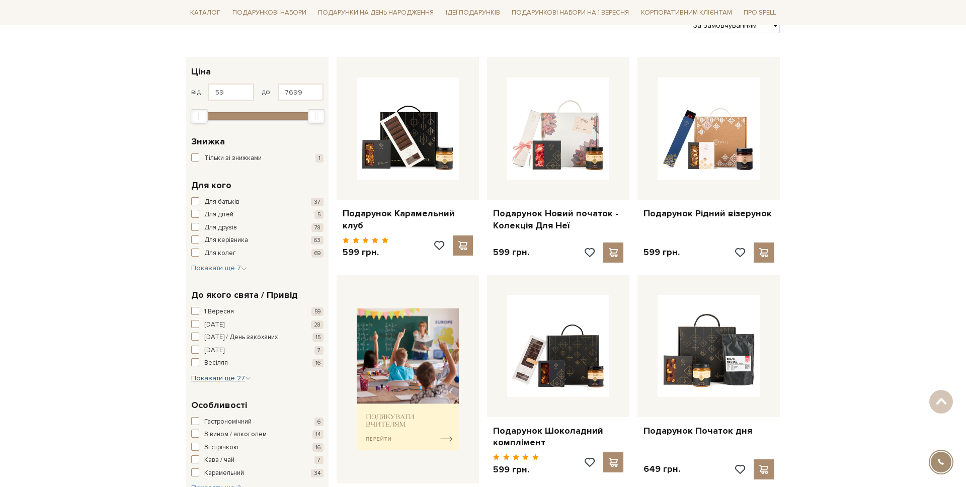
click at [206, 378] on span "Показати ще 27" at bounding box center [221, 378] width 60 height 9
click at [218, 381] on span "Вибачення" at bounding box center [220, 384] width 33 height 10
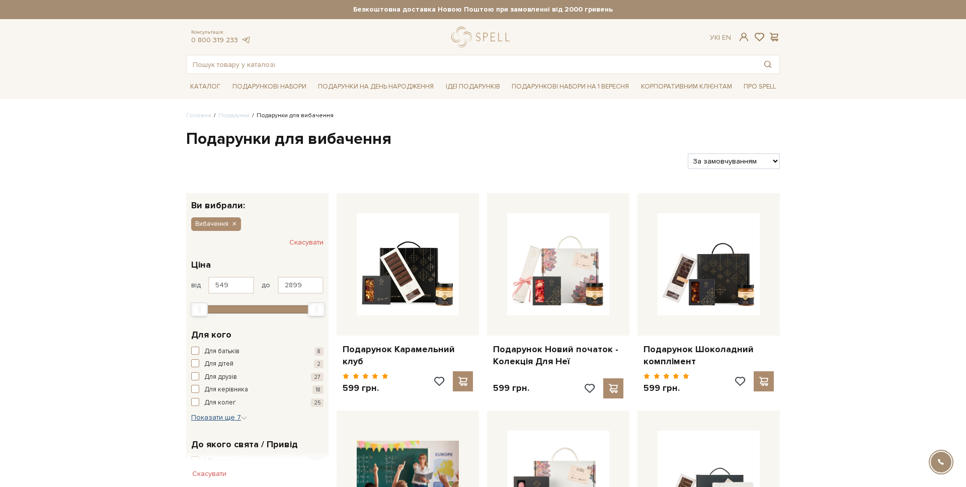
click at [226, 421] on span "Показати ще 7" at bounding box center [219, 417] width 56 height 9
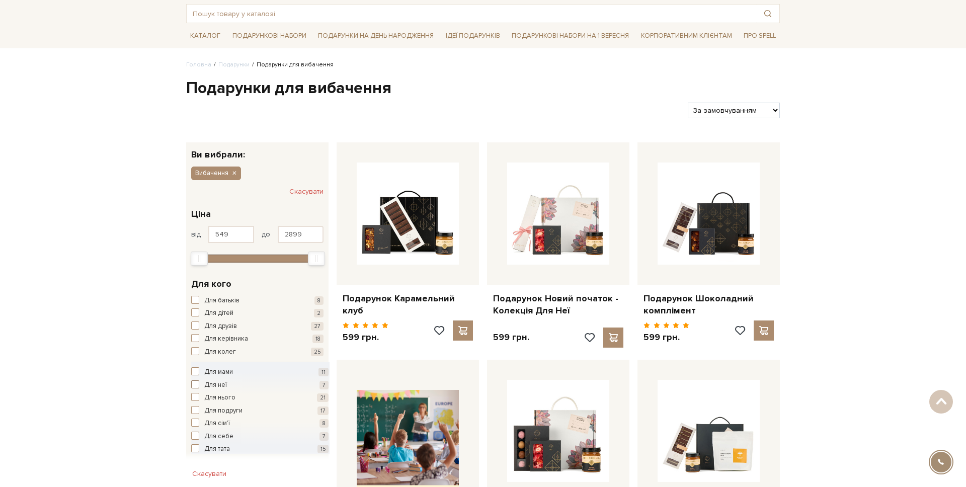
click at [211, 385] on span "Для неї" at bounding box center [215, 385] width 23 height 10
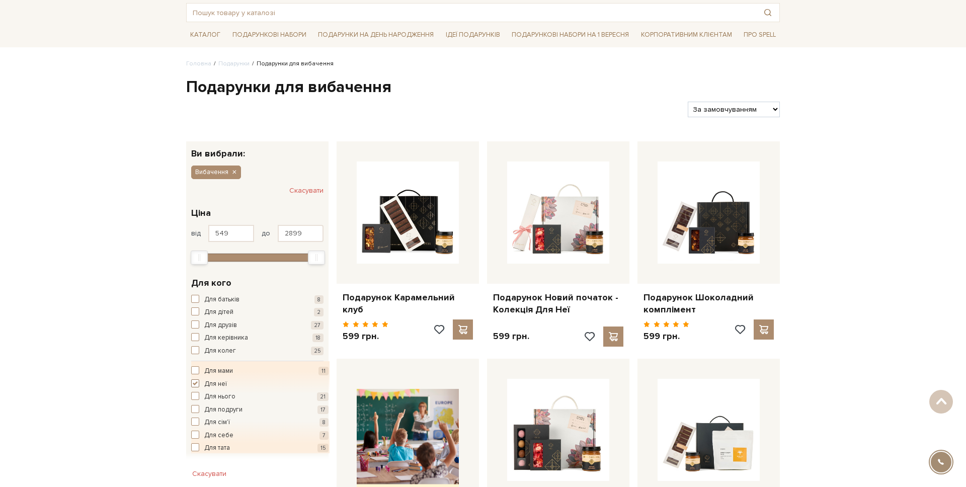
scroll to position [50, 0]
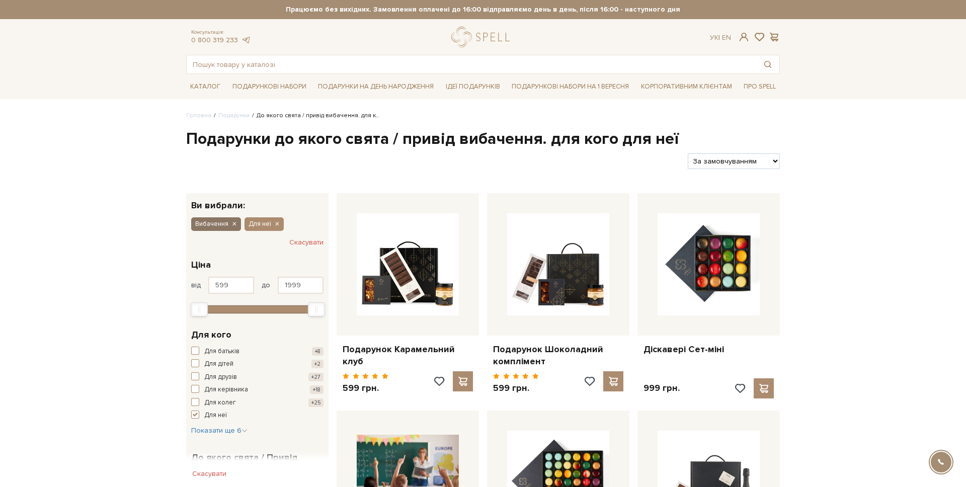
click at [232, 222] on icon "button" at bounding box center [234, 224] width 6 height 9
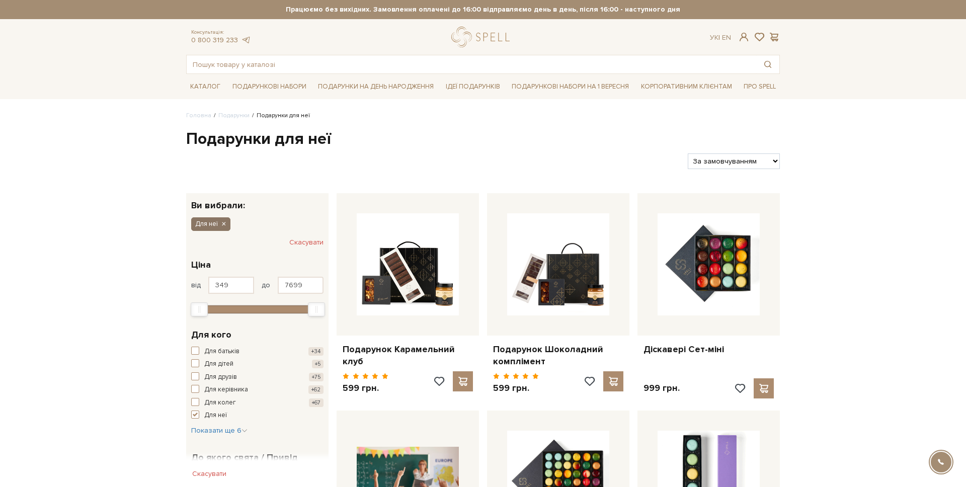
click at [225, 225] on icon "button" at bounding box center [223, 224] width 6 height 9
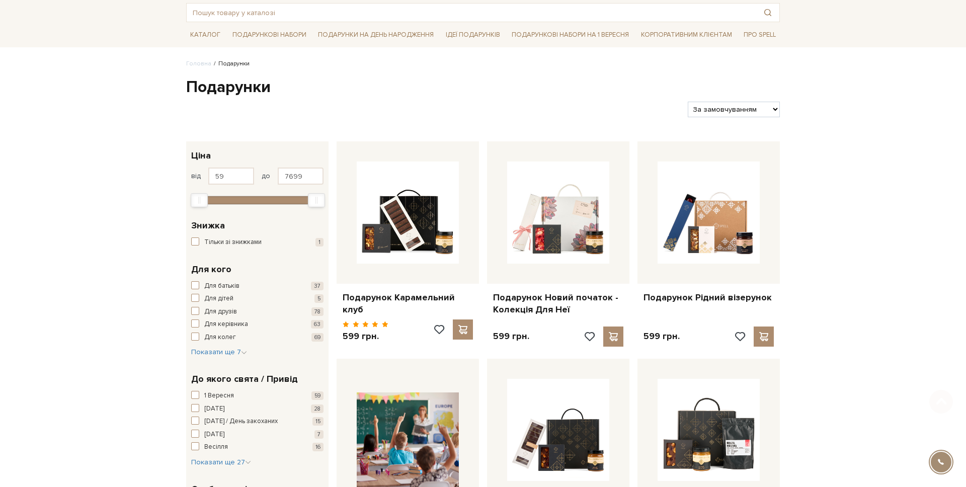
scroll to position [97, 0]
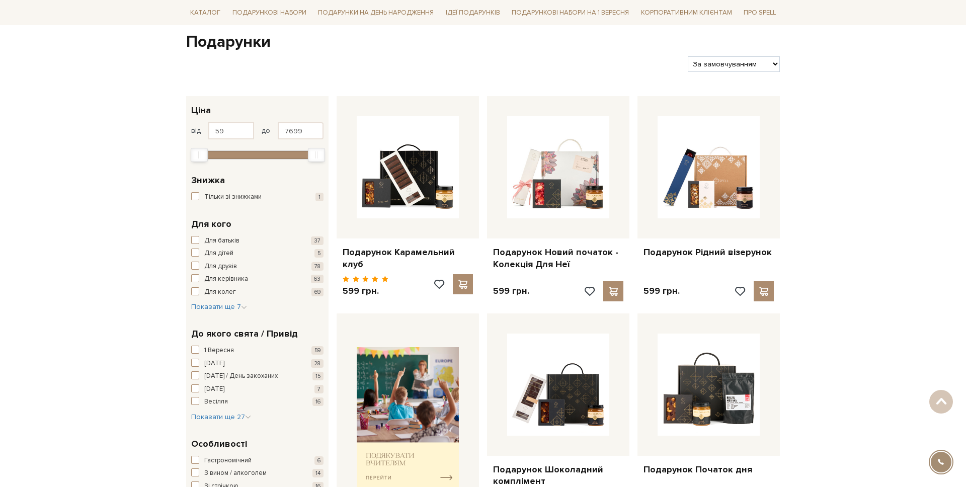
click at [204, 313] on div "Для кого Для батьків 37 Для дітей 5 Для друзів 78 Для керівника 63 Для колег 69…" at bounding box center [257, 265] width 142 height 110
click at [206, 301] on div "Для батьків 37 Для дітей 5 Для друзів 78 Для керівника 63 Для колег 69 Для мами…" at bounding box center [257, 274] width 132 height 76
click at [214, 310] on span "Показати ще 7" at bounding box center [219, 306] width 56 height 9
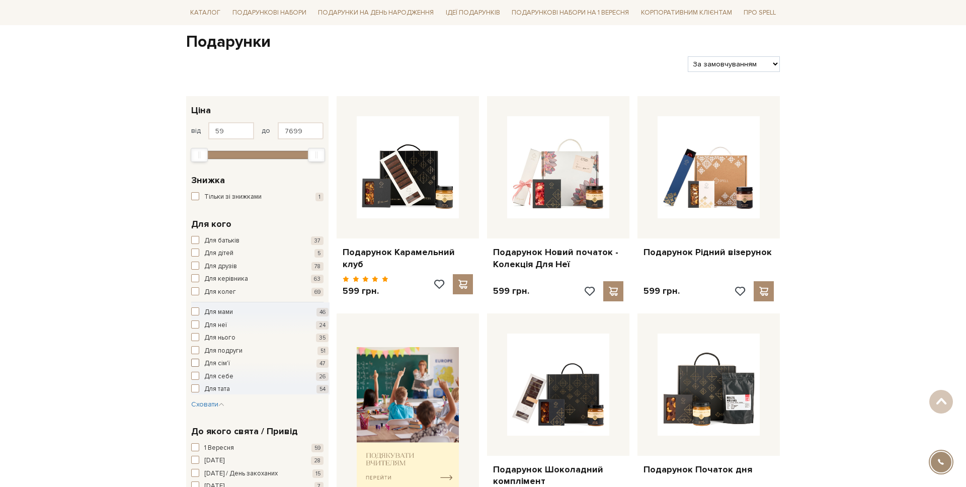
click at [223, 360] on span "Для сім'ї" at bounding box center [217, 364] width 26 height 10
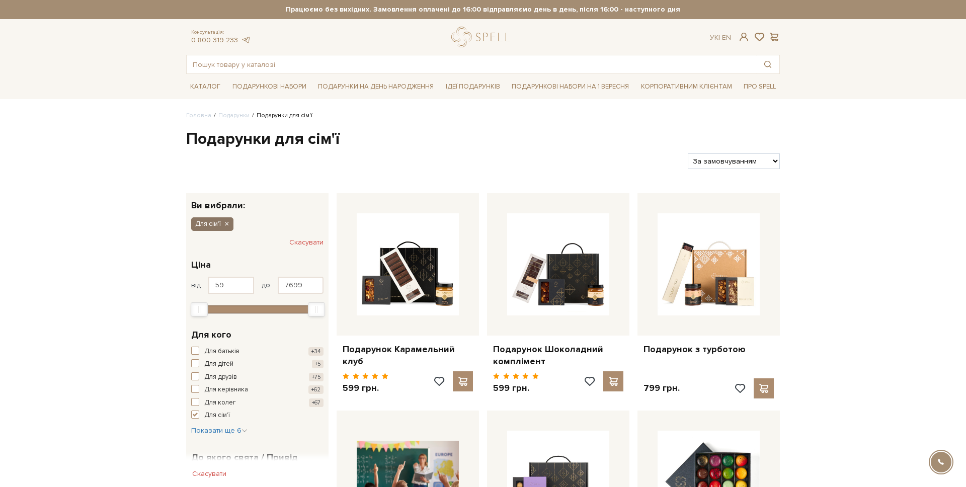
click at [225, 227] on icon "button" at bounding box center [226, 224] width 6 height 9
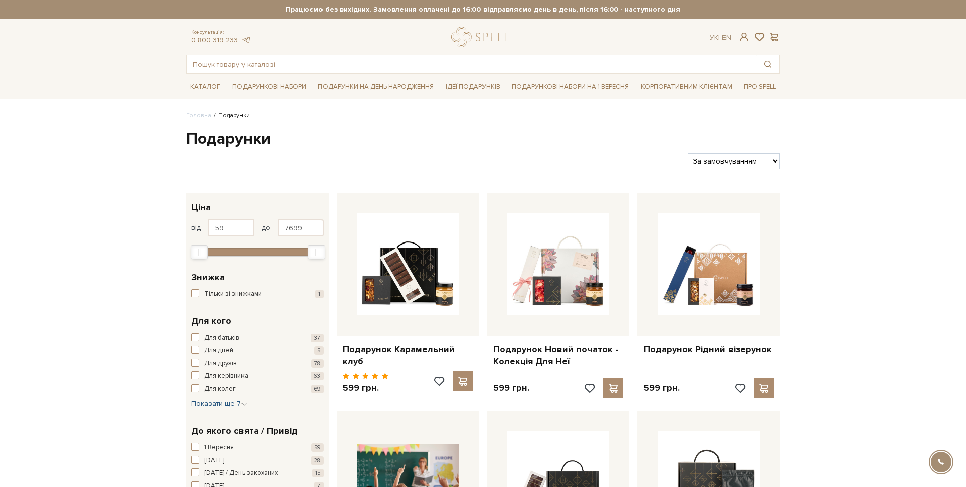
click at [220, 406] on span "Показати ще 7" at bounding box center [219, 403] width 56 height 9
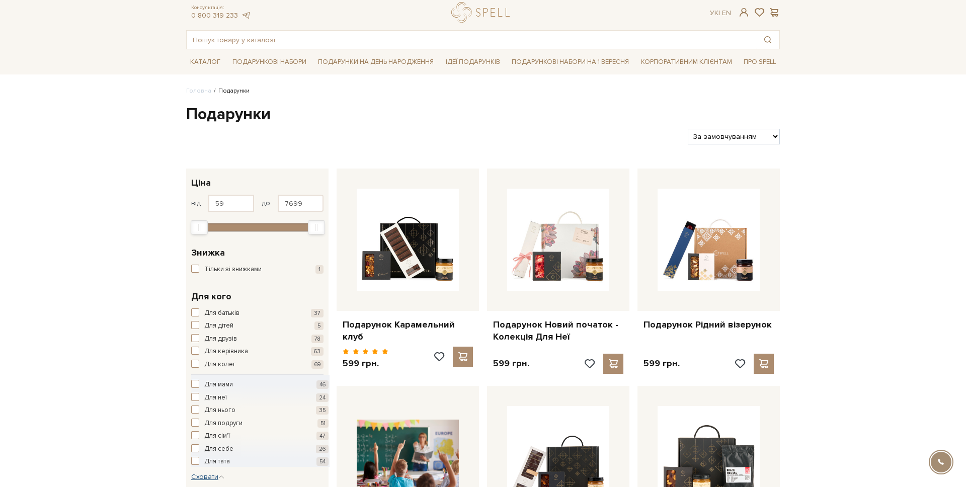
scroll to position [30, 0]
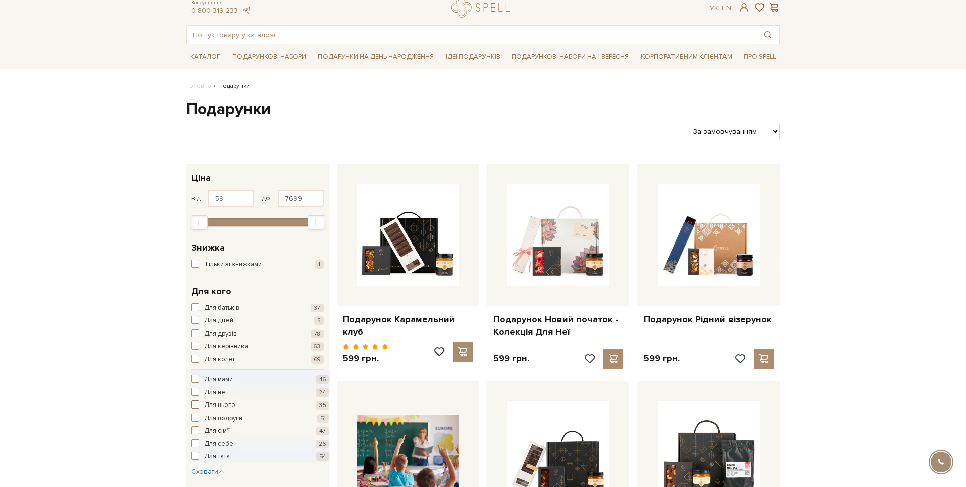
click at [217, 401] on span "Для нього" at bounding box center [219, 405] width 31 height 10
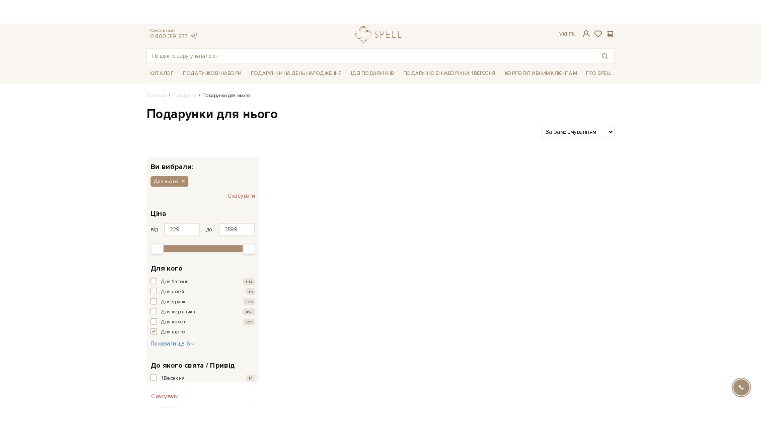
scroll to position [23, 0]
